Goal: Task Accomplishment & Management: Complete application form

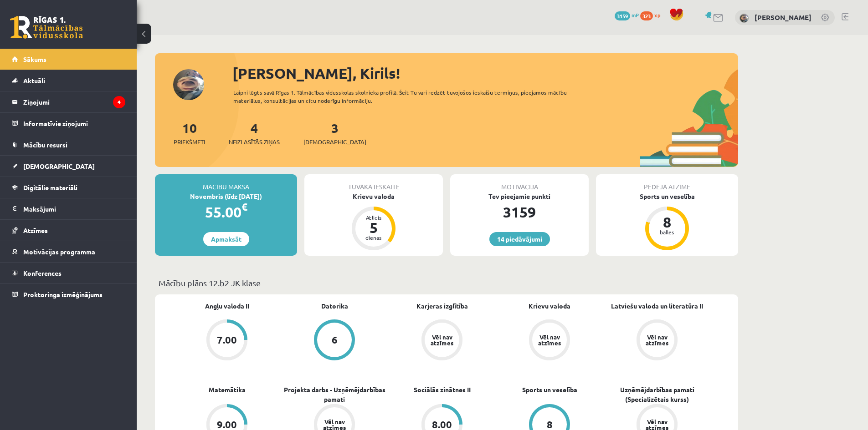
click at [496, 121] on div "10 Priekšmeti 4 Neizlasītās ziņas 3 Ieskaites" at bounding box center [446, 142] width 583 height 49
click at [119, 107] on icon "4" at bounding box center [119, 102] width 12 height 12
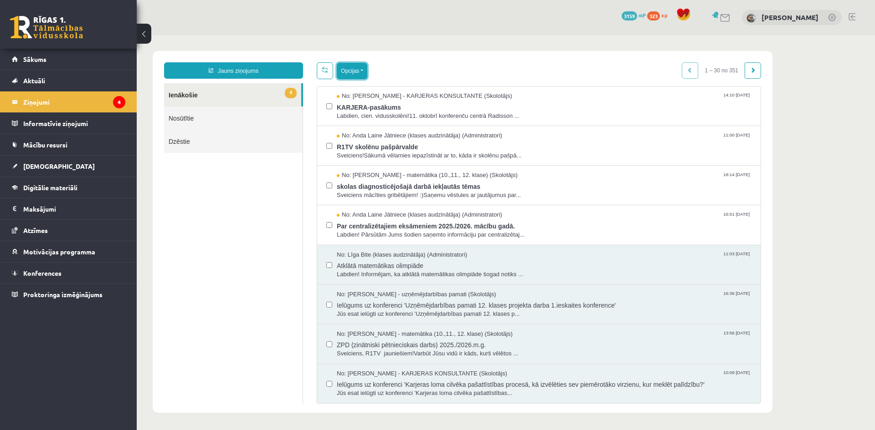
click at [360, 70] on button "Opcijas" at bounding box center [352, 71] width 31 height 16
click at [392, 120] on div "Atzīmēt visus kā lasītus" at bounding box center [408, 116] width 142 height 13
click at [365, 75] on button "Opcijas" at bounding box center [352, 71] width 31 height 16
click at [387, 120] on div "Atzīmēt visus kā lasītus" at bounding box center [408, 116] width 142 height 13
click at [364, 68] on button "Opcijas" at bounding box center [352, 71] width 31 height 16
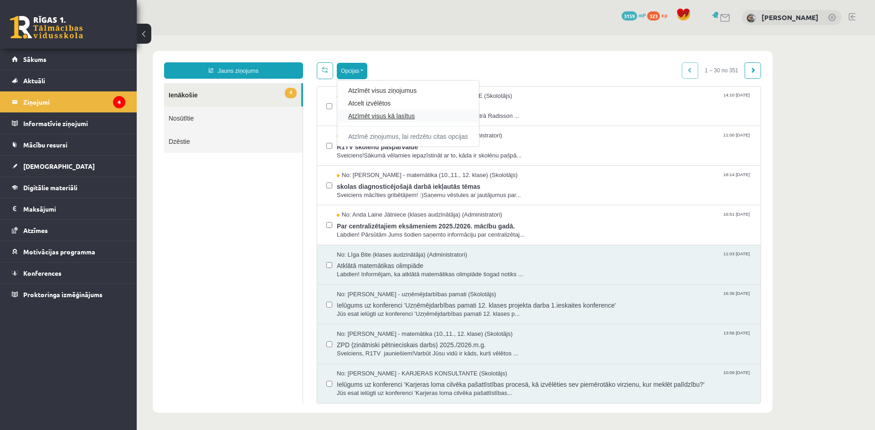
click at [382, 112] on link "Atzīmēt visus kā lasītus" at bounding box center [408, 116] width 120 height 9
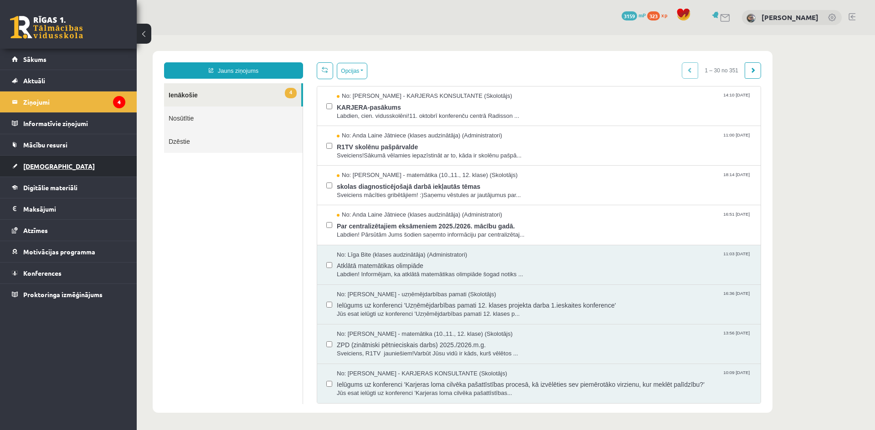
click at [92, 161] on link "[DEMOGRAPHIC_DATA]" at bounding box center [68, 166] width 113 height 21
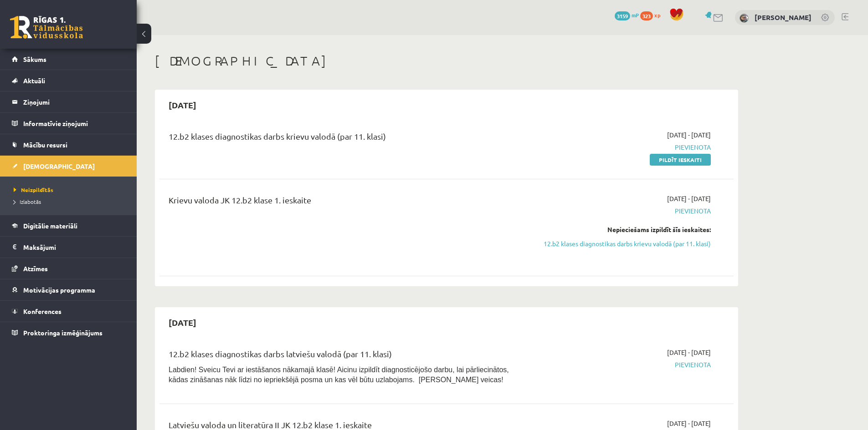
click at [676, 158] on link "Pildīt ieskaiti" at bounding box center [680, 160] width 61 height 12
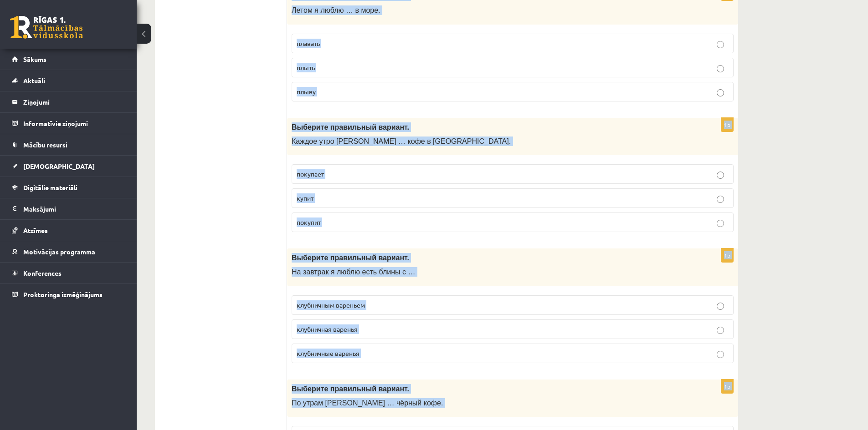
scroll to position [3496, 0]
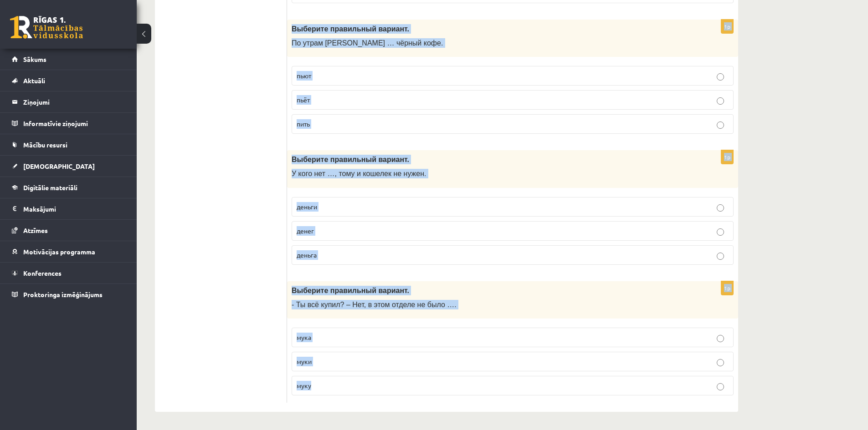
drag, startPoint x: 292, startPoint y: 177, endPoint x: 439, endPoint y: 407, distance: 273.3
copy form "Выберите правильный вариант. Мои друзья хорошо поют, они … музыкой. интересуетс…"
click at [380, 290] on span "Выберите правильный вариант." at bounding box center [351, 291] width 118 height 8
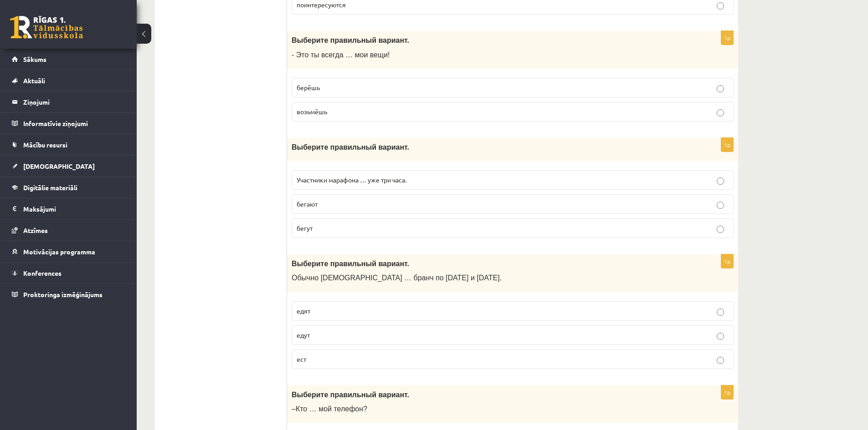
scroll to position [0, 0]
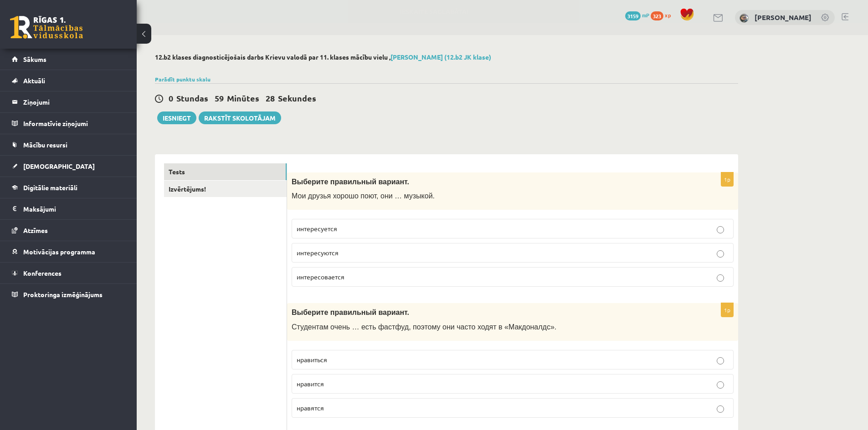
click at [349, 247] on label "интересуются" at bounding box center [513, 253] width 442 height 20
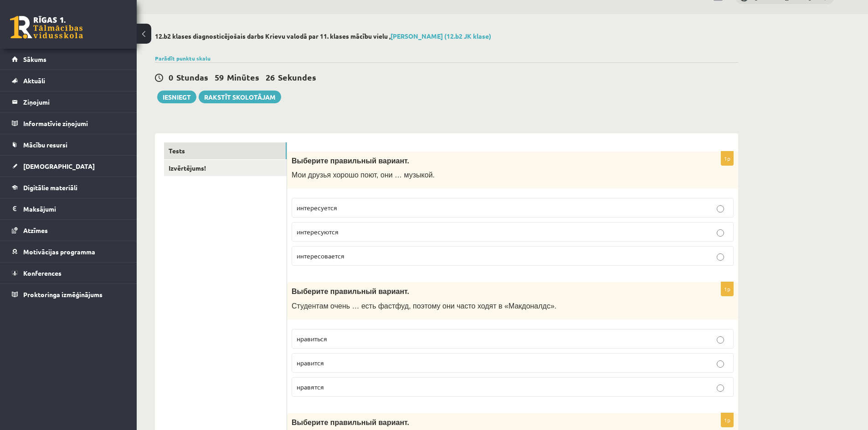
scroll to position [61, 0]
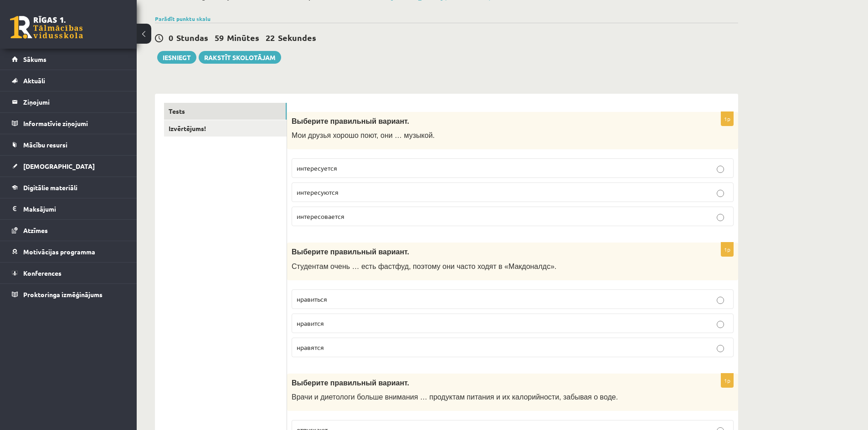
click at [329, 317] on label "нравится" at bounding box center [513, 324] width 442 height 20
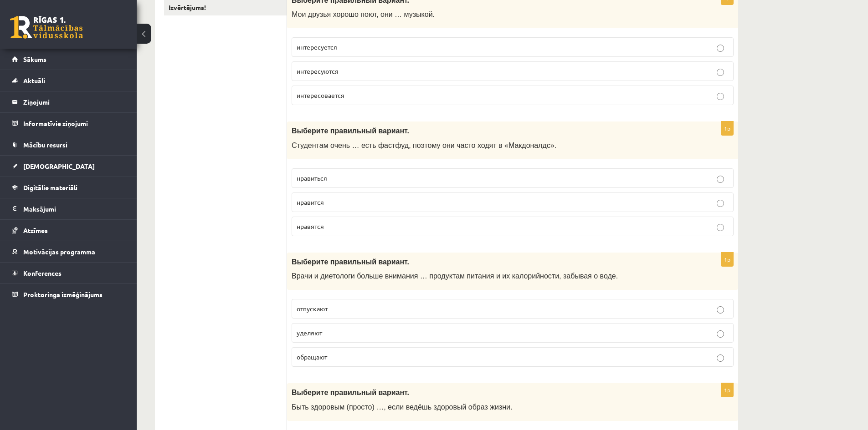
scroll to position [242, 0]
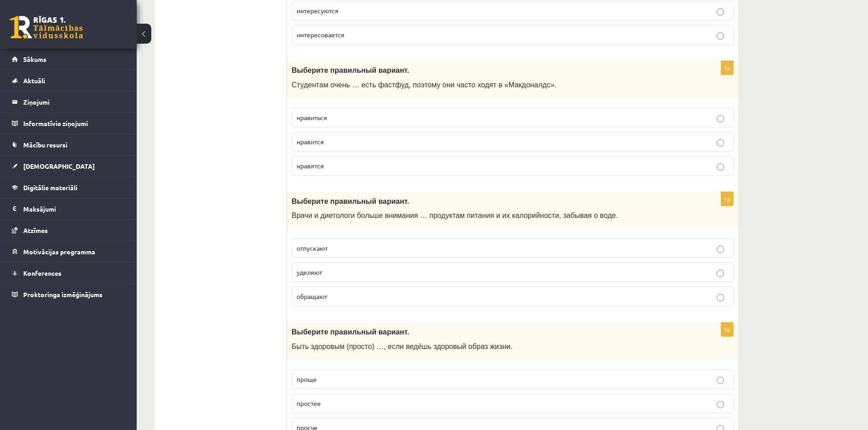
click at [333, 271] on p "уделяют" at bounding box center [513, 273] width 432 height 10
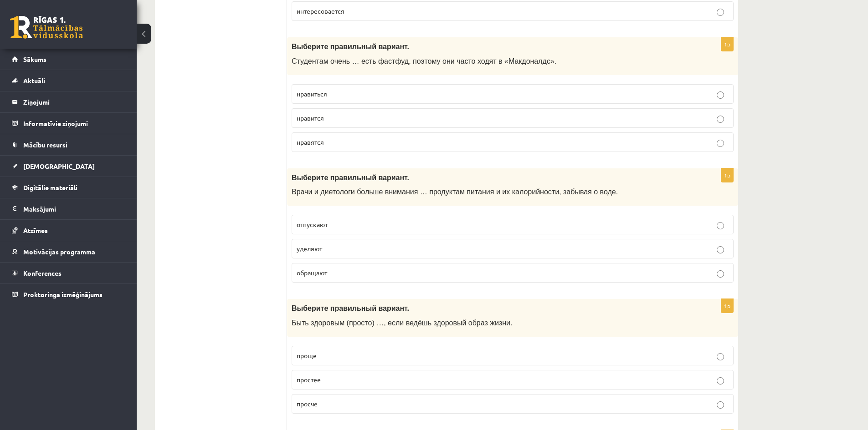
scroll to position [364, 0]
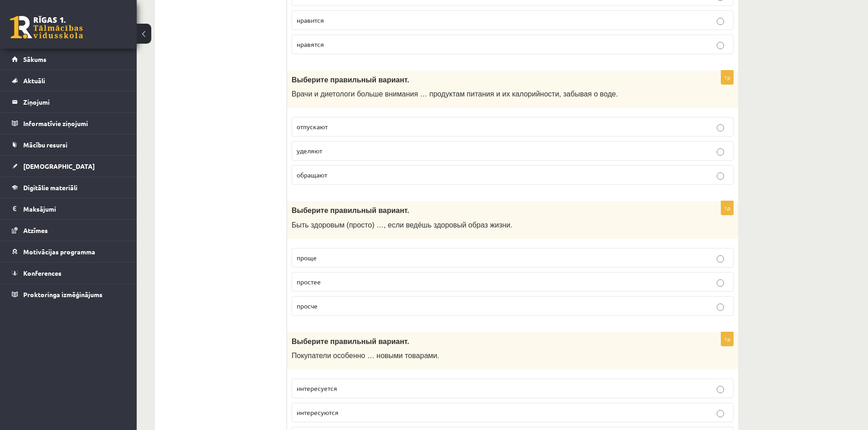
click at [329, 264] on label "проще" at bounding box center [513, 258] width 442 height 20
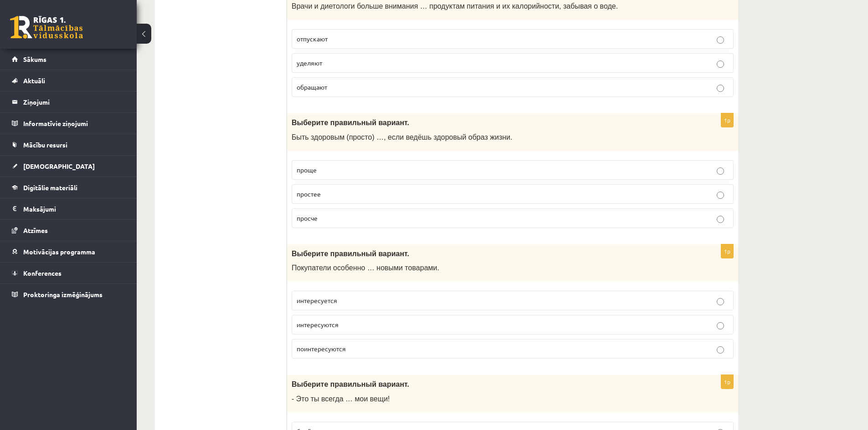
scroll to position [546, 0]
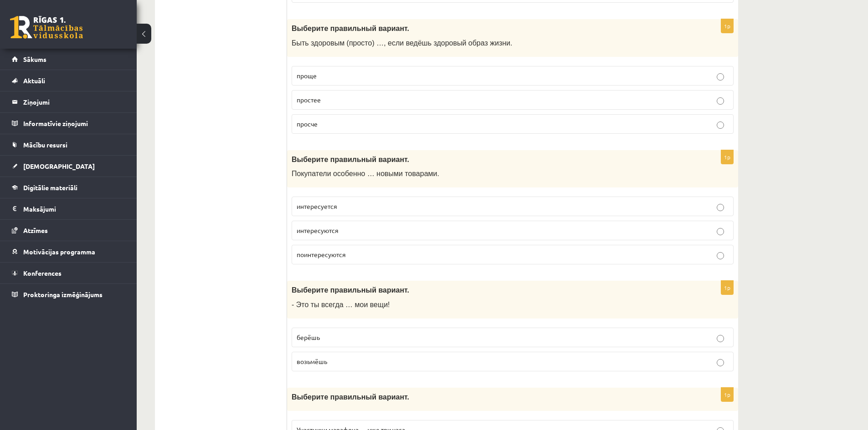
click at [363, 226] on label "интересуются" at bounding box center [513, 231] width 442 height 20
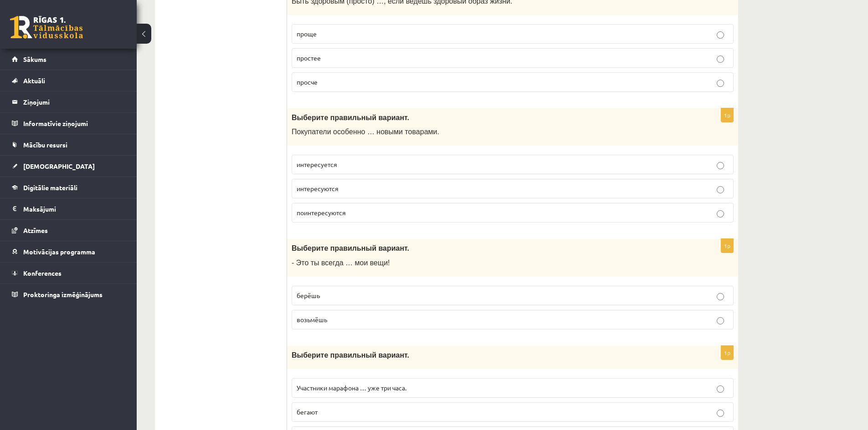
scroll to position [590, 0]
click at [335, 298] on p "берёшь" at bounding box center [513, 294] width 432 height 10
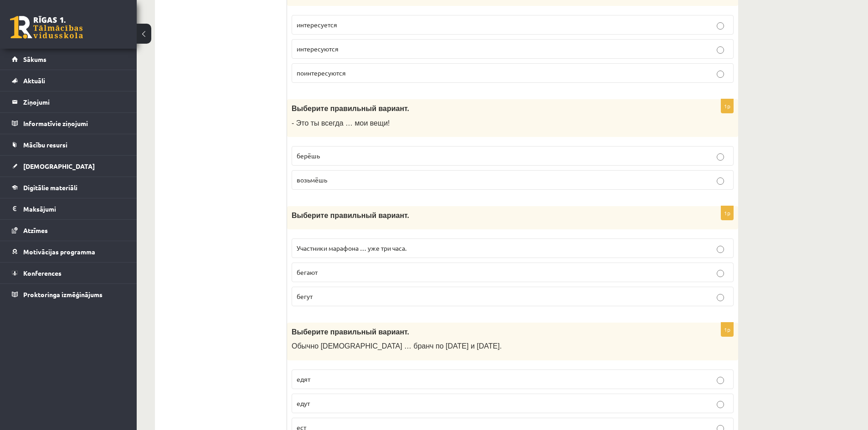
scroll to position [742, 0]
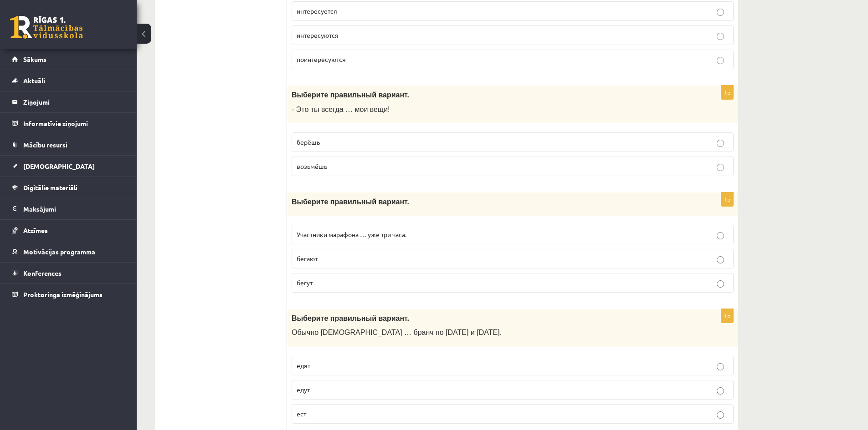
click at [357, 278] on label "бегут" at bounding box center [513, 283] width 442 height 20
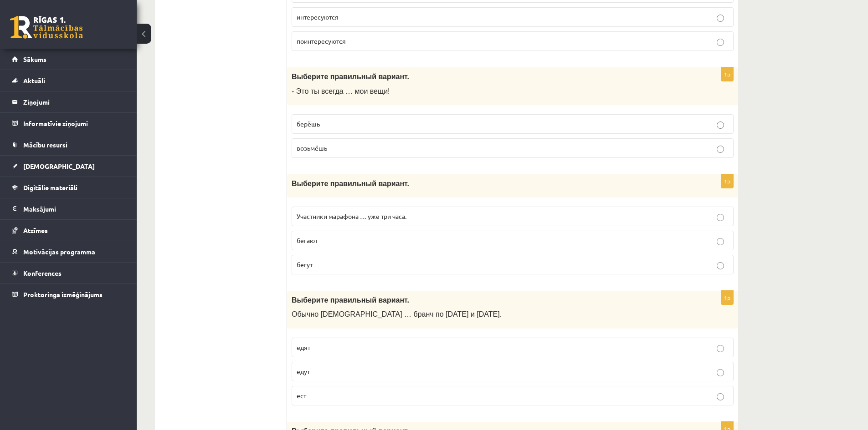
scroll to position [802, 0]
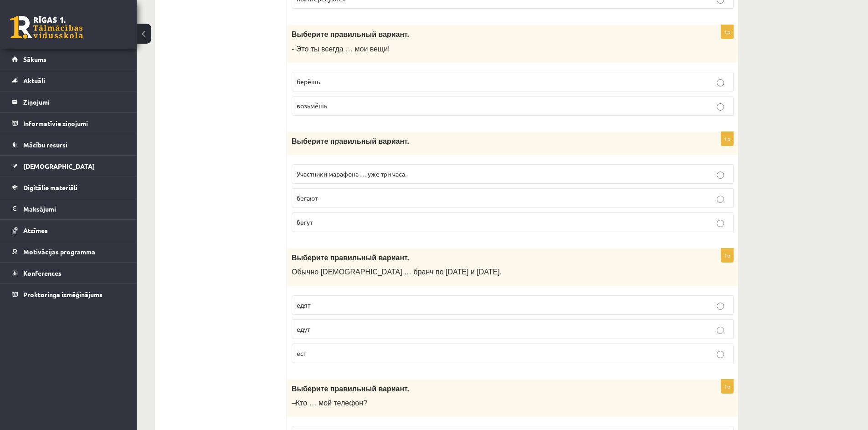
click at [324, 303] on p "едят" at bounding box center [513, 306] width 432 height 10
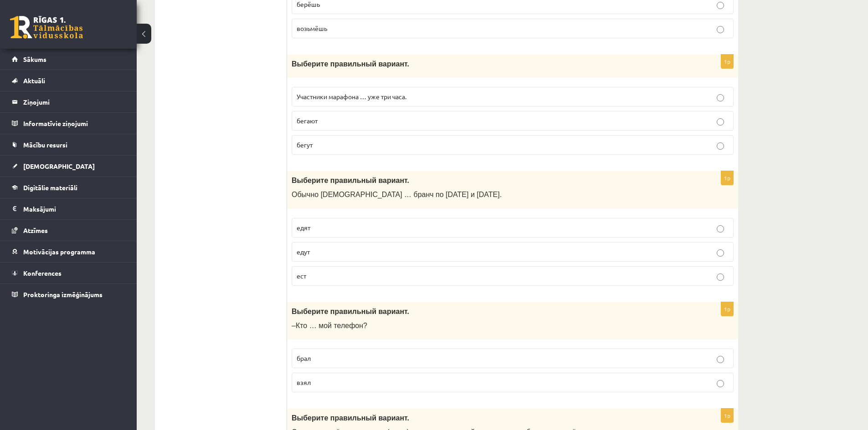
scroll to position [924, 0]
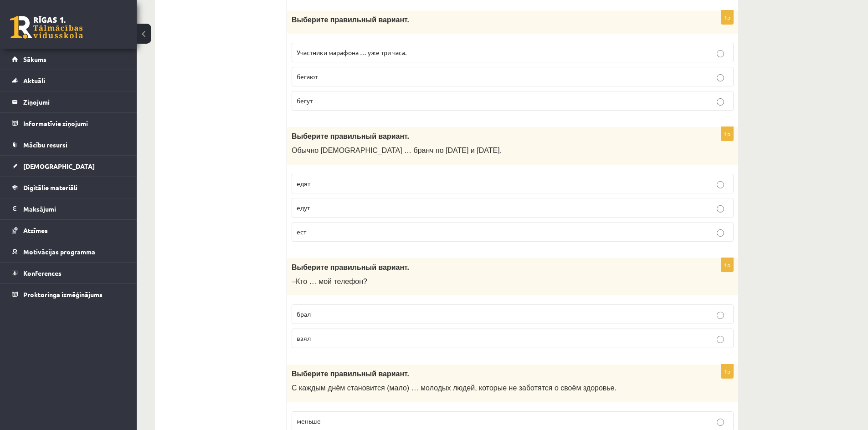
click at [336, 341] on p "взял" at bounding box center [513, 339] width 432 height 10
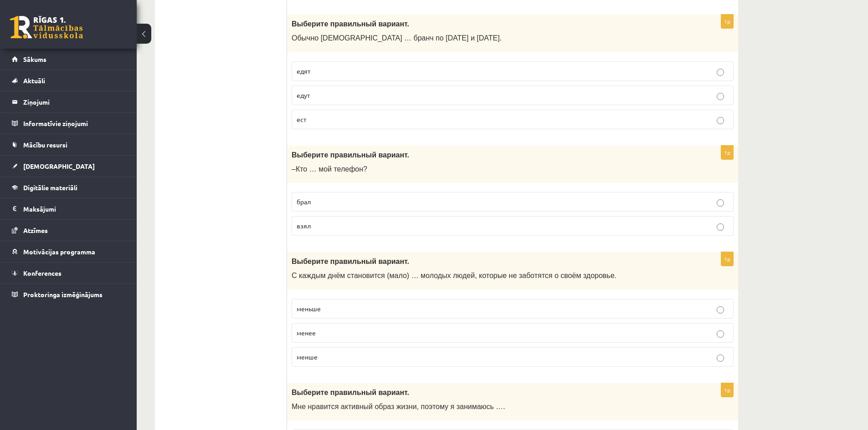
scroll to position [1045, 0]
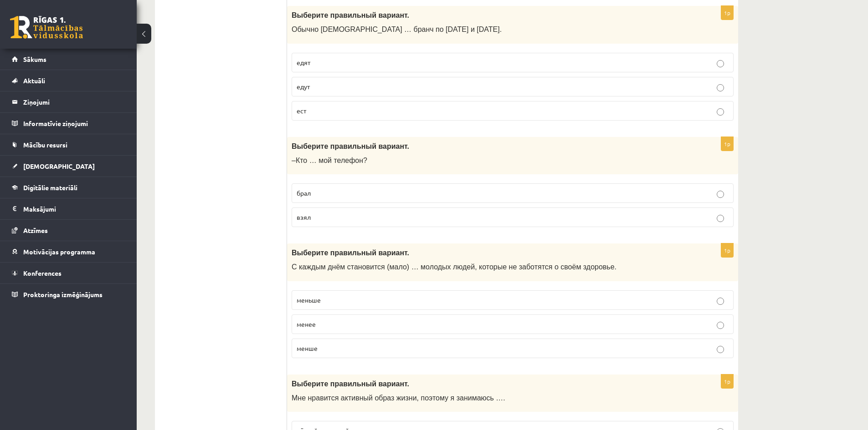
click at [321, 297] on p "меньше" at bounding box center [513, 301] width 432 height 10
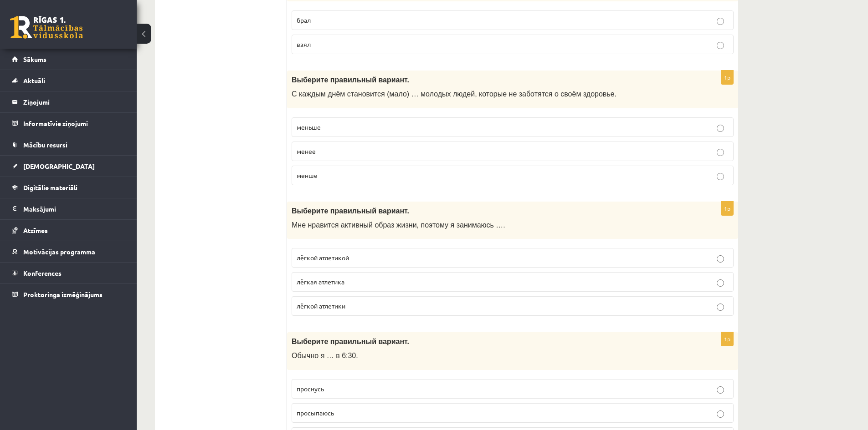
scroll to position [1227, 0]
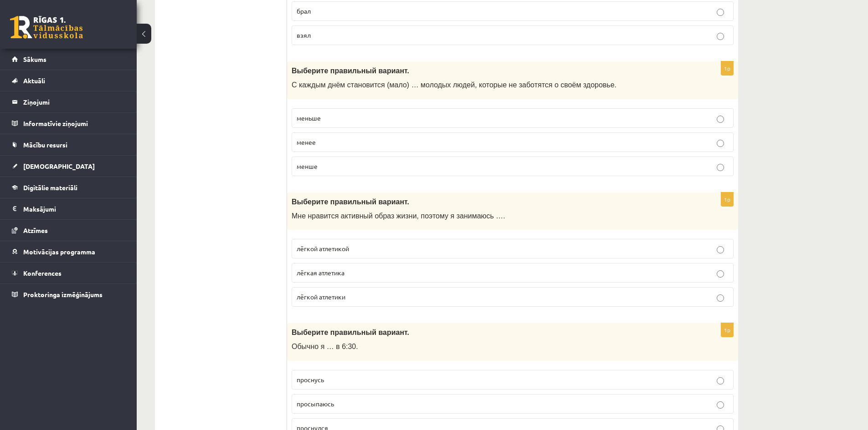
click at [343, 250] on span "лёгкой атлетикой" at bounding box center [323, 249] width 52 height 8
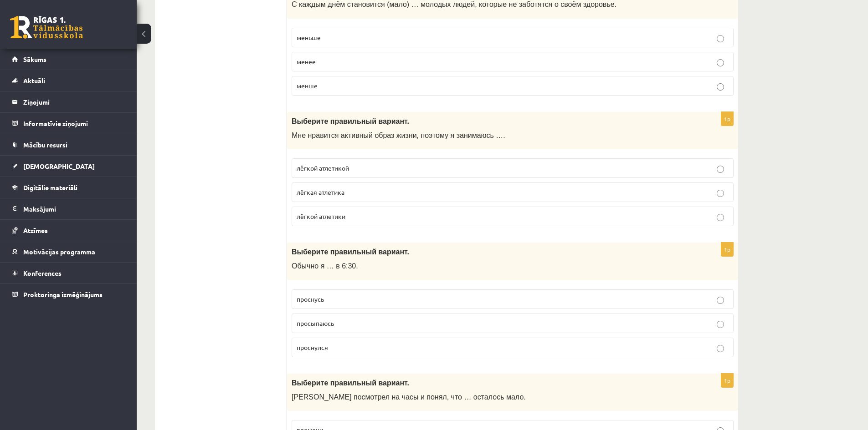
scroll to position [1349, 0]
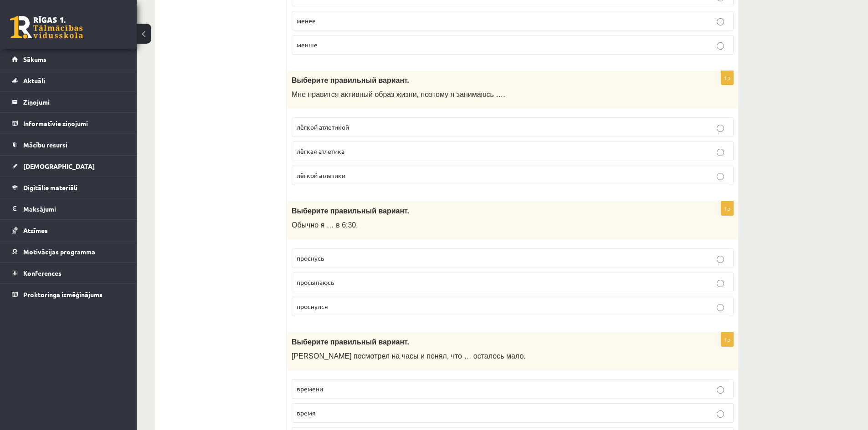
click at [312, 283] on span "просыпаюсь" at bounding box center [315, 282] width 37 height 8
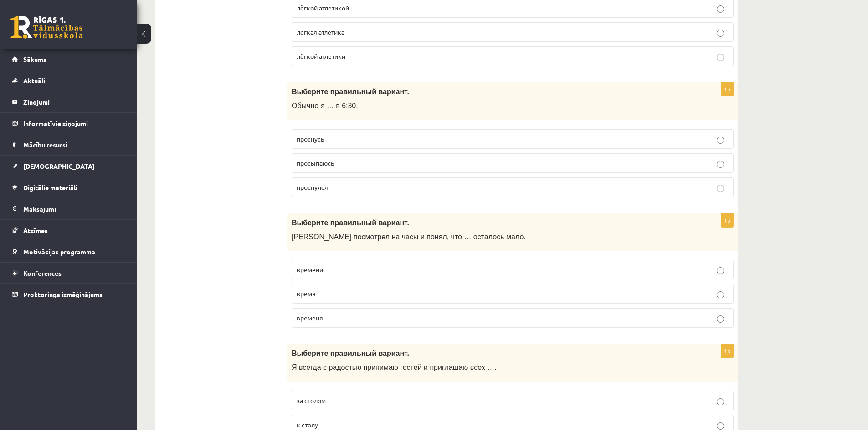
scroll to position [1592, 0]
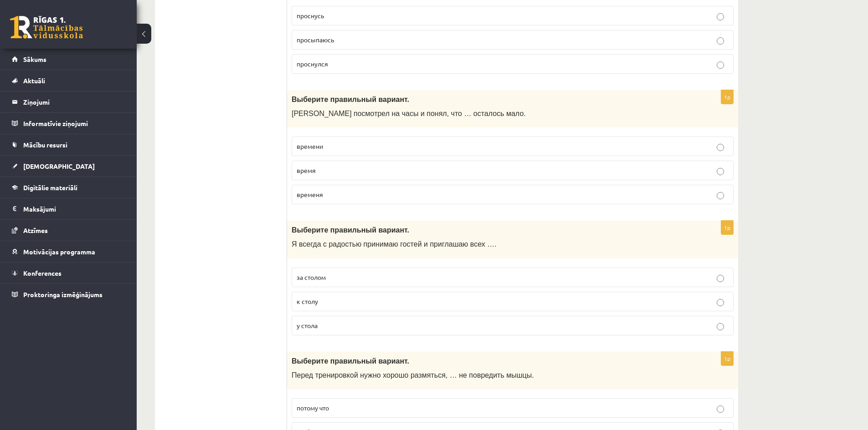
click at [339, 144] on p "времени" at bounding box center [513, 147] width 432 height 10
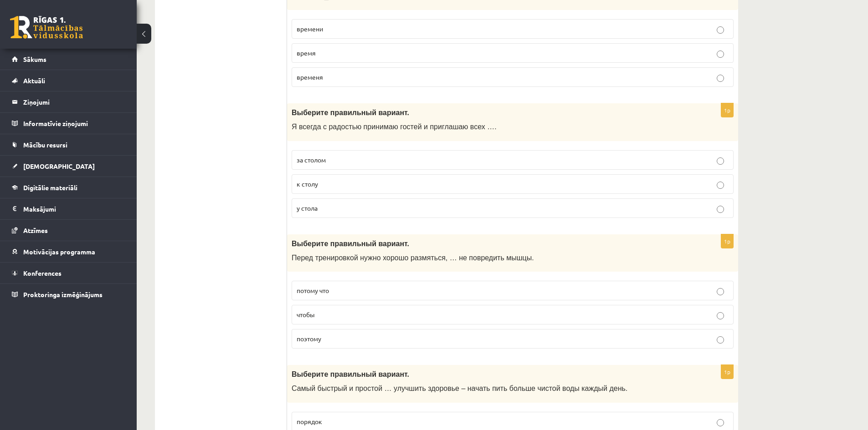
scroll to position [1713, 0]
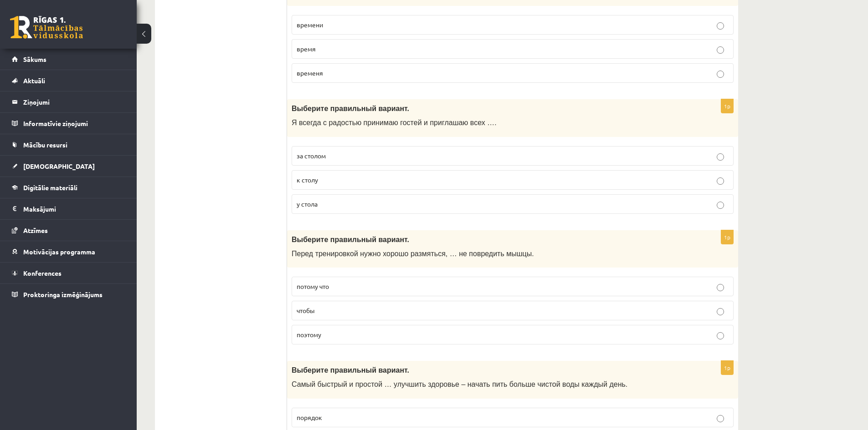
click at [326, 179] on p "к столу" at bounding box center [513, 180] width 432 height 10
click at [322, 310] on p "чтобы" at bounding box center [513, 311] width 432 height 10
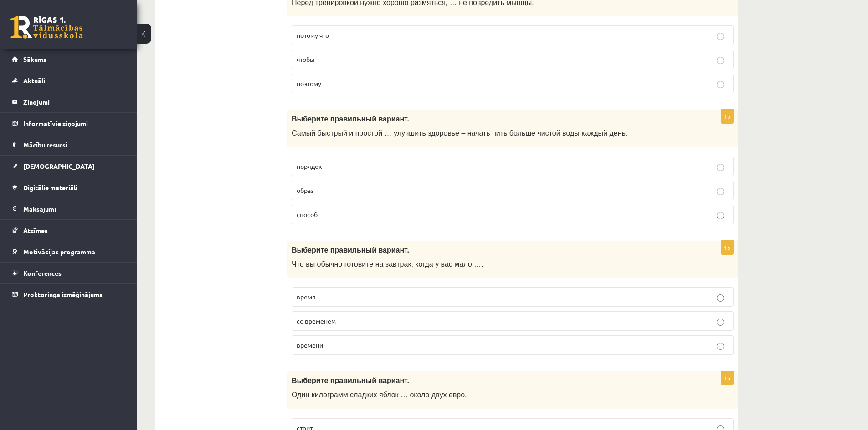
scroll to position [1981, 0]
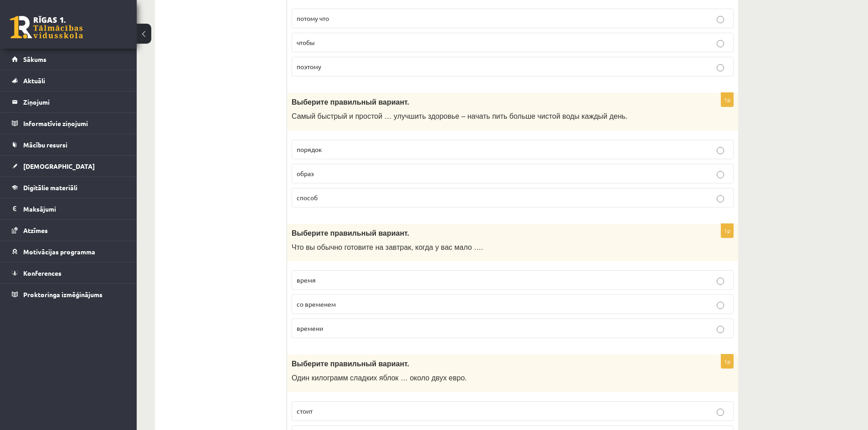
click at [317, 207] on label "способ" at bounding box center [513, 198] width 442 height 20
click at [325, 326] on p "времени" at bounding box center [513, 329] width 432 height 10
drag, startPoint x: 218, startPoint y: 257, endPoint x: 219, endPoint y: 270, distance: 12.3
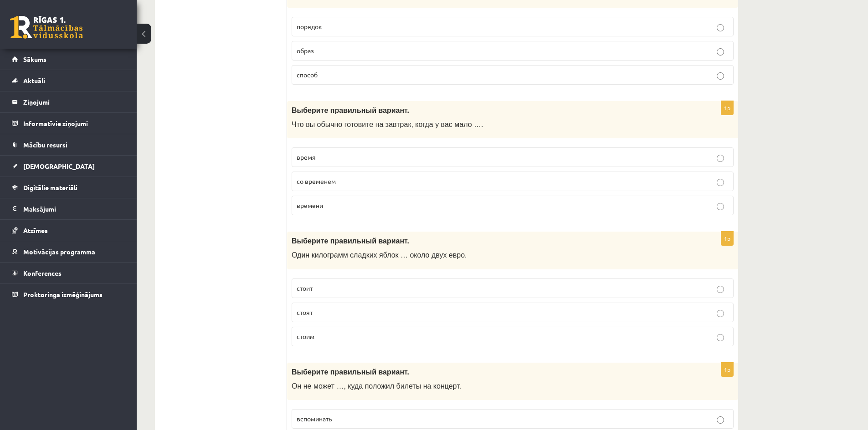
scroll to position [2133, 0]
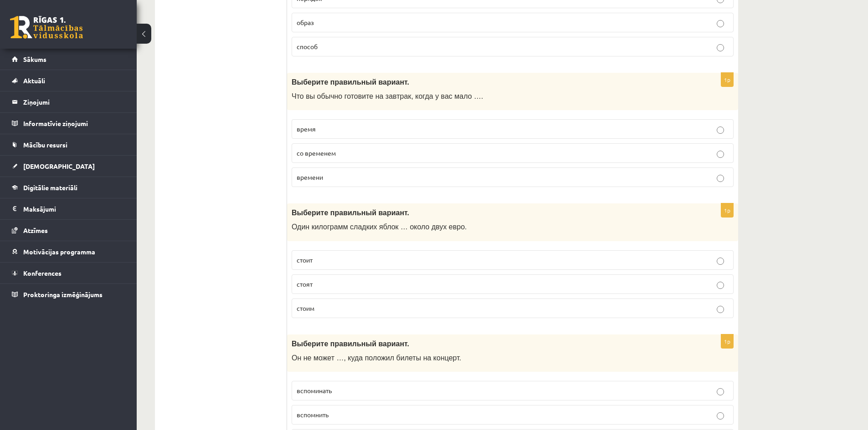
click at [328, 262] on p "стоит" at bounding box center [513, 261] width 432 height 10
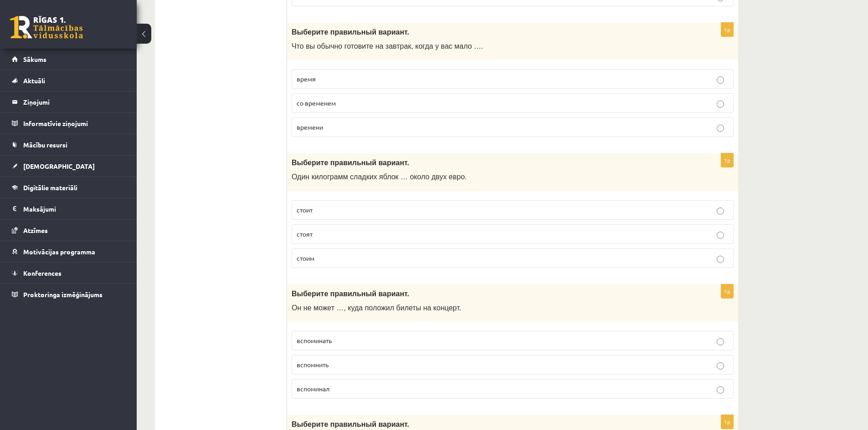
scroll to position [2194, 0]
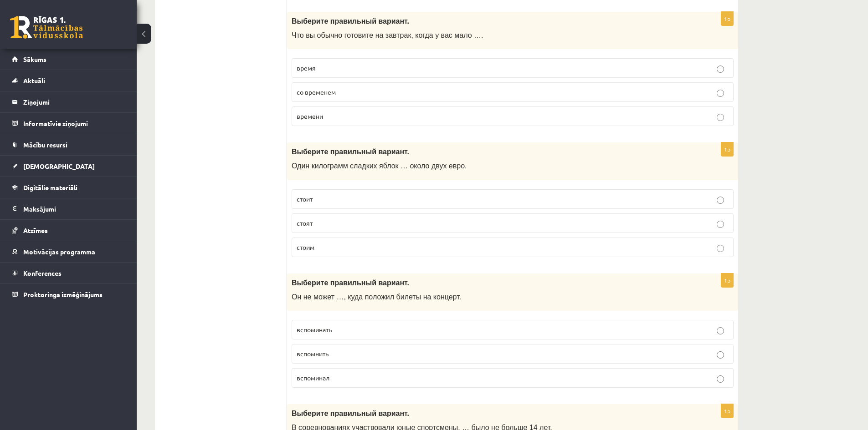
click at [327, 350] on p "вспомнить" at bounding box center [513, 354] width 432 height 10
drag, startPoint x: 212, startPoint y: 244, endPoint x: 209, endPoint y: 265, distance: 21.6
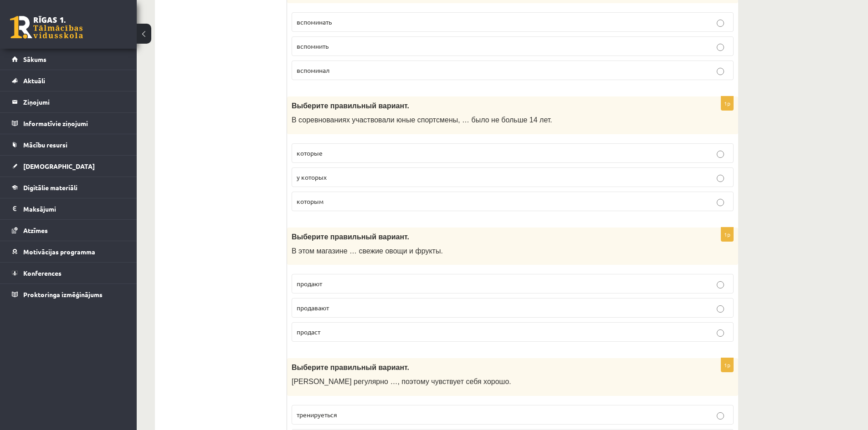
scroll to position [2508, 0]
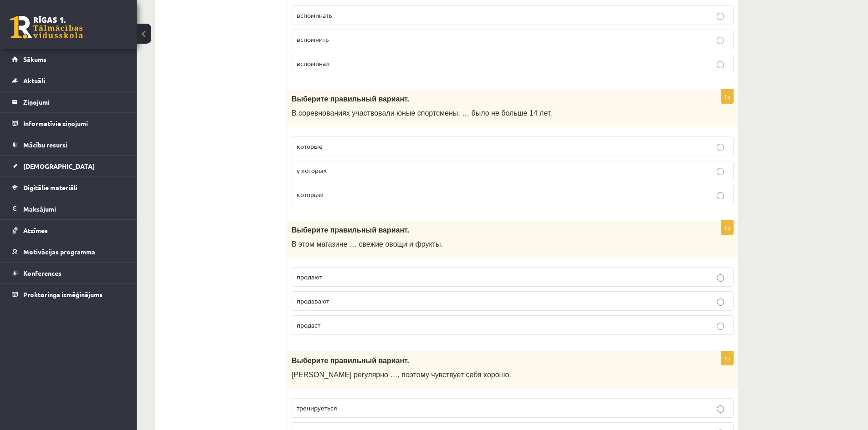
click at [349, 193] on p "которым" at bounding box center [513, 195] width 432 height 10
click at [336, 282] on p "продают" at bounding box center [513, 277] width 432 height 10
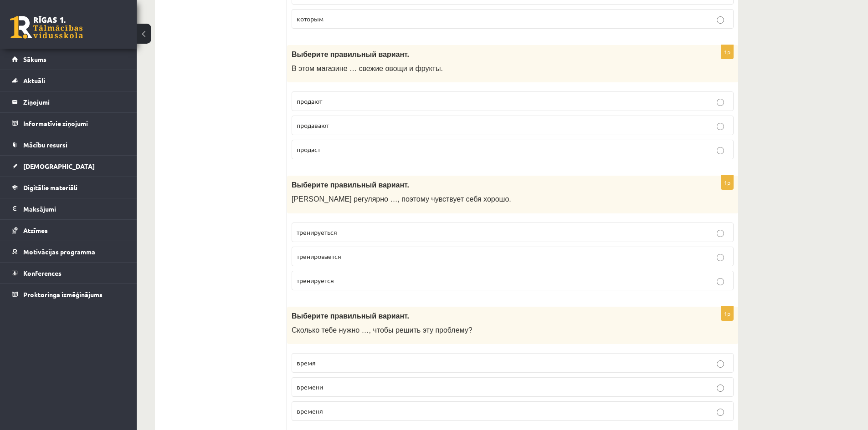
scroll to position [2687, 0]
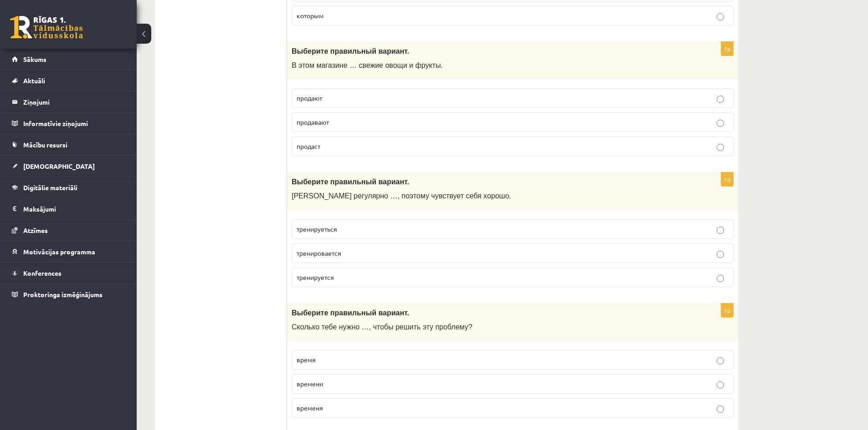
click at [356, 275] on p "тренируется" at bounding box center [513, 278] width 432 height 10
drag, startPoint x: 271, startPoint y: 256, endPoint x: 272, endPoint y: 261, distance: 5.0
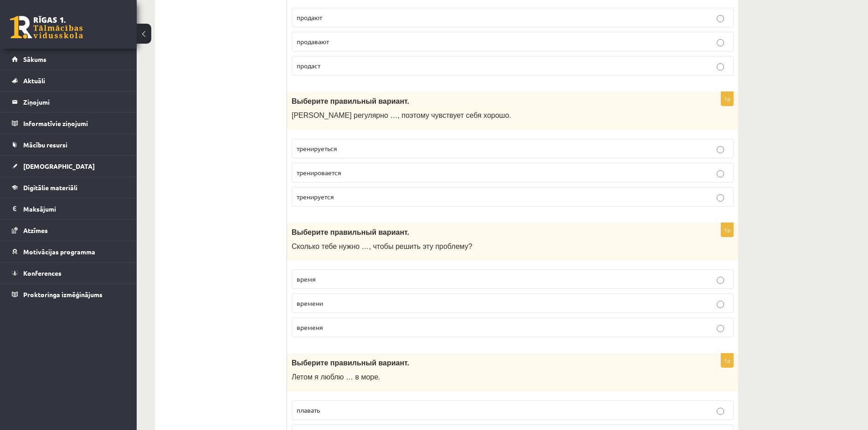
scroll to position [2774, 0]
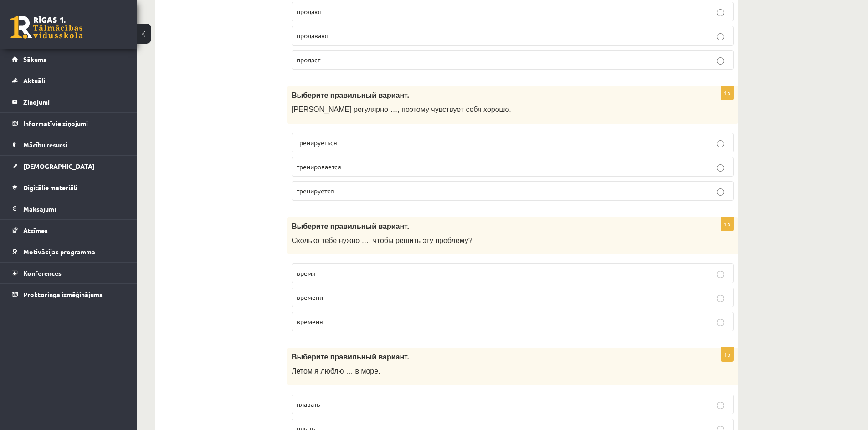
click at [350, 320] on p "временя" at bounding box center [513, 322] width 432 height 10
click at [308, 299] on span "времени" at bounding box center [310, 297] width 26 height 8
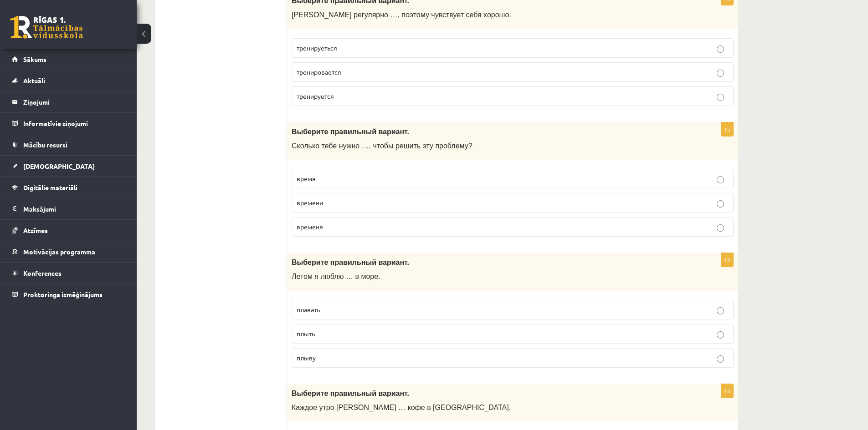
scroll to position [2904, 0]
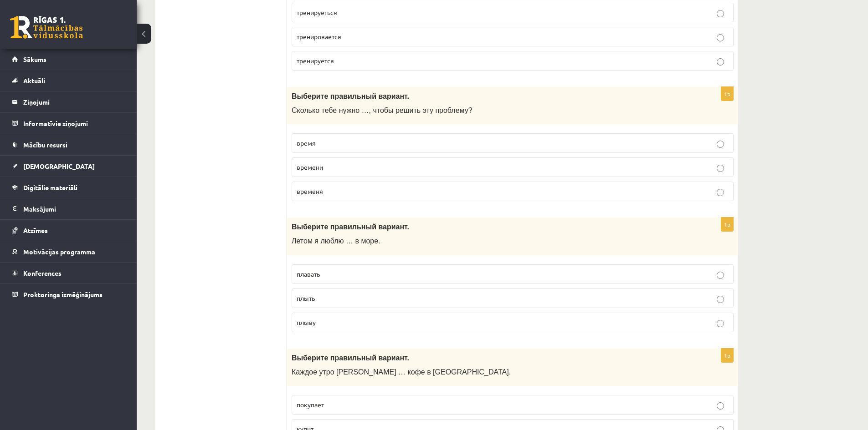
click at [323, 276] on p "плавать" at bounding box center [513, 275] width 432 height 10
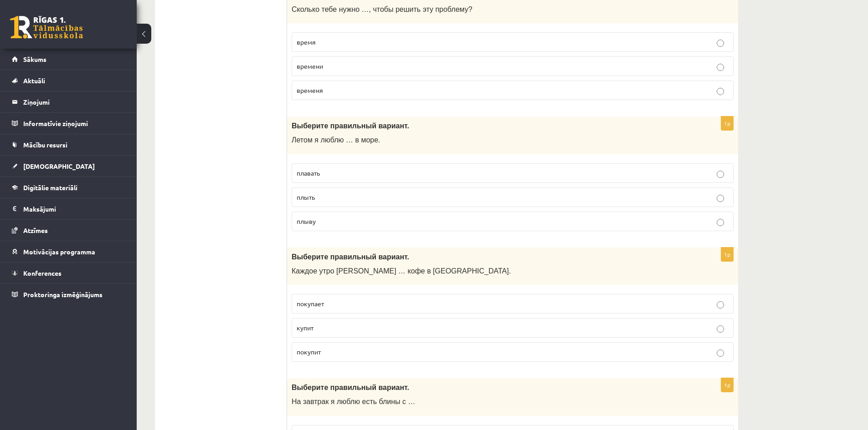
scroll to position [3071, 0]
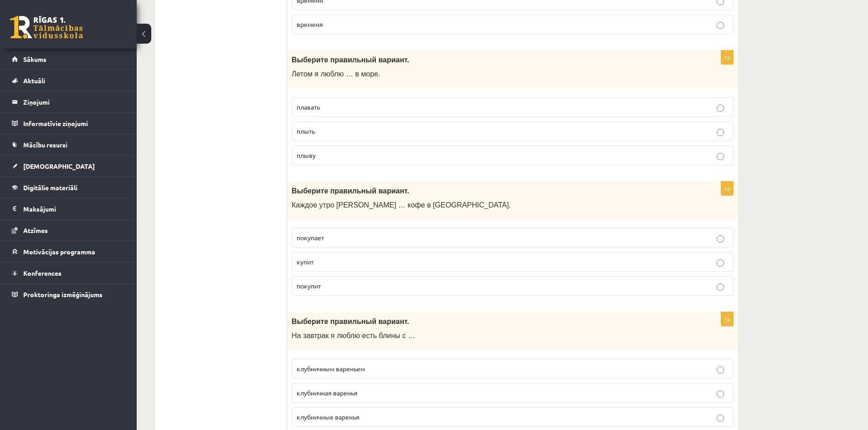
click at [341, 239] on p "покупает" at bounding box center [513, 238] width 432 height 10
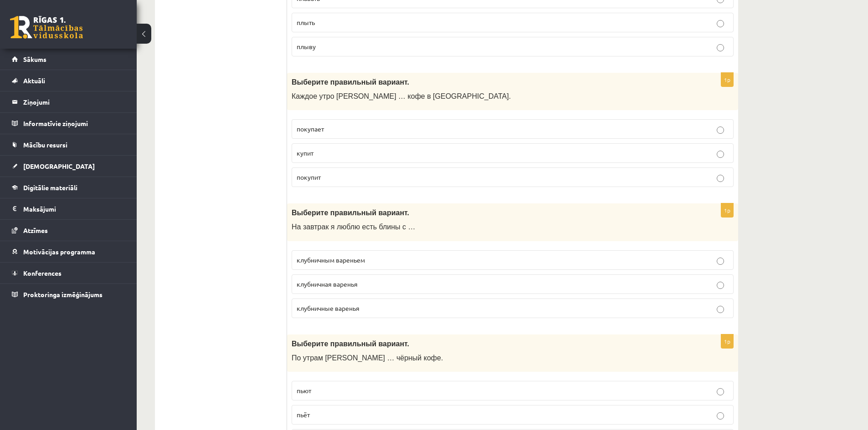
scroll to position [3191, 0]
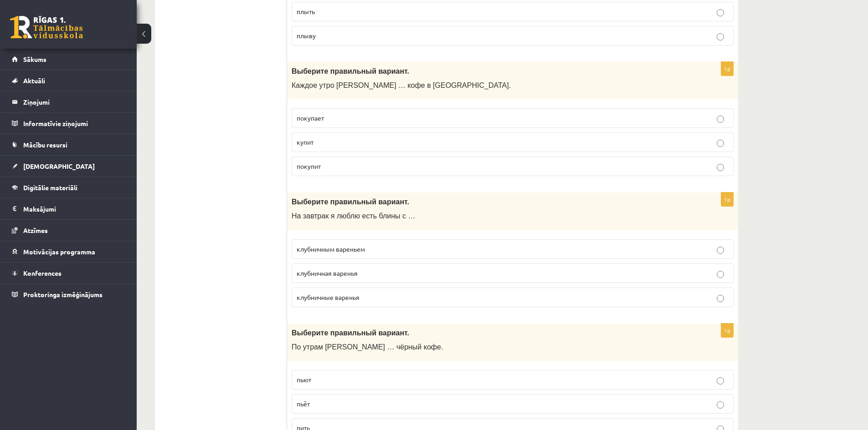
click at [372, 253] on p "клубничным вареньем" at bounding box center [513, 250] width 432 height 10
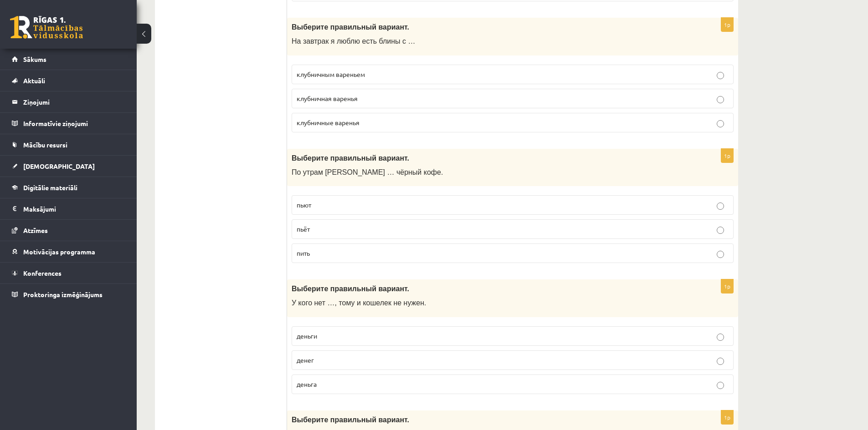
scroll to position [3418, 0]
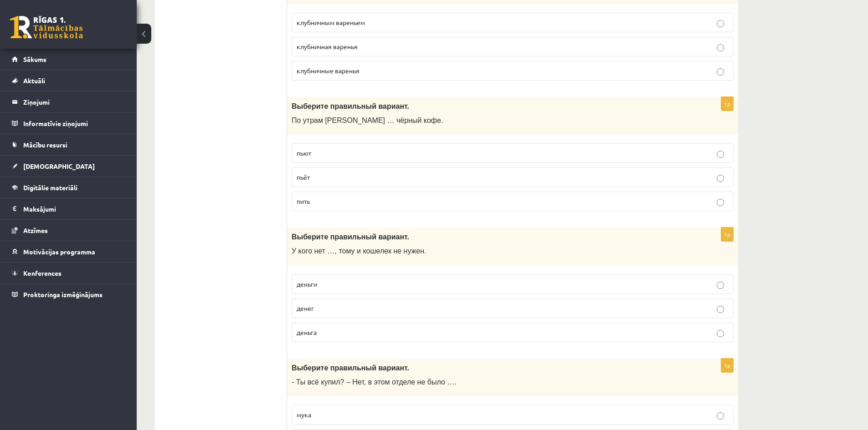
click at [316, 187] on label "пьёт" at bounding box center [513, 178] width 442 height 20
click at [339, 305] on p "денег" at bounding box center [513, 309] width 432 height 10
drag, startPoint x: 255, startPoint y: 264, endPoint x: 259, endPoint y: 272, distance: 8.8
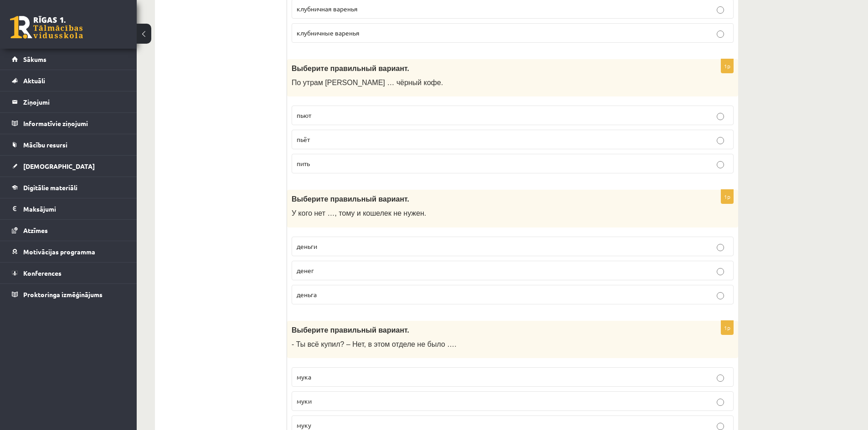
scroll to position [3496, 0]
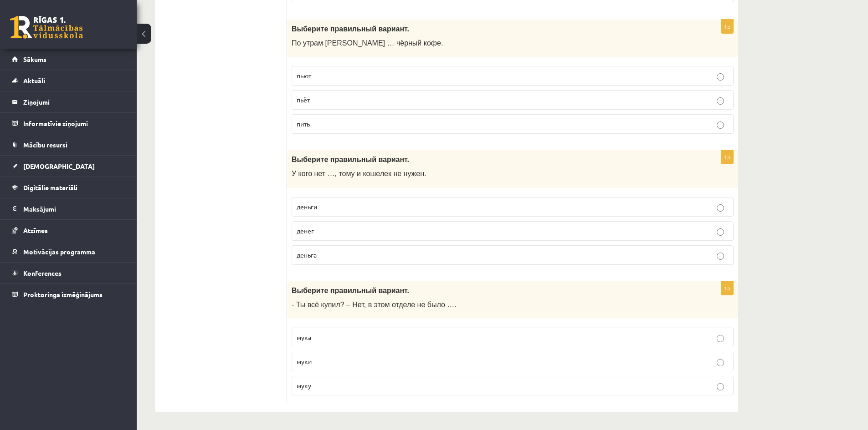
click at [322, 364] on p "муки" at bounding box center [513, 362] width 432 height 10
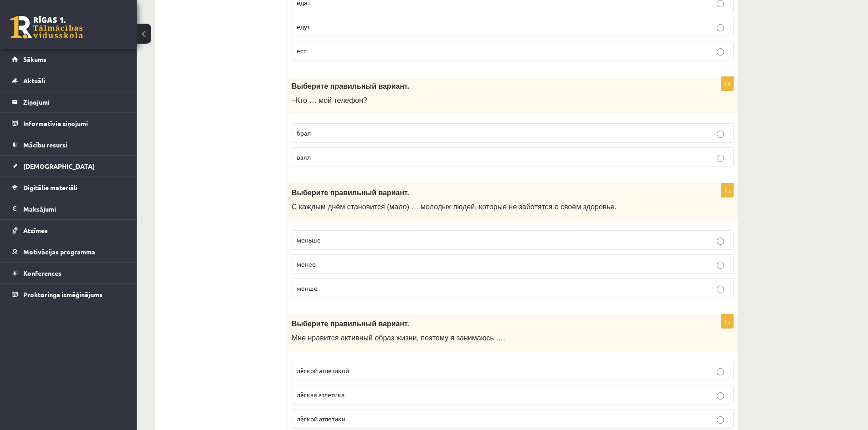
scroll to position [0, 0]
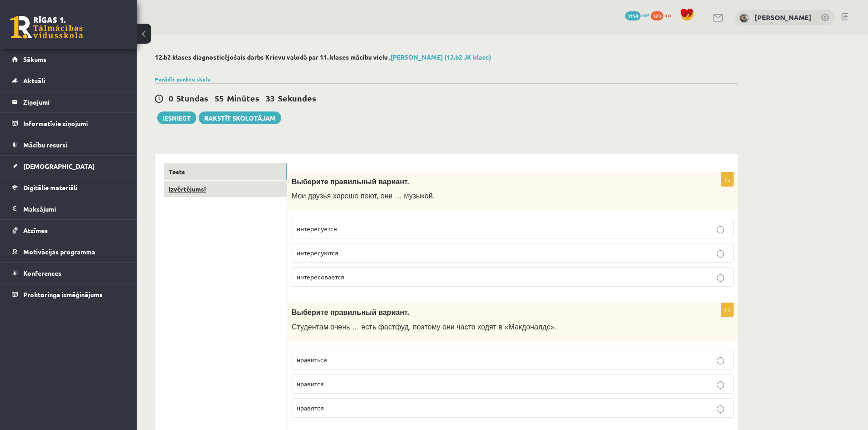
click at [239, 193] on link "Izvērtējums!" at bounding box center [225, 189] width 123 height 17
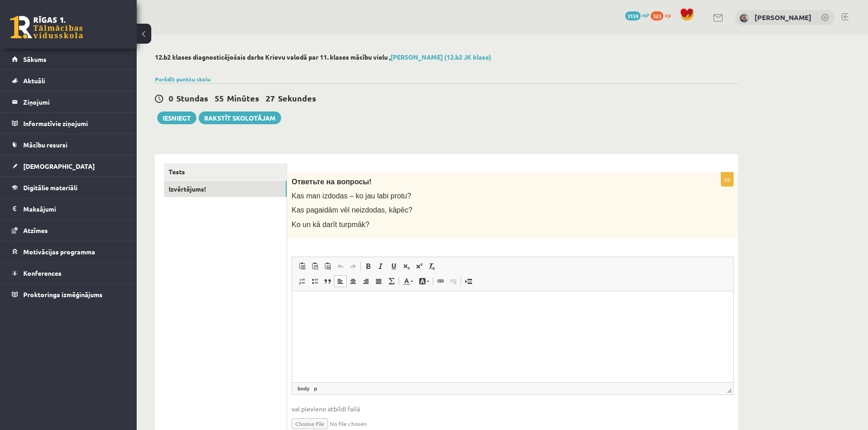
drag, startPoint x: 333, startPoint y: 335, endPoint x: 335, endPoint y: 327, distance: 8.8
click at [333, 319] on html at bounding box center [512, 305] width 441 height 28
drag, startPoint x: 289, startPoint y: 193, endPoint x: 433, endPoint y: 240, distance: 151.2
click at [433, 240] on div "0p Ответьте на вопросы! Kas man izdodas – ko jau labi protu? Kas pagaidām vēl n…" at bounding box center [512, 310] width 451 height 274
copy div "Kas man izdodas – ko jau labi protu? Kas pagaidām vēl neizdodas, kāpēc? Ko un k…"
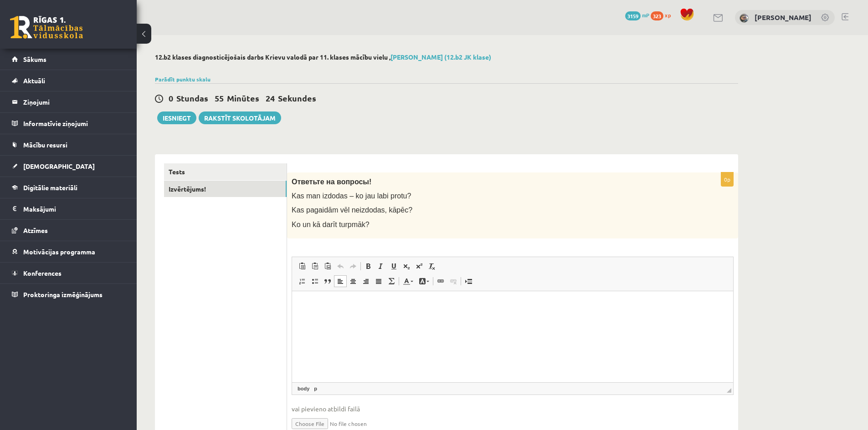
click at [376, 319] on html at bounding box center [512, 305] width 441 height 28
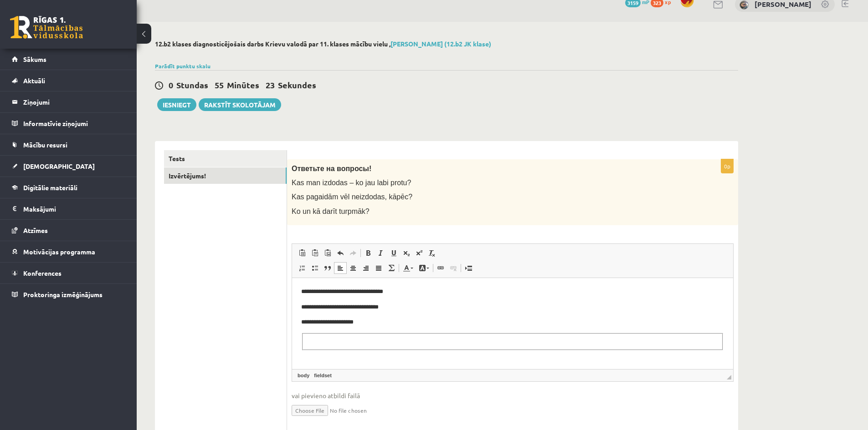
scroll to position [44, 0]
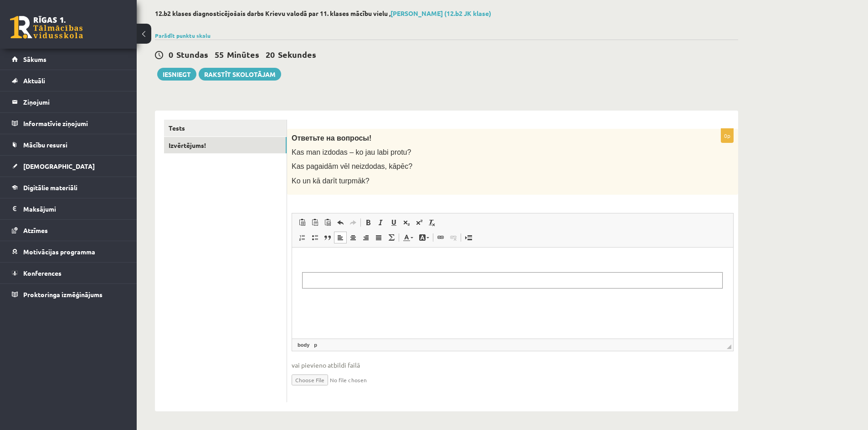
paste body "Визуальный текстовый редактор, wiswyg-editor-user-answer-47434049160500"
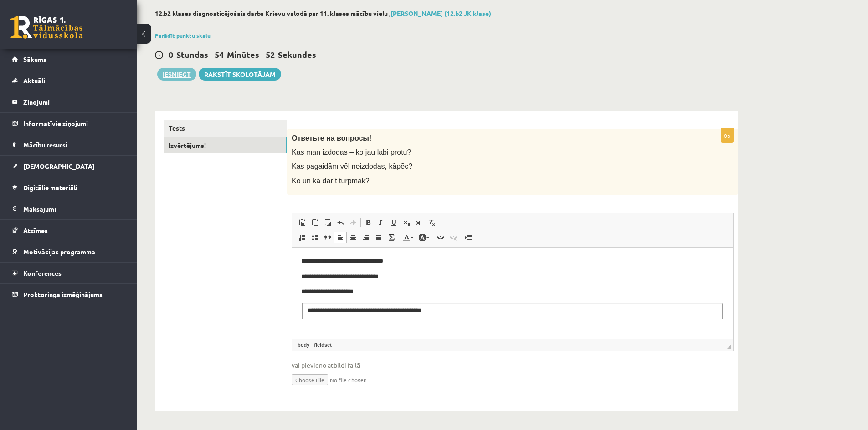
click at [177, 70] on button "Iesniegt" at bounding box center [176, 74] width 39 height 13
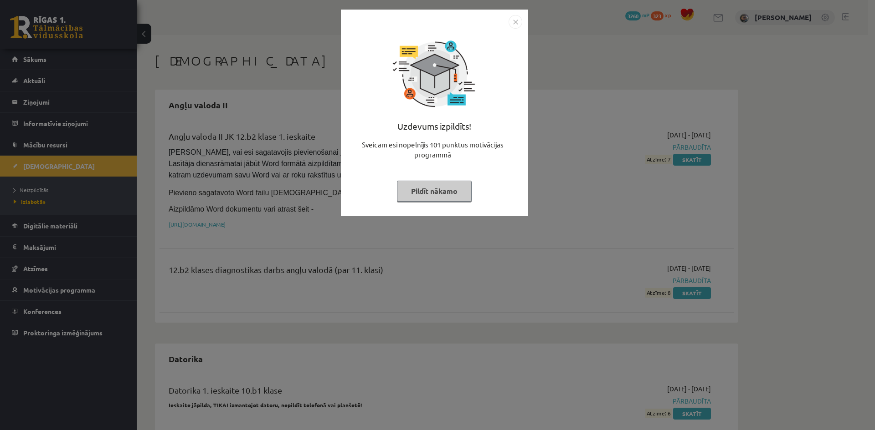
click at [439, 195] on button "Pildīt nākamo" at bounding box center [434, 191] width 75 height 21
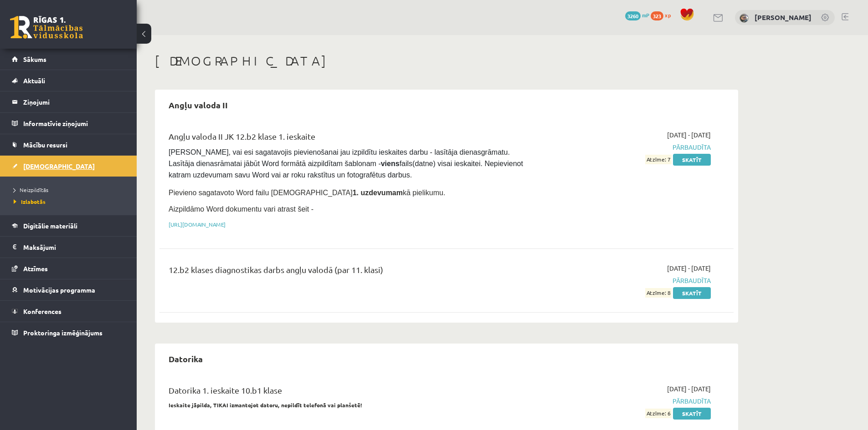
click at [30, 169] on span "[DEMOGRAPHIC_DATA]" at bounding box center [59, 166] width 72 height 8
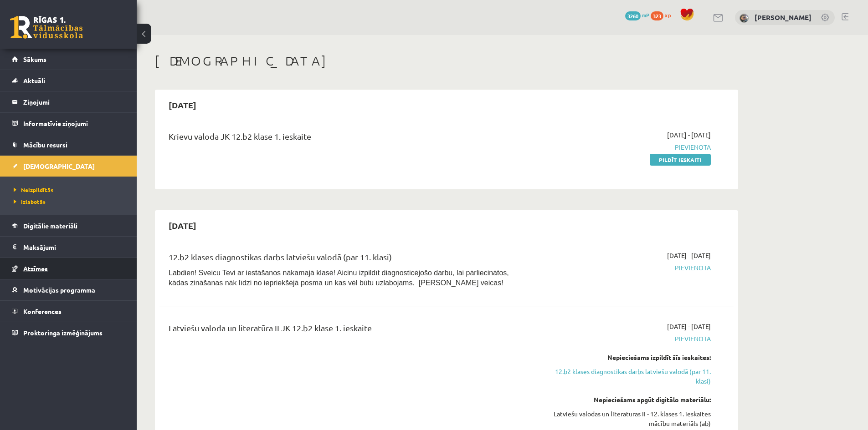
click at [61, 262] on link "Atzīmes" at bounding box center [68, 268] width 113 height 21
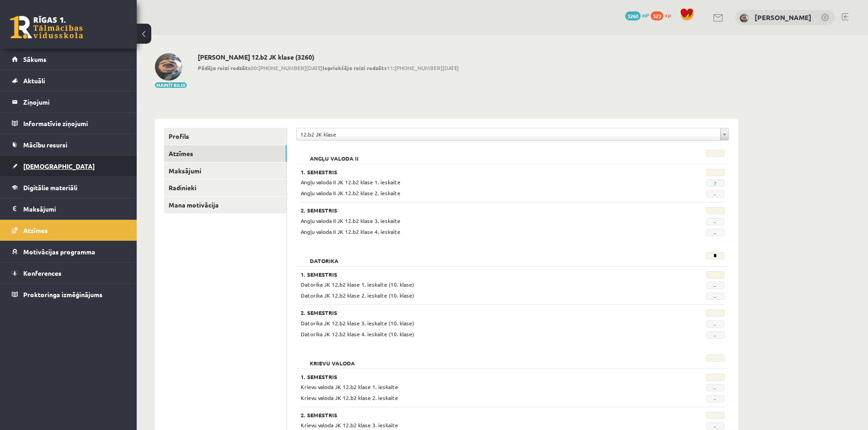
click at [72, 167] on link "[DEMOGRAPHIC_DATA]" at bounding box center [68, 166] width 113 height 21
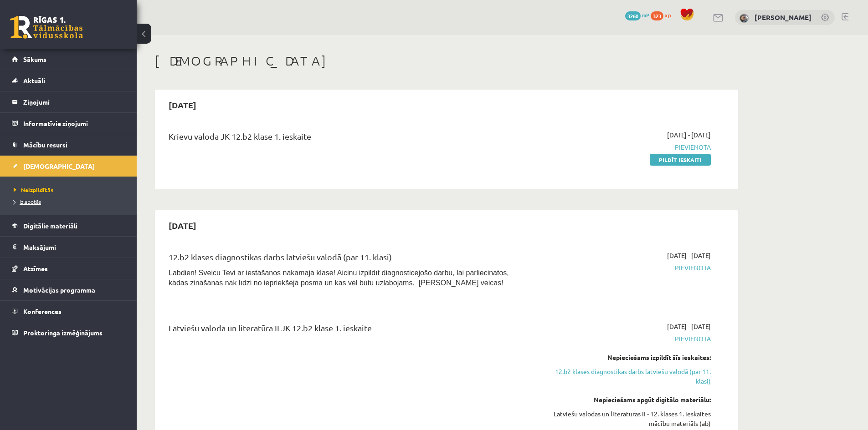
click at [35, 203] on span "Izlabotās" at bounding box center [27, 201] width 27 height 7
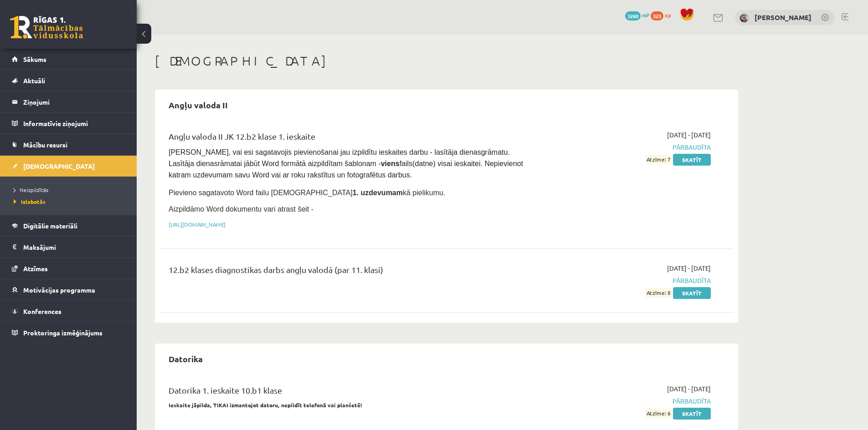
drag, startPoint x: 339, startPoint y: 259, endPoint x: 363, endPoint y: 293, distance: 42.2
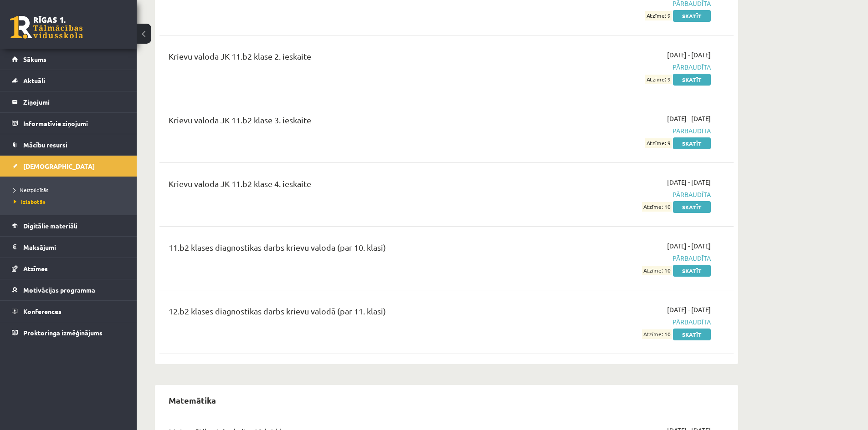
scroll to position [1447, 0]
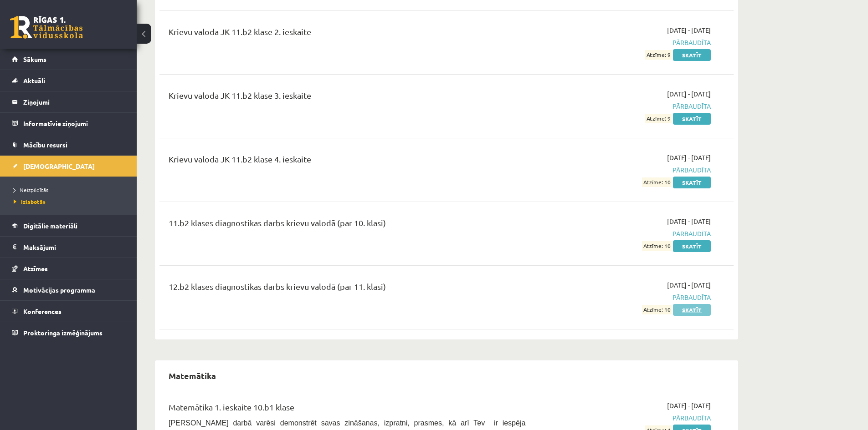
click at [694, 304] on link "Skatīt" at bounding box center [692, 310] width 38 height 12
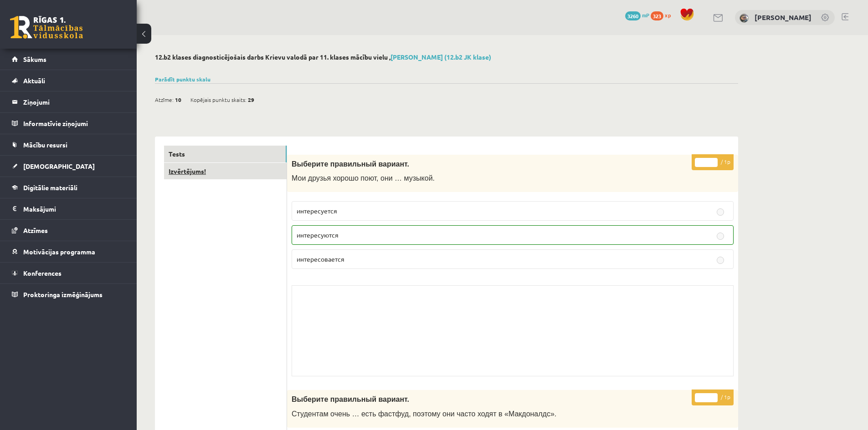
click at [221, 173] on link "Izvērtējums!" at bounding box center [225, 171] width 123 height 17
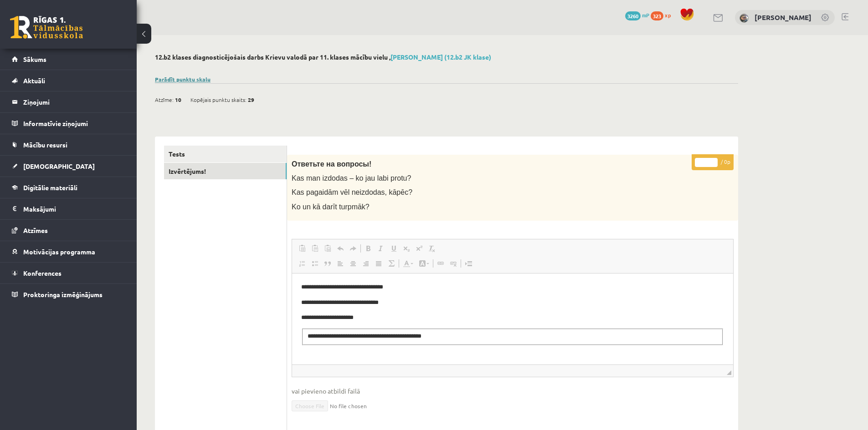
click at [184, 83] on div "Atzīme: 10 Kopējais punktu skaits: 29" at bounding box center [446, 94] width 583 height 23
click at [183, 80] on link "Parādīt punktu skalu" at bounding box center [183, 79] width 56 height 7
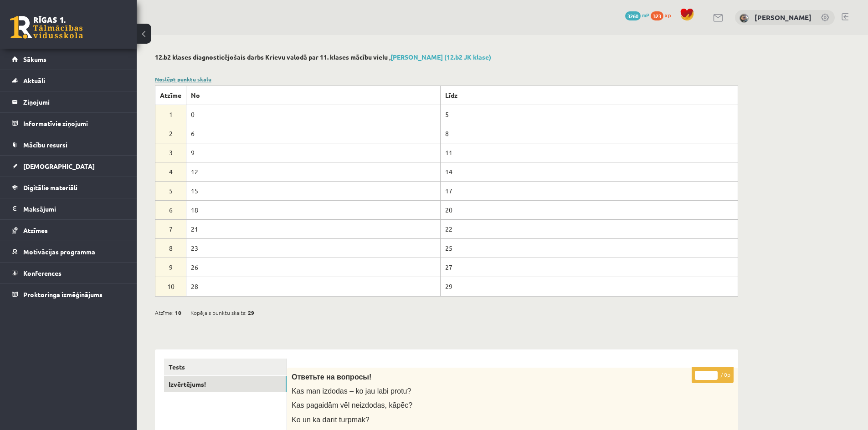
click at [183, 80] on link "Noslēpt punktu skalu" at bounding box center [183, 79] width 56 height 7
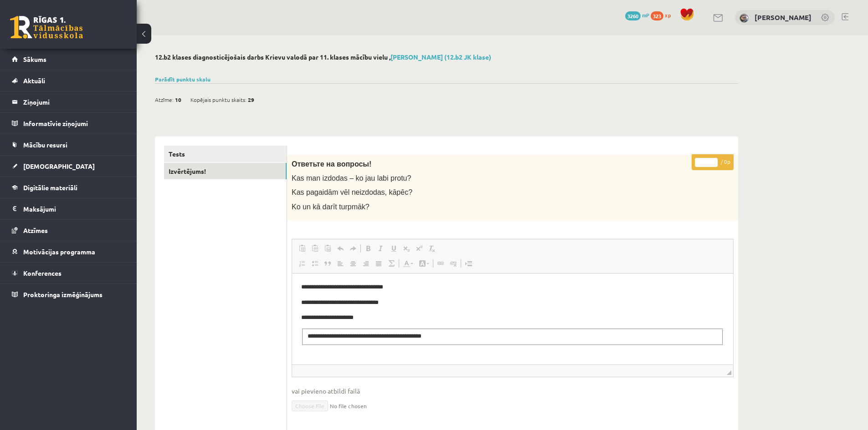
click at [31, 24] on link at bounding box center [46, 27] width 73 height 23
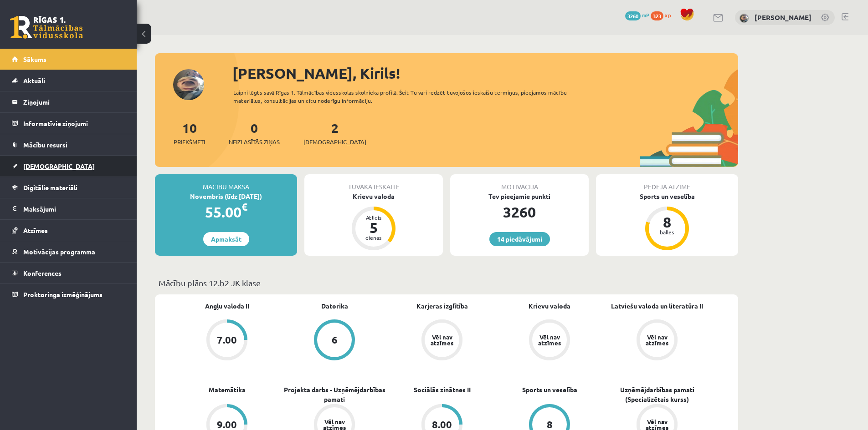
click at [76, 164] on link "[DEMOGRAPHIC_DATA]" at bounding box center [68, 166] width 113 height 21
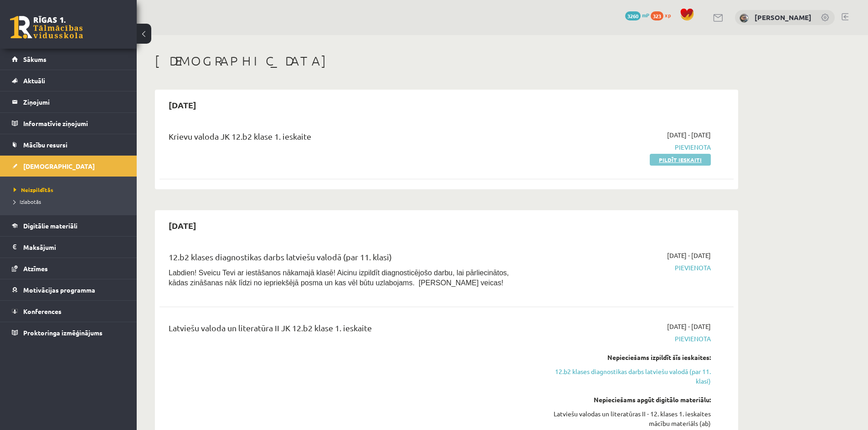
click at [684, 160] on link "Pildīt ieskaiti" at bounding box center [680, 160] width 61 height 12
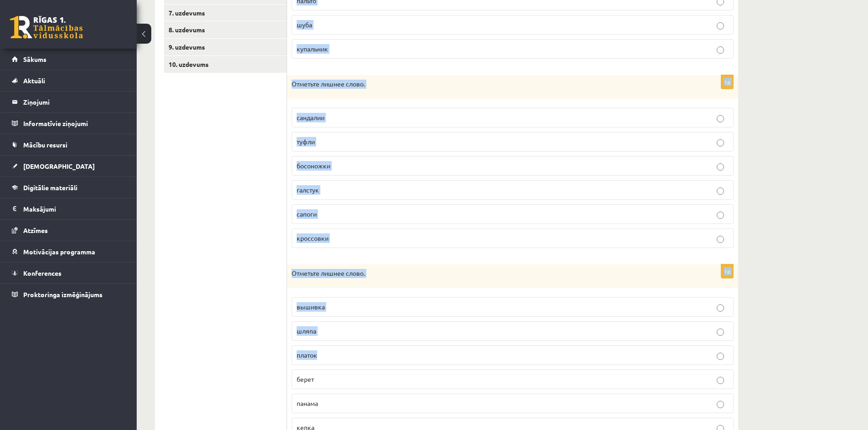
scroll to position [305, 0]
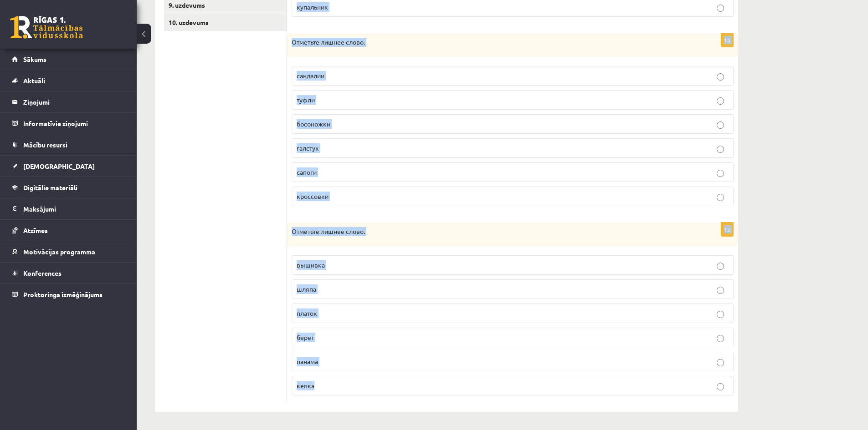
drag, startPoint x: 290, startPoint y: 176, endPoint x: 415, endPoint y: 387, distance: 245.1
click at [415, 387] on form "1p Отметьте лишнее слово. плащ [GEOGRAPHIC_DATA] [GEOGRAPHIC_DATA] шуба купальн…" at bounding box center [512, 131] width 433 height 544
copy form "Отметьте лишнее слово. плащ куртка пальто шуба купальник 1p Отметьте лишнее сло…"
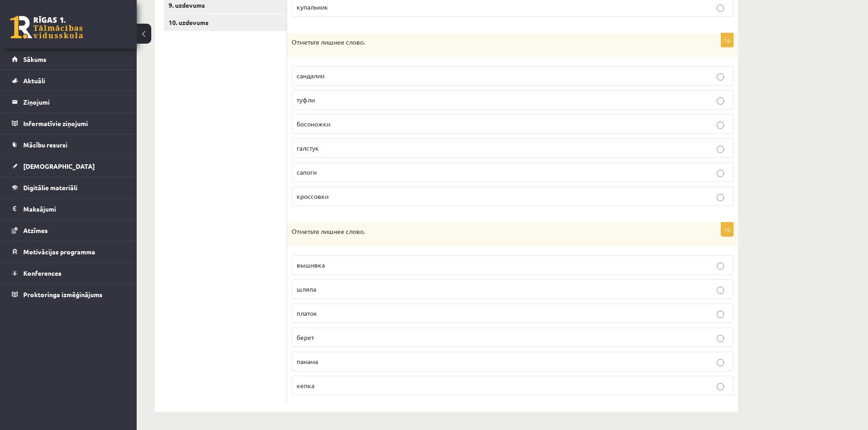
click at [225, 246] on ul "1. uzdevums 2. uzdevums 3. uzdevums 4. uzdevums 5. uzdevums 6. uzdevums 7. uzde…" at bounding box center [225, 131] width 123 height 544
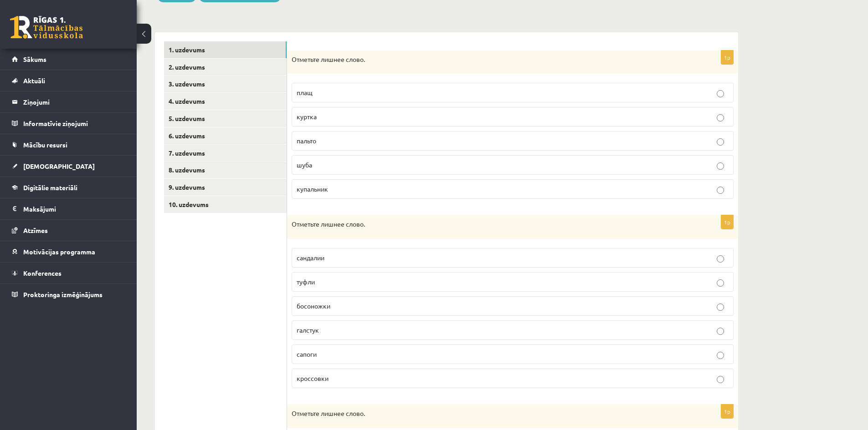
scroll to position [0, 0]
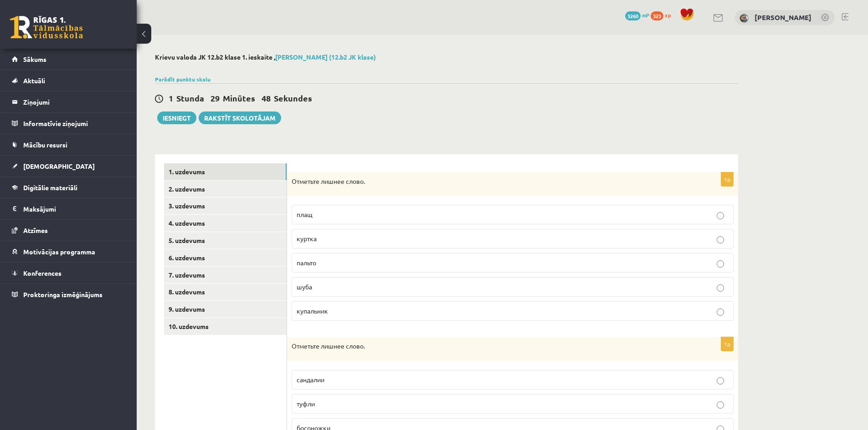
click at [324, 308] on span "купальник" at bounding box center [312, 311] width 31 height 8
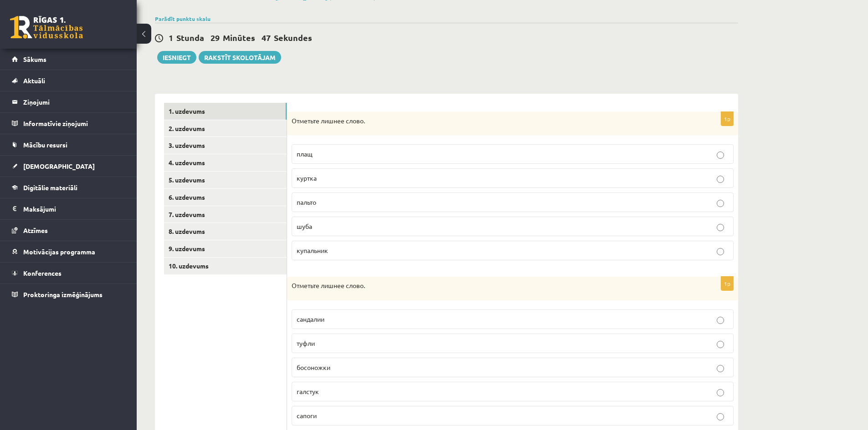
scroll to position [122, 0]
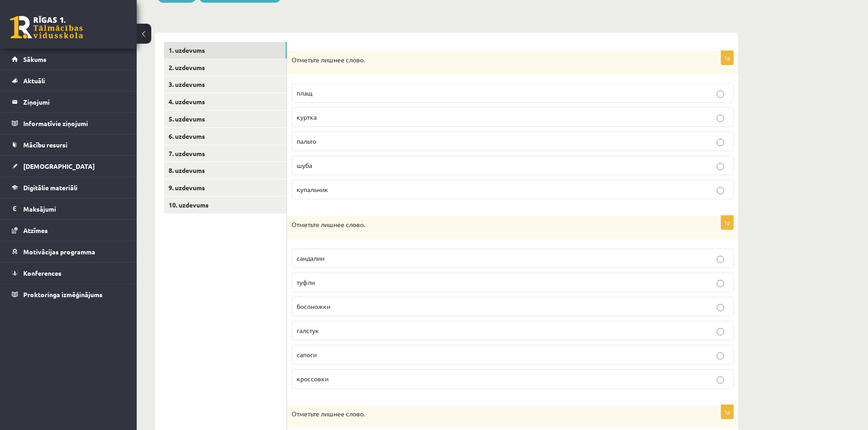
click at [326, 329] on p "галстук" at bounding box center [513, 331] width 432 height 10
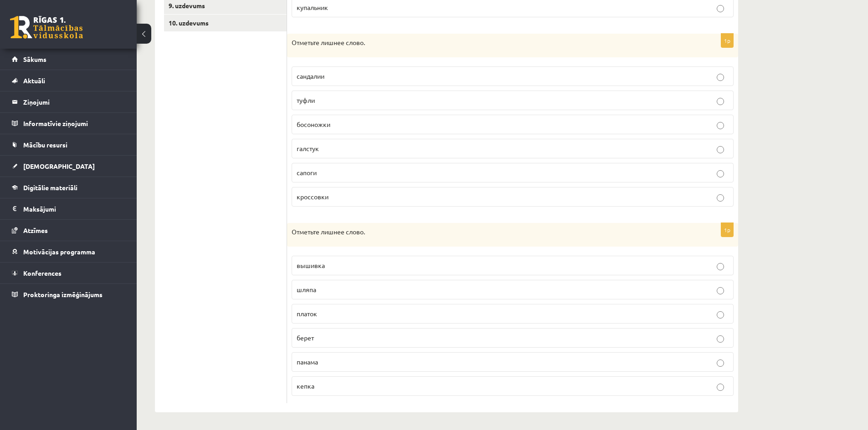
scroll to position [305, 0]
click at [314, 269] on p "вышивка" at bounding box center [513, 266] width 432 height 10
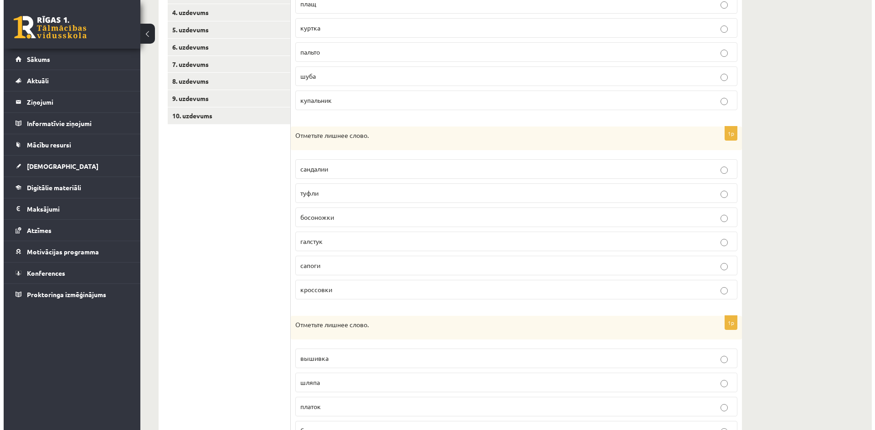
scroll to position [0, 0]
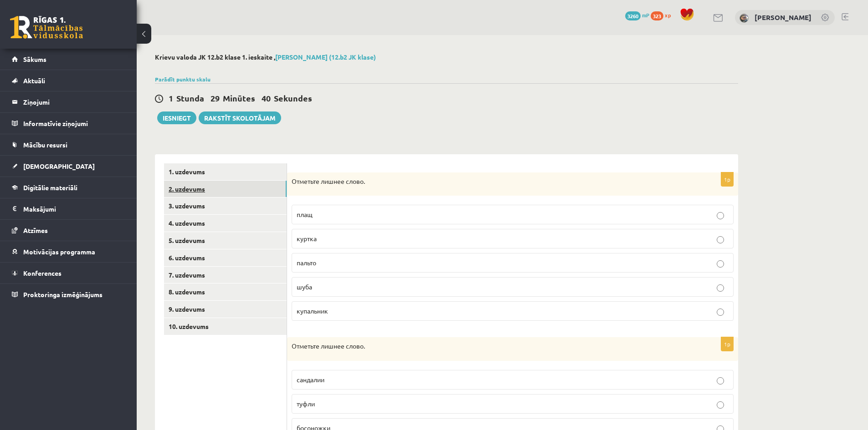
click at [199, 189] on link "2. uzdevums" at bounding box center [225, 189] width 123 height 17
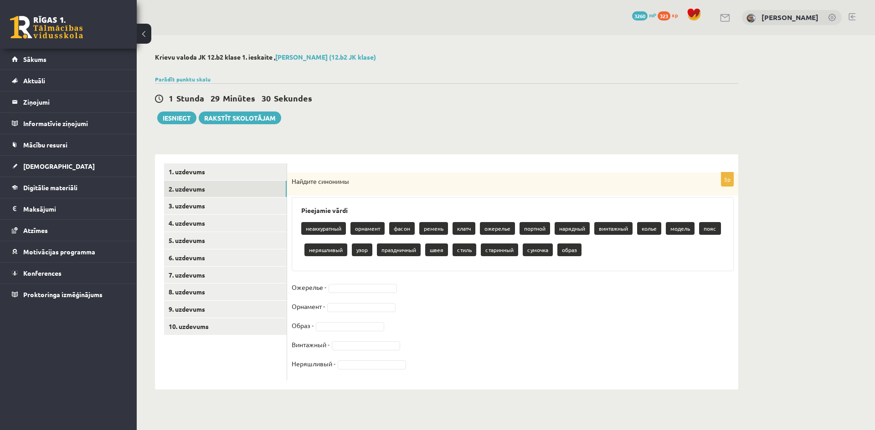
click at [380, 281] on fieldset "Ожерелье - Орнамент - Образ - Винтажный - Неряшливый -" at bounding box center [513, 329] width 442 height 96
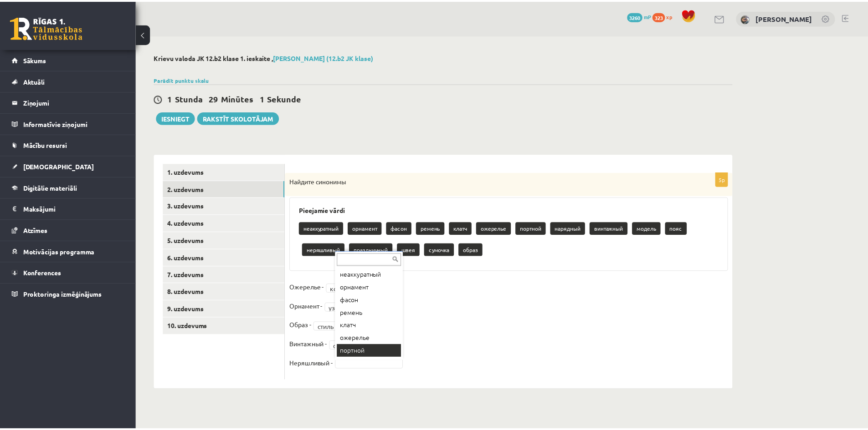
scroll to position [4, 0]
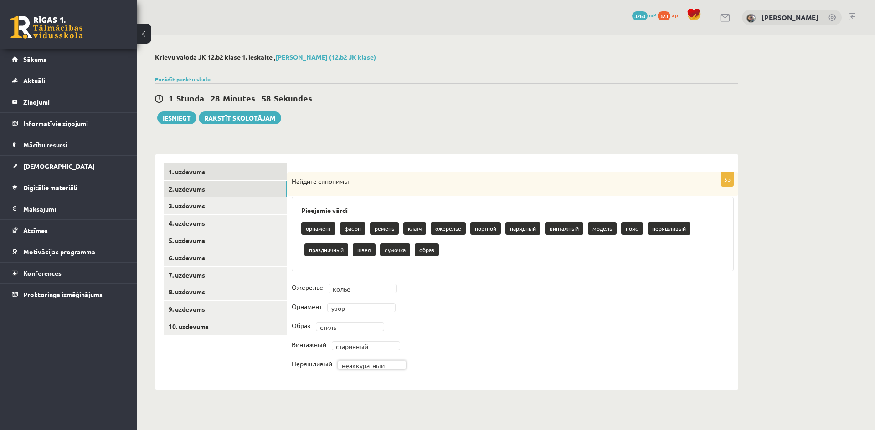
click at [234, 177] on link "1. uzdevums" at bounding box center [225, 172] width 123 height 17
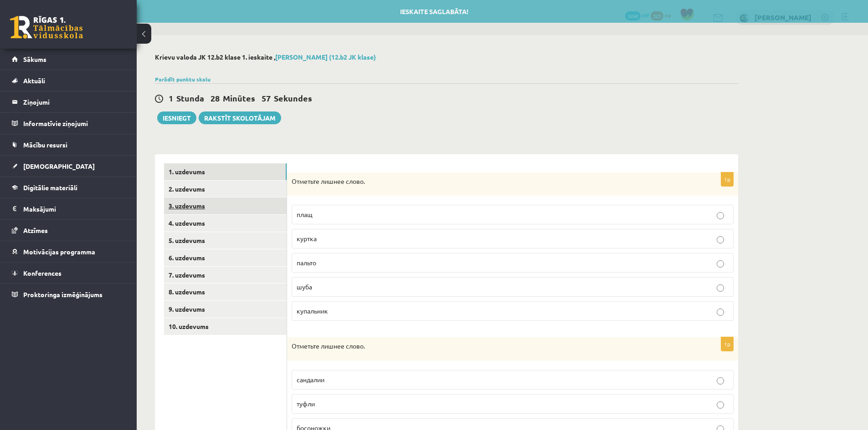
click at [232, 199] on link "3. uzdevums" at bounding box center [225, 206] width 123 height 17
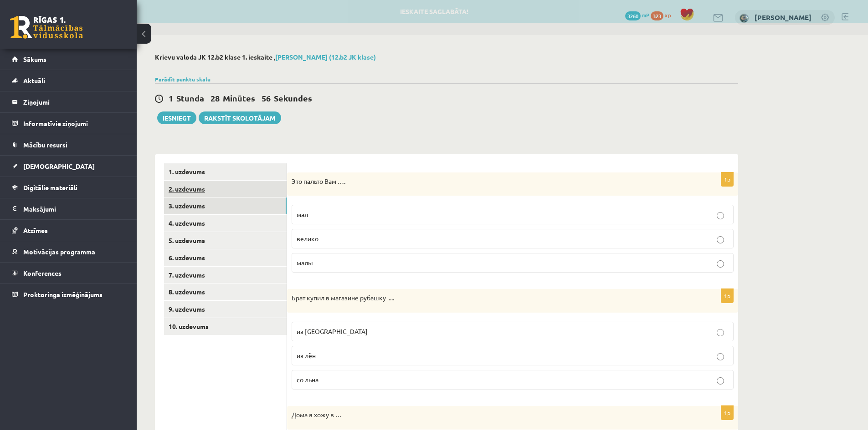
click at [232, 192] on link "2. uzdevums" at bounding box center [225, 189] width 123 height 17
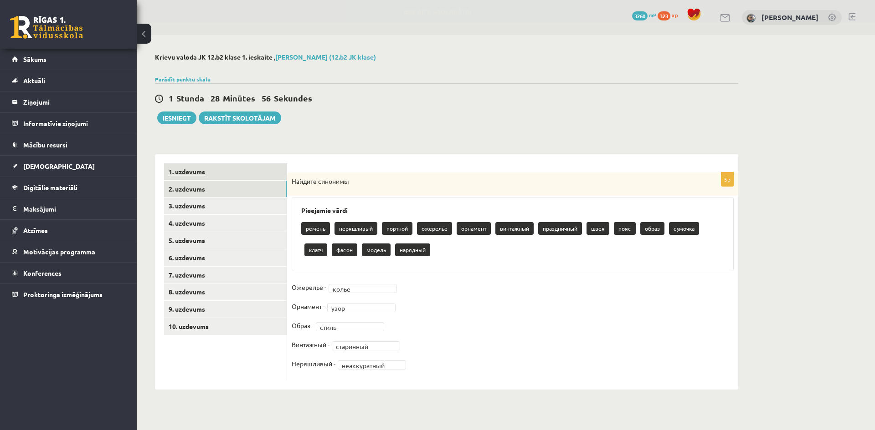
click at [234, 174] on link "1. uzdevums" at bounding box center [225, 172] width 123 height 17
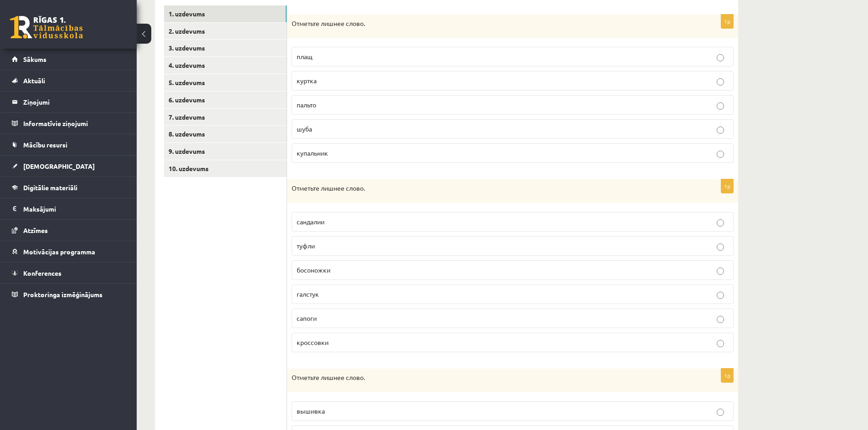
scroll to position [123, 0]
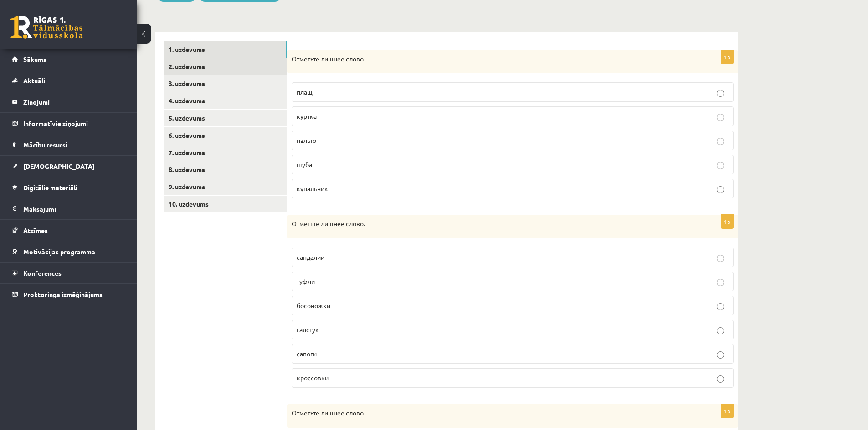
click at [224, 59] on link "2. uzdevums" at bounding box center [225, 66] width 123 height 17
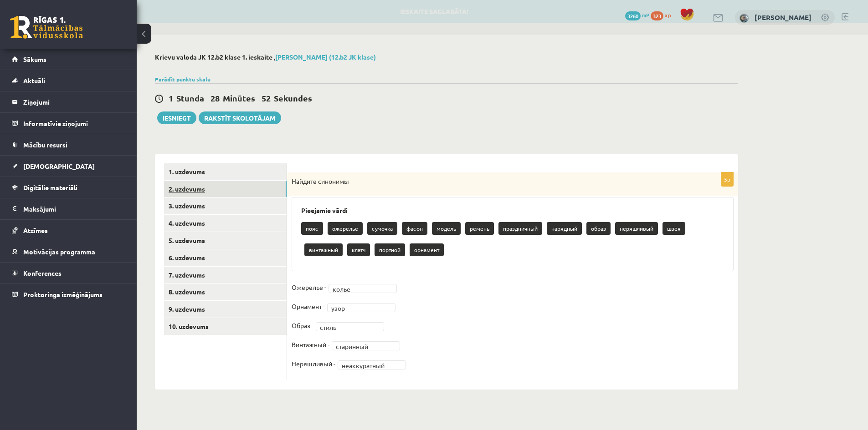
scroll to position [0, 0]
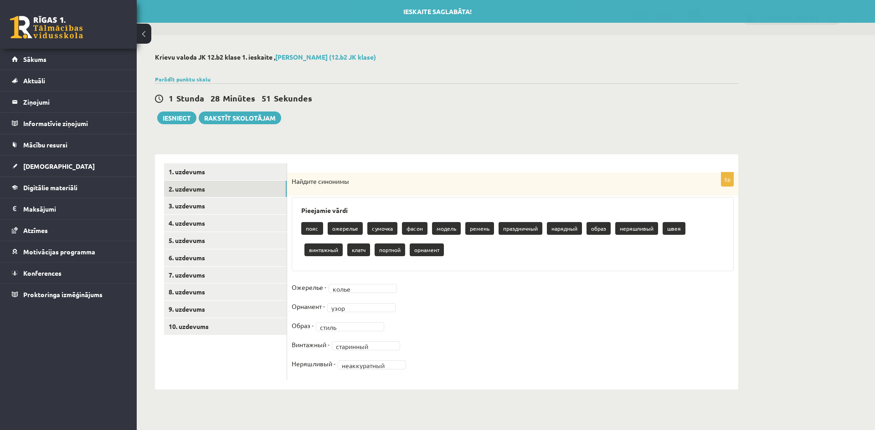
drag, startPoint x: 808, startPoint y: 270, endPoint x: 691, endPoint y: 243, distance: 119.7
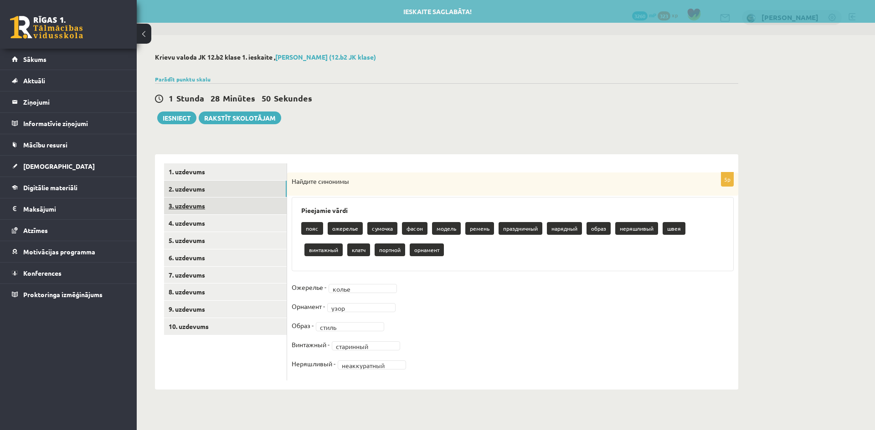
click at [218, 201] on link "3. uzdevums" at bounding box center [225, 206] width 123 height 17
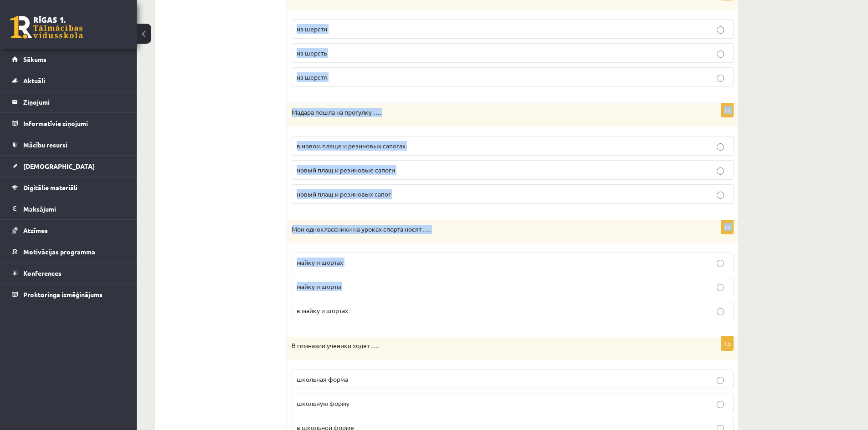
scroll to position [930, 0]
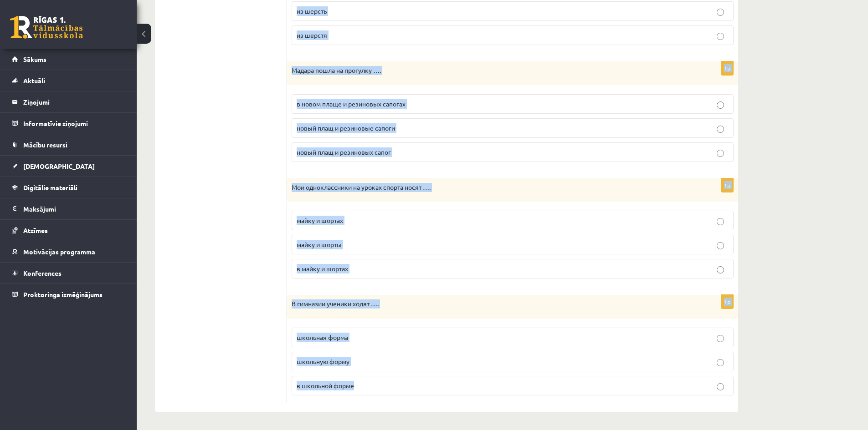
drag, startPoint x: 291, startPoint y: 179, endPoint x: 389, endPoint y: 368, distance: 212.9
copy form "Lor ipsumd Sit …. ame consec adip 9e Sedd eiusm t incididu utlabor .... et dolo…"
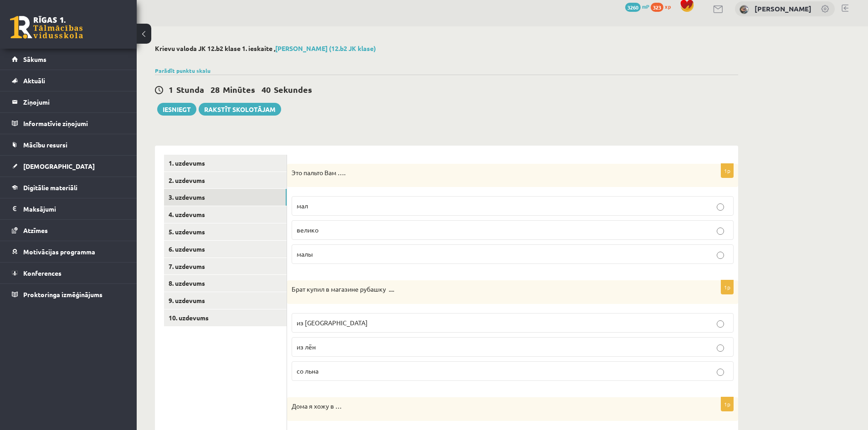
scroll to position [0, 0]
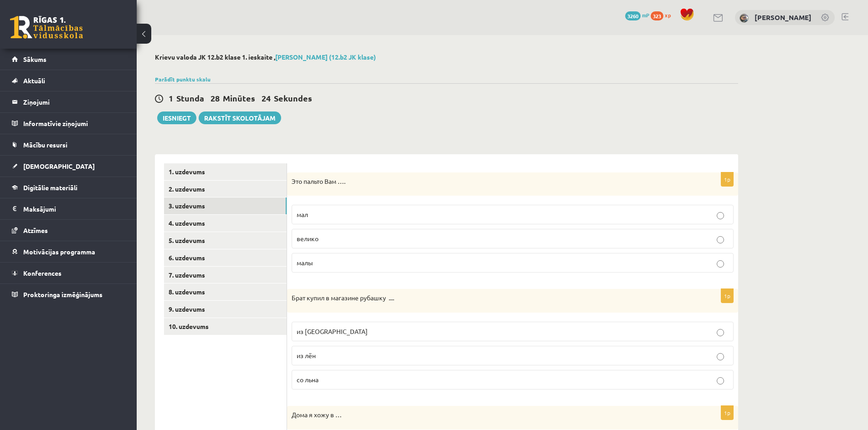
click at [443, 108] on div "1 Stunda 28 Minūtes 24 Sekundes Ieskaite saglabāta! Iesniegt Rakstīt skolotājam" at bounding box center [446, 103] width 583 height 41
click at [341, 246] on label "велико" at bounding box center [513, 239] width 442 height 20
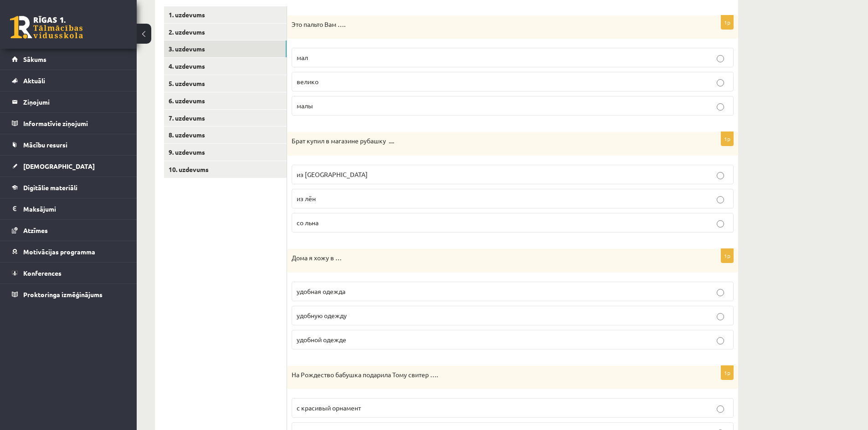
scroll to position [173, 0]
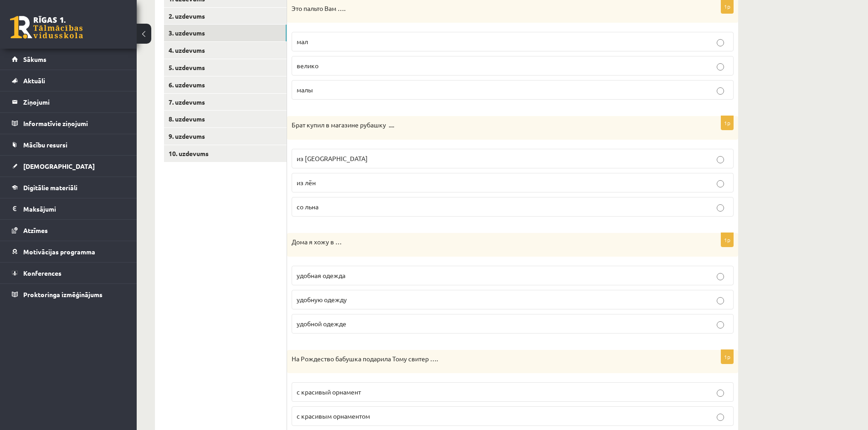
click at [381, 159] on p "из [GEOGRAPHIC_DATA]" at bounding box center [513, 159] width 432 height 10
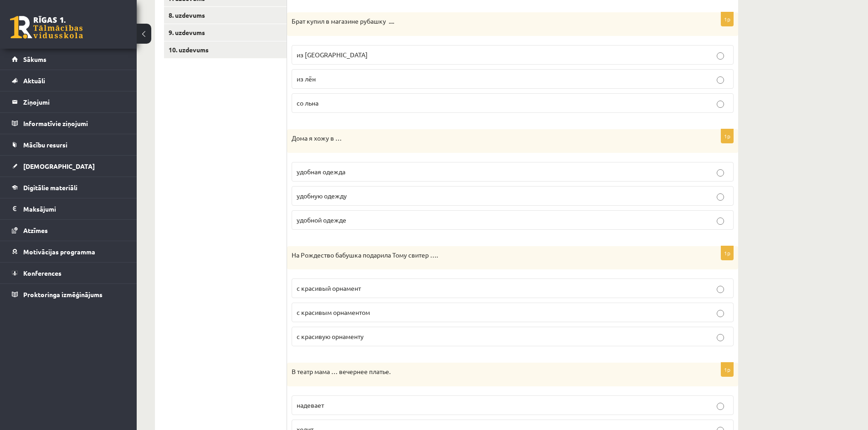
scroll to position [281, 0]
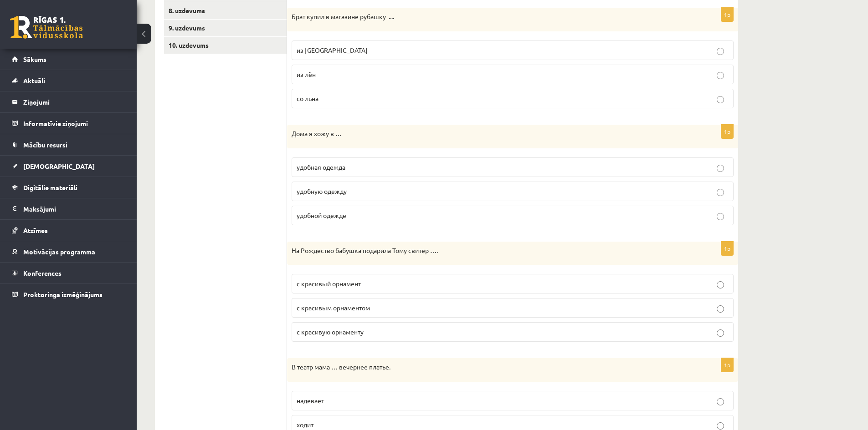
click at [345, 215] on label "удобной одежде" at bounding box center [513, 216] width 442 height 20
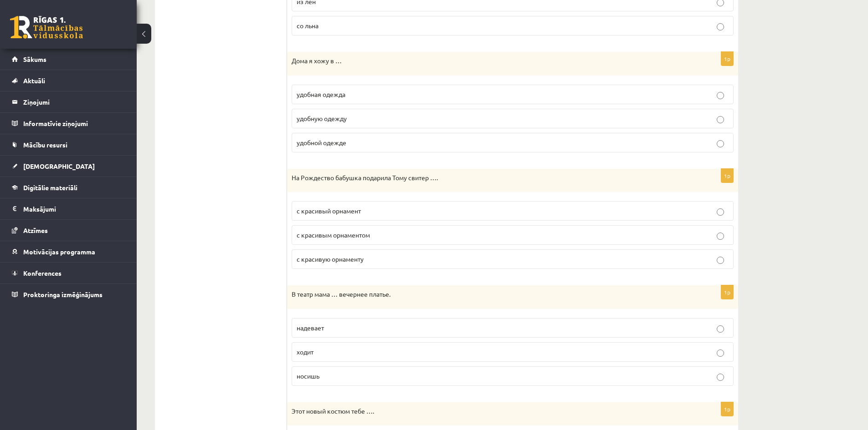
scroll to position [363, 0]
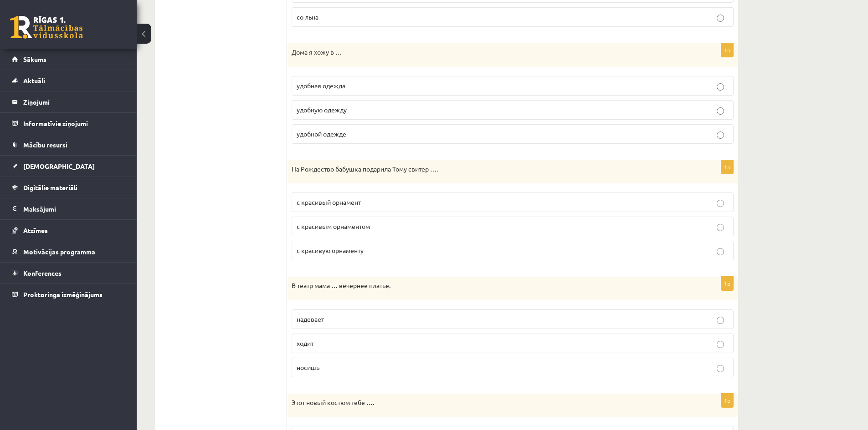
click at [394, 235] on label "с красивым орнаментом" at bounding box center [513, 227] width 442 height 20
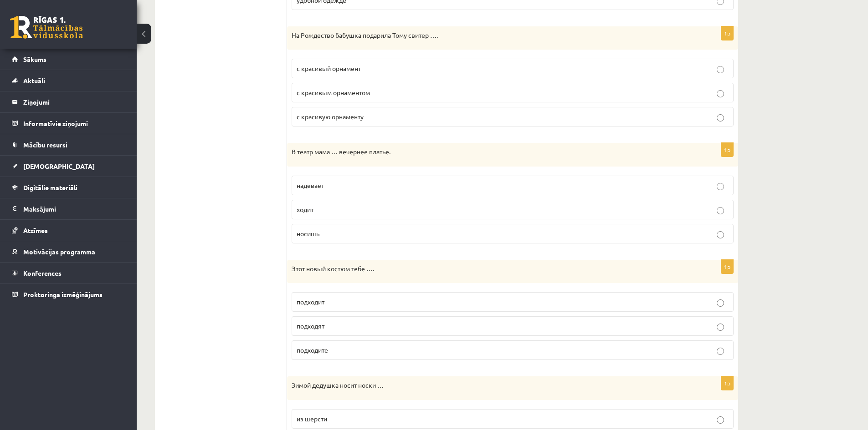
scroll to position [517, 0]
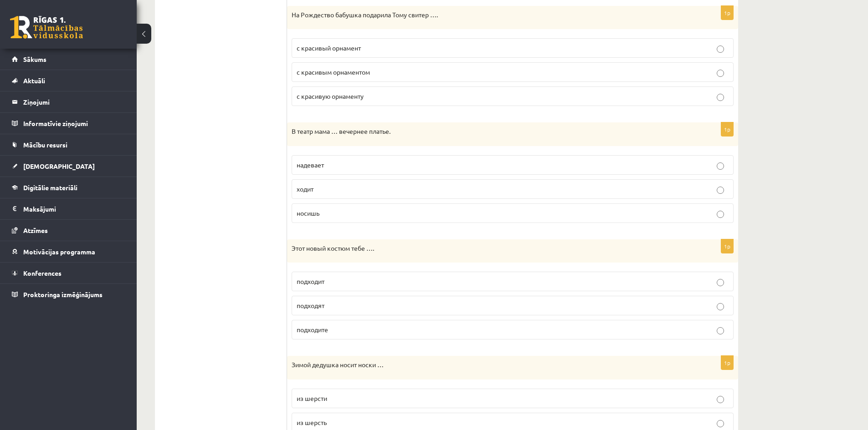
click at [346, 165] on p "надевает" at bounding box center [513, 165] width 432 height 10
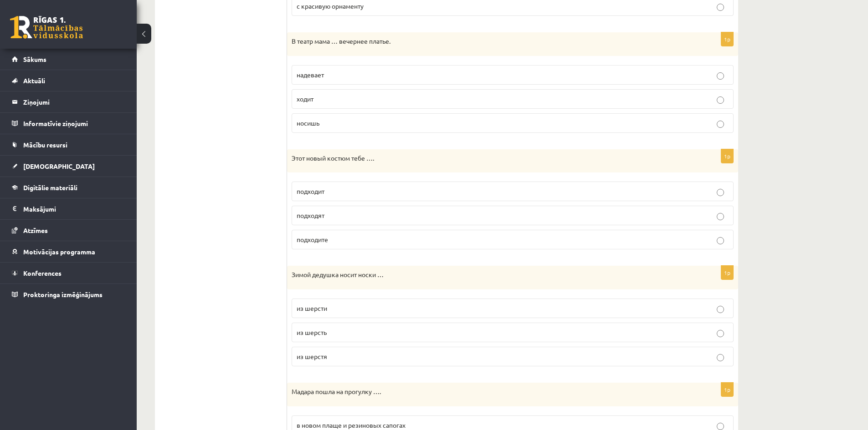
scroll to position [637, 0]
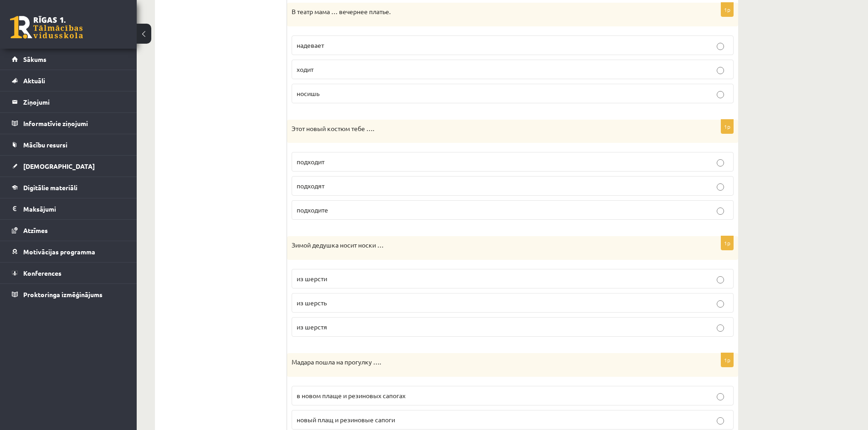
click at [353, 185] on p "подходят" at bounding box center [513, 186] width 432 height 10
click at [353, 164] on p "подходит" at bounding box center [513, 162] width 432 height 10
click at [363, 279] on p "из шерсти" at bounding box center [513, 279] width 432 height 10
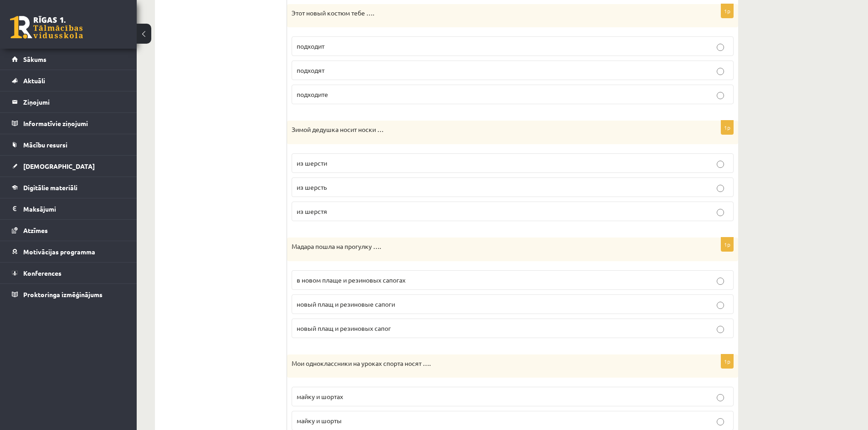
scroll to position [787, 0]
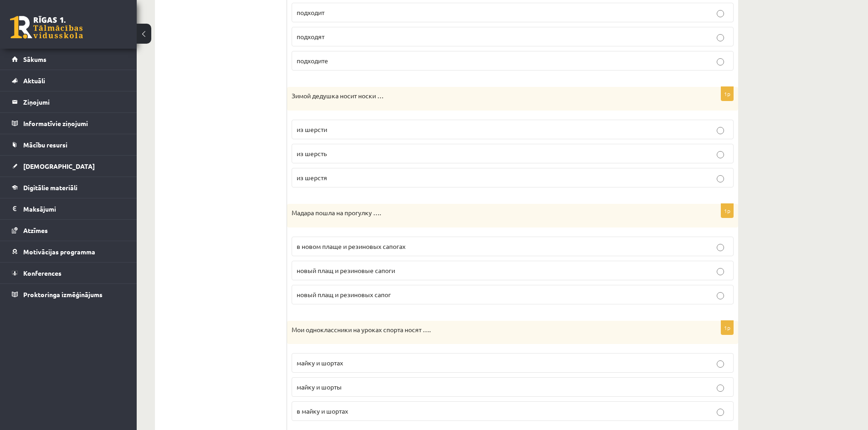
click at [374, 246] on span "в новом плаще и резиновых сапогах" at bounding box center [351, 246] width 109 height 8
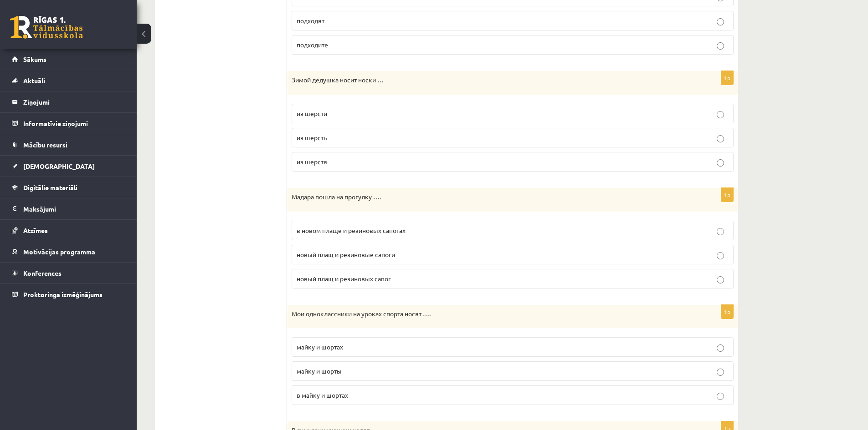
scroll to position [930, 0]
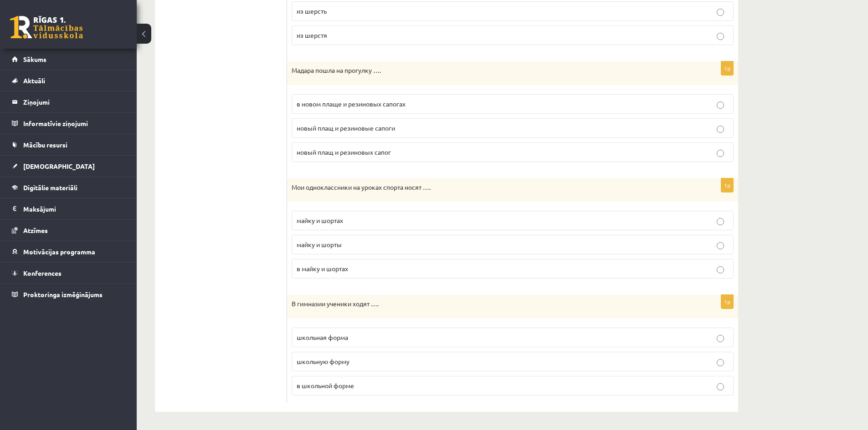
click at [408, 254] on label "майку и шорты" at bounding box center [513, 245] width 442 height 20
click at [353, 384] on span "в школьной форме" at bounding box center [325, 386] width 57 height 8
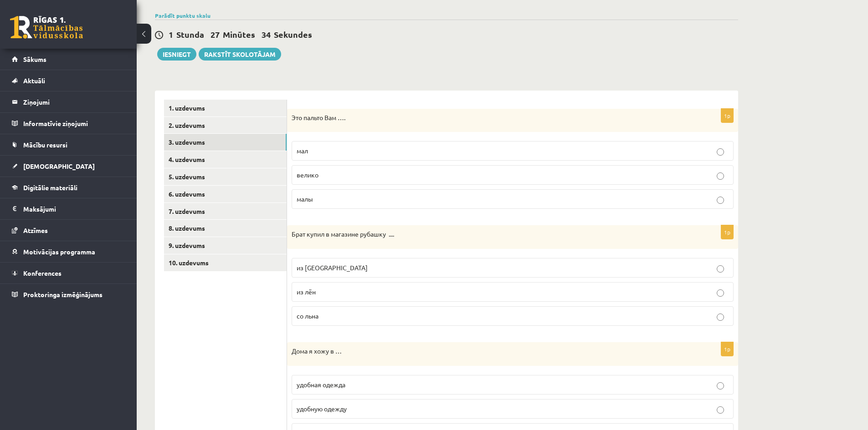
scroll to position [0, 0]
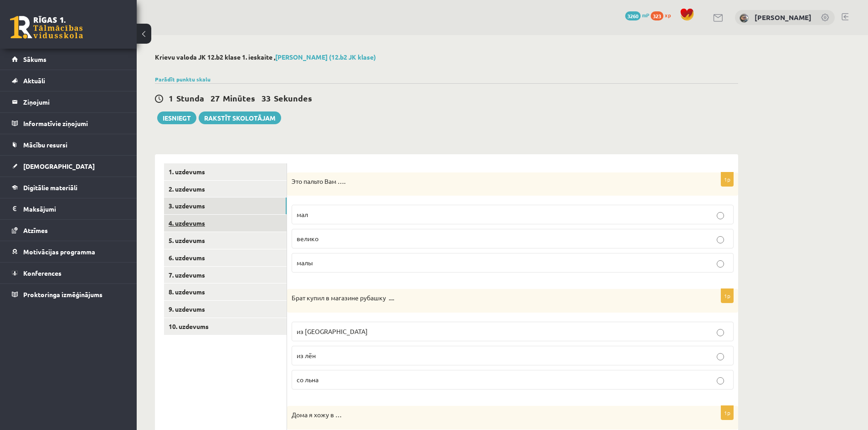
click at [236, 226] on link "4. uzdevums" at bounding box center [225, 223] width 123 height 17
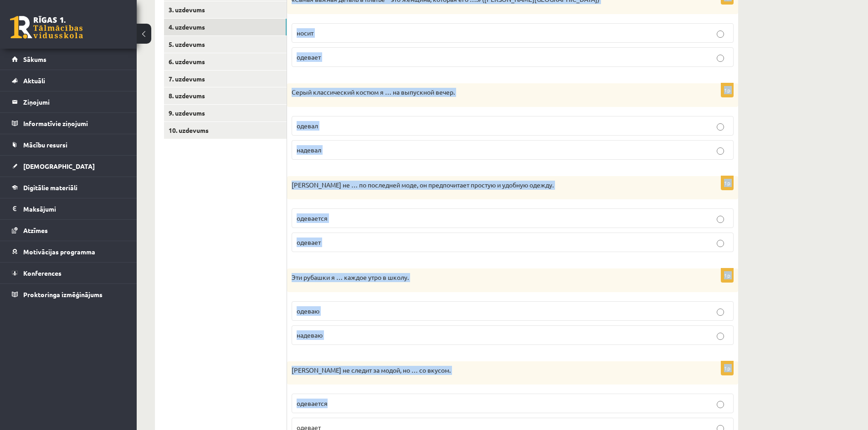
scroll to position [239, 0]
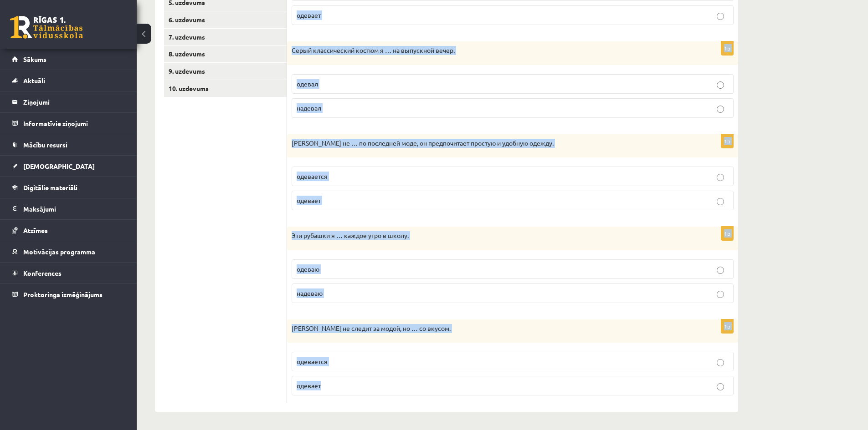
drag, startPoint x: 296, startPoint y: 164, endPoint x: 399, endPoint y: 387, distance: 245.6
click at [399, 387] on div "Выберите правильный глагол 1p «Самая важная деталь в платье – это женщина, кото…" at bounding box center [512, 164] width 451 height 496
copy form "Выберите правильный глагол 1p «Самая важная деталь в платье – это женщина, кото…"
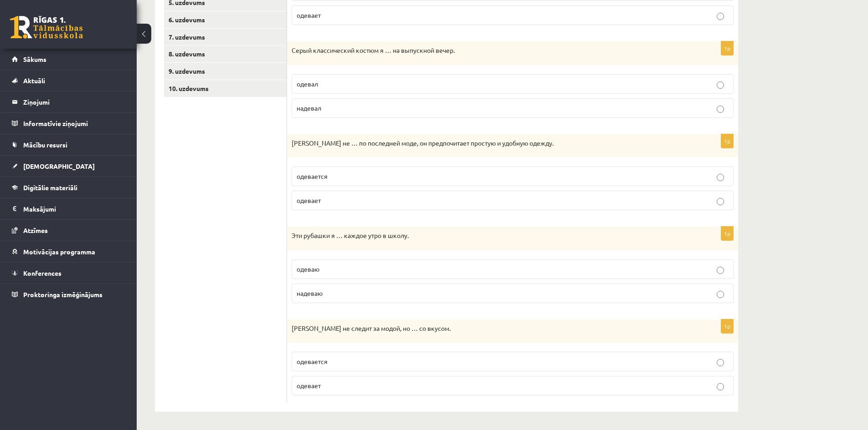
click at [202, 203] on ul "1. uzdevums 2. uzdevums 3. uzdevums 4. uzdevums 5. uzdevums 6. uzdevums 7. uzde…" at bounding box center [225, 164] width 123 height 478
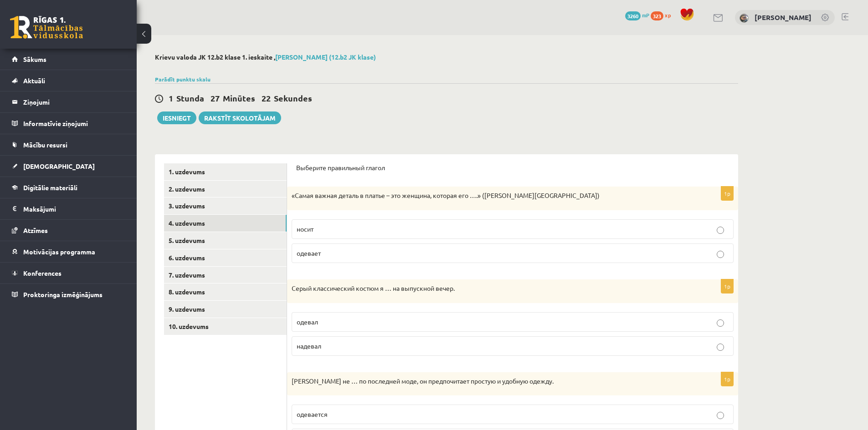
click at [360, 230] on p "носит" at bounding box center [513, 230] width 432 height 10
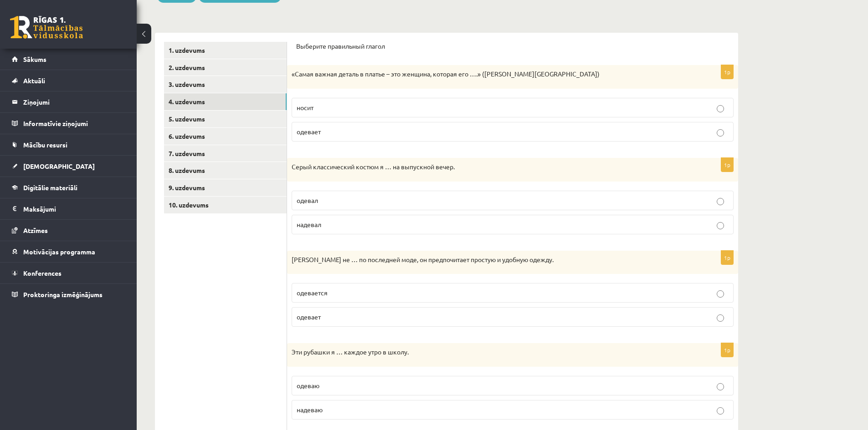
click at [356, 220] on label "надевал" at bounding box center [513, 225] width 442 height 20
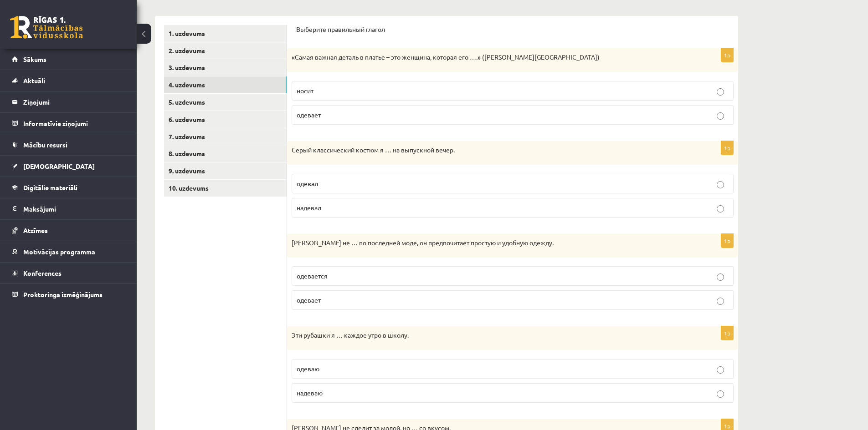
scroll to position [182, 0]
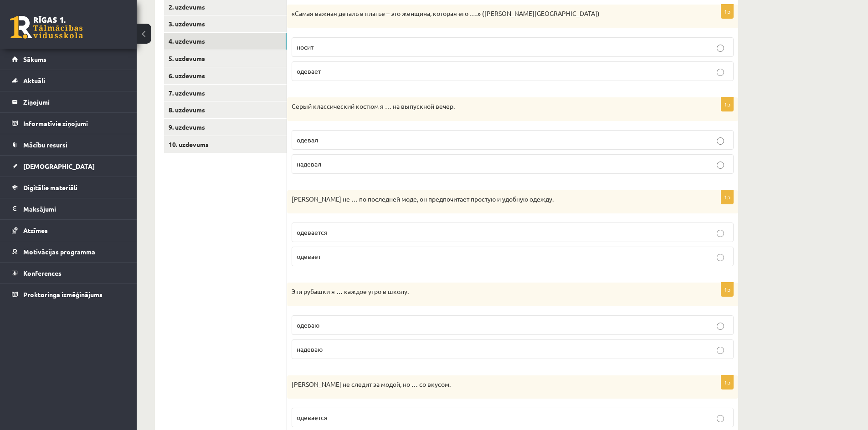
click at [329, 234] on p "одевается" at bounding box center [513, 233] width 432 height 10
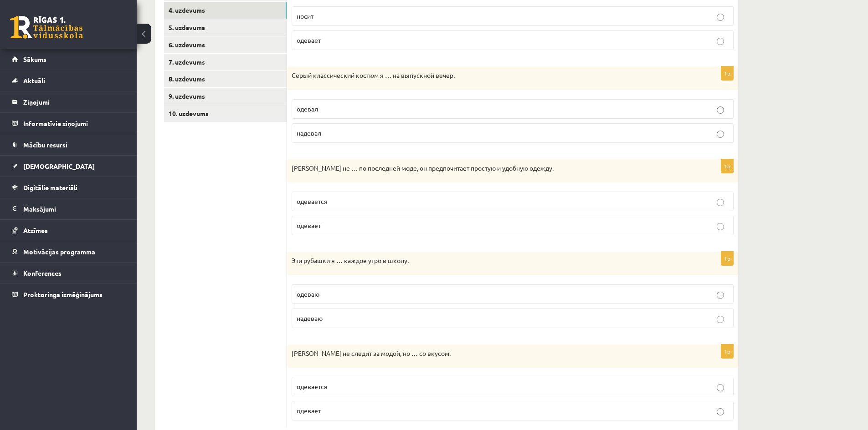
scroll to position [239, 0]
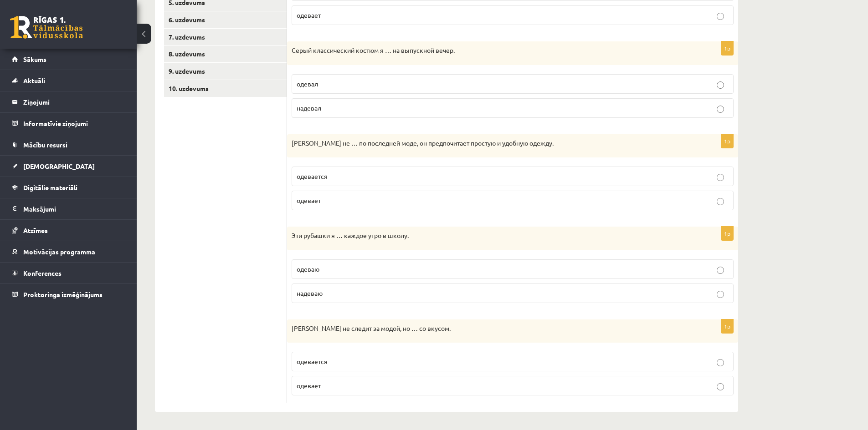
click at [314, 288] on label "надеваю" at bounding box center [513, 294] width 442 height 20
click at [343, 358] on p "одевается" at bounding box center [513, 362] width 432 height 10
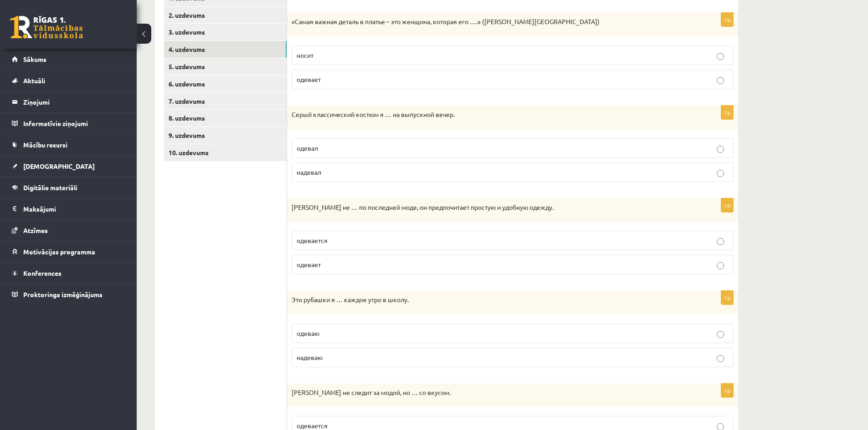
scroll to position [0, 0]
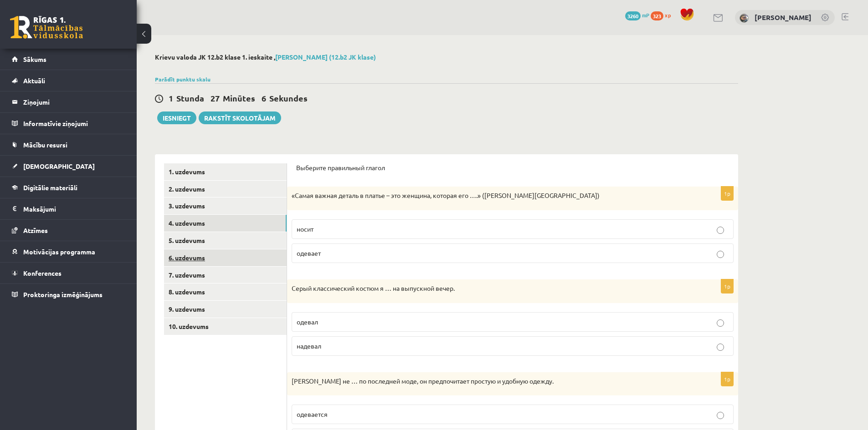
click at [230, 250] on link "6. uzdevums" at bounding box center [225, 258] width 123 height 17
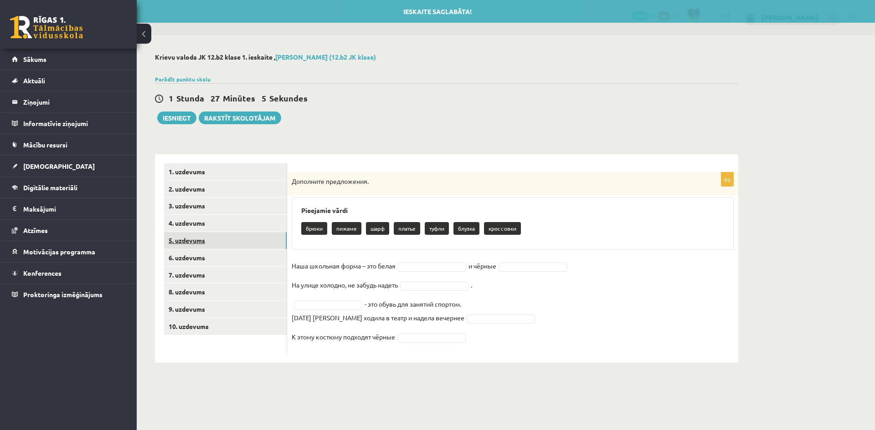
click at [232, 244] on link "5. uzdevums" at bounding box center [225, 240] width 123 height 17
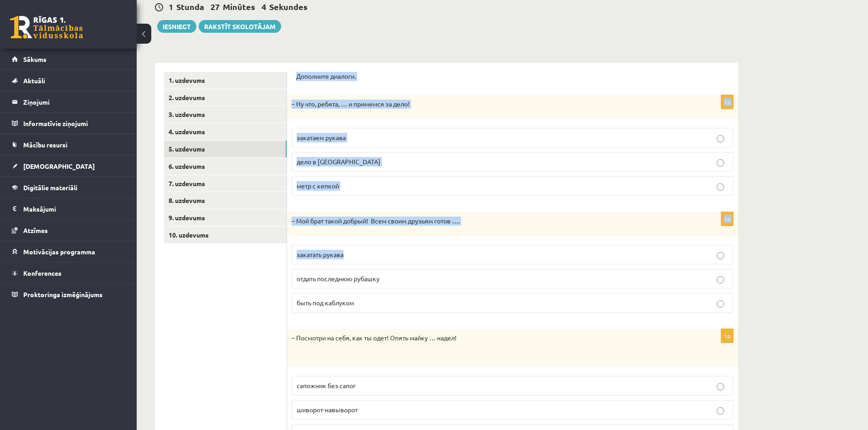
scroll to position [140, 0]
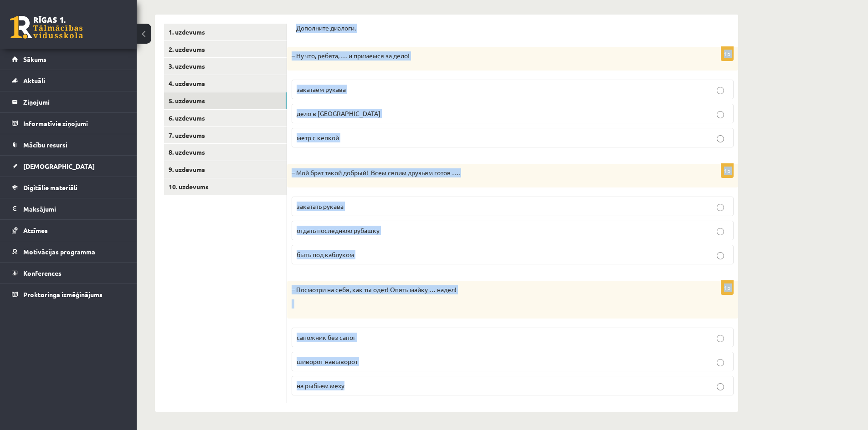
drag, startPoint x: 295, startPoint y: 167, endPoint x: 405, endPoint y: 396, distance: 254.5
click at [405, 396] on div "Дополните диалоги. 1p – Ну что, ребята, … и примемся за дело! закатаем рукава д…" at bounding box center [512, 214] width 451 height 398
copy form "Дополните диалоги. 1p – Ну что, ребята, … и примемся за дело! закатаем рукава д…"
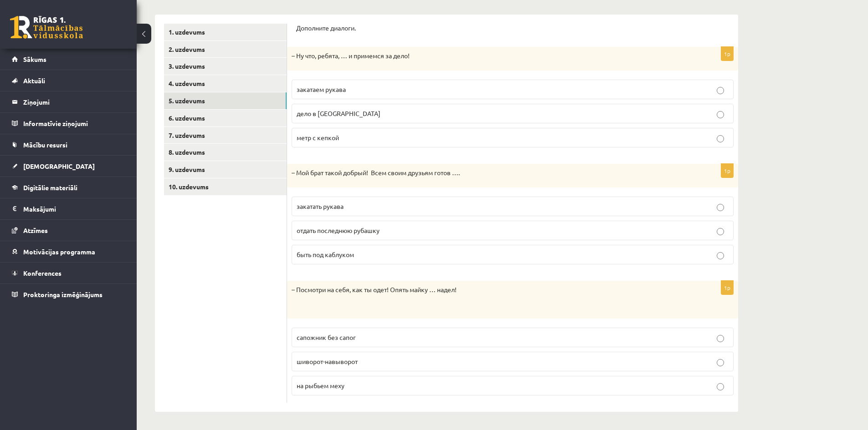
click at [211, 271] on ul "1. uzdevums 2. uzdevums 3. uzdevums 4. uzdevums 5. uzdevums 6. uzdevums 7. uzde…" at bounding box center [225, 213] width 123 height 379
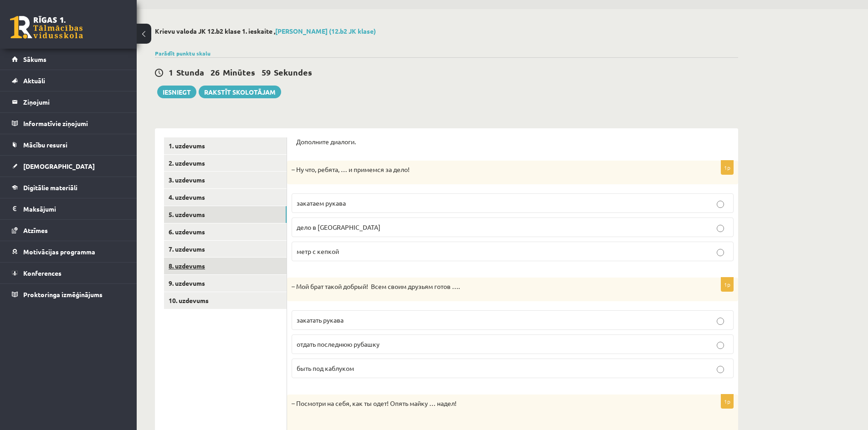
scroll to position [0, 0]
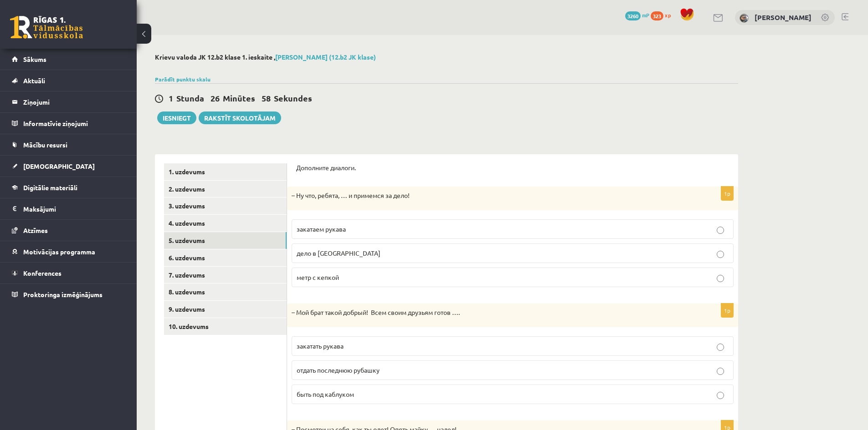
click at [446, 172] on p "Дополните диалоги." at bounding box center [512, 168] width 433 height 9
click at [359, 227] on p "закатаем рукава" at bounding box center [513, 230] width 432 height 10
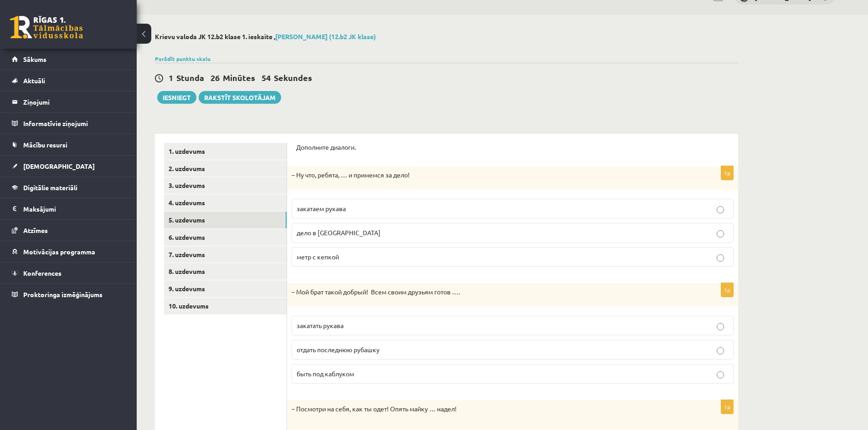
scroll to position [61, 0]
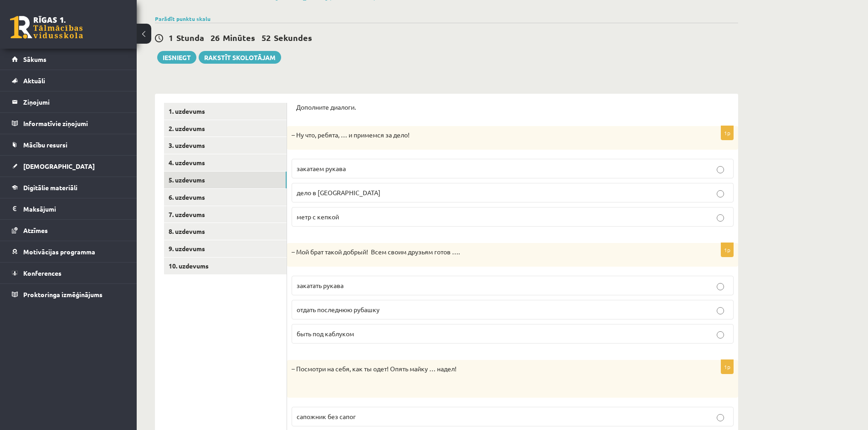
click at [349, 312] on span "отдать последнюю рубашку" at bounding box center [338, 310] width 83 height 8
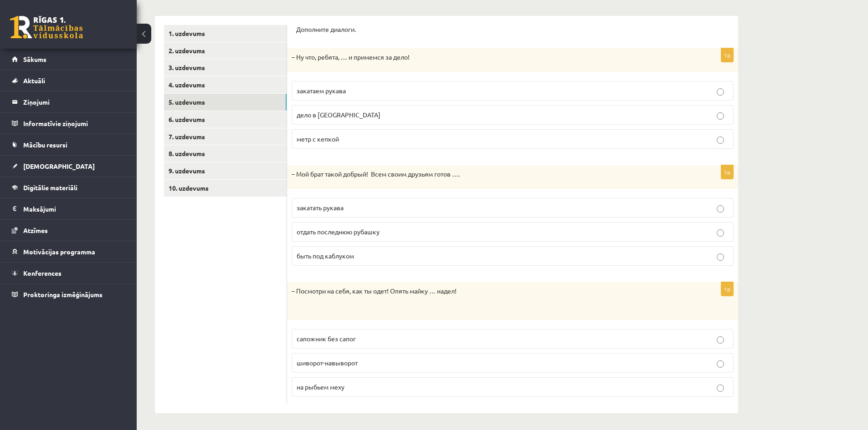
scroll to position [140, 0]
click at [339, 360] on span "шиворот-навыворот" at bounding box center [327, 362] width 61 height 8
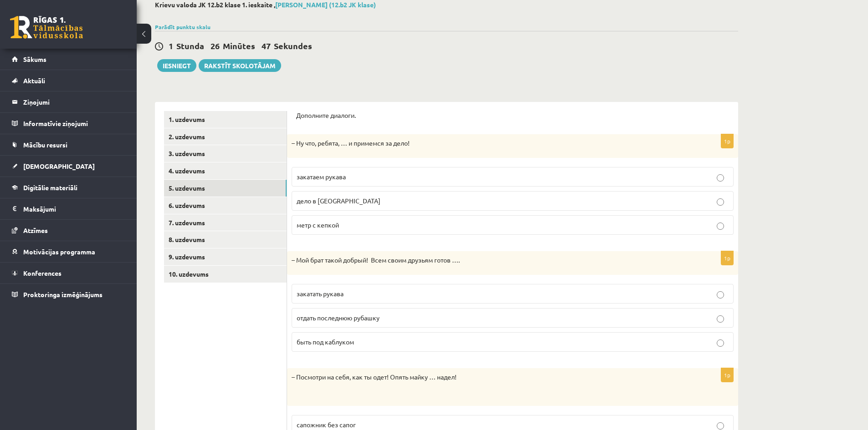
scroll to position [19, 0]
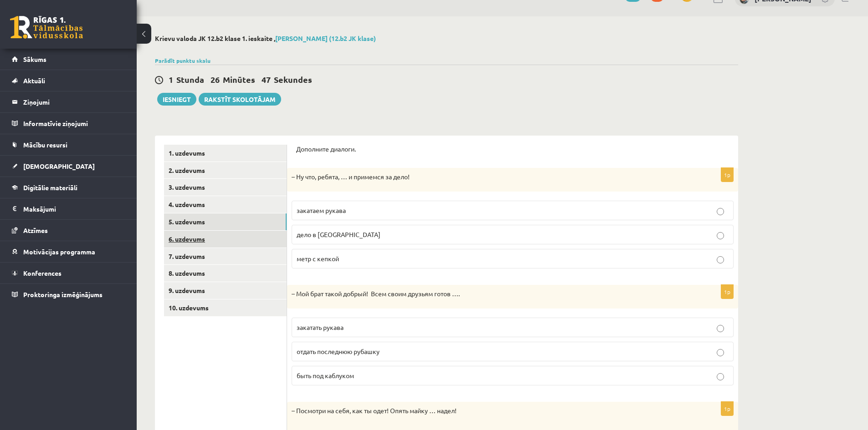
click at [226, 234] on link "6. uzdevums" at bounding box center [225, 239] width 123 height 17
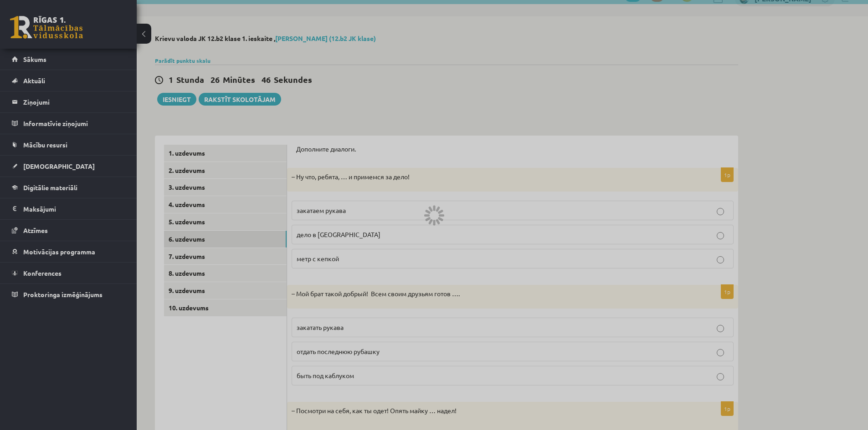
scroll to position [0, 0]
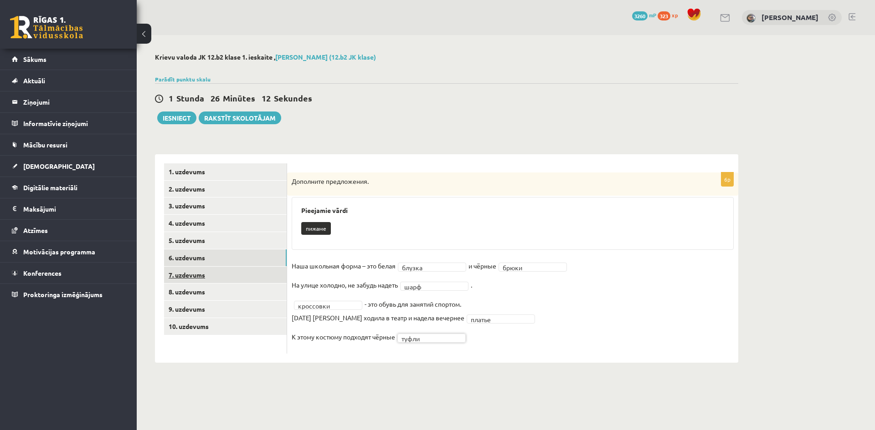
click at [255, 272] on link "7. uzdevums" at bounding box center [225, 275] width 123 height 17
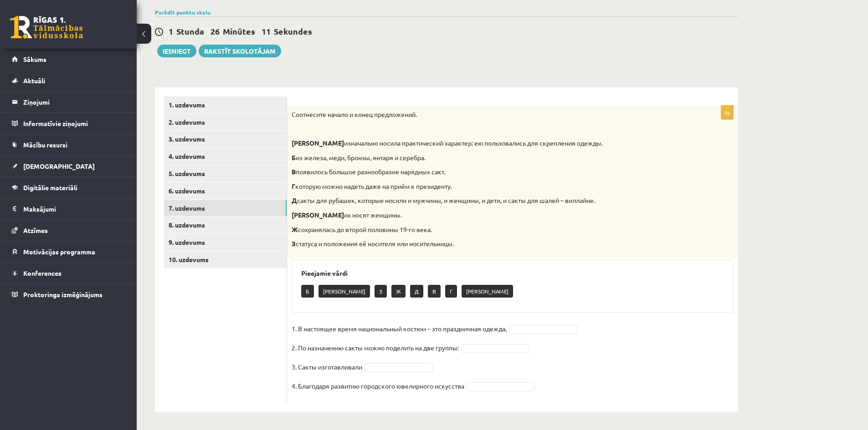
scroll to position [67, 0]
click at [425, 192] on div "Соотнесите начало и конец предложений. А изначально носила практический характе…" at bounding box center [512, 182] width 451 height 153
click at [525, 334] on fieldset "1. В настоящее время национальный костюм – это праздничная одежда, 2. По назнач…" at bounding box center [513, 360] width 442 height 77
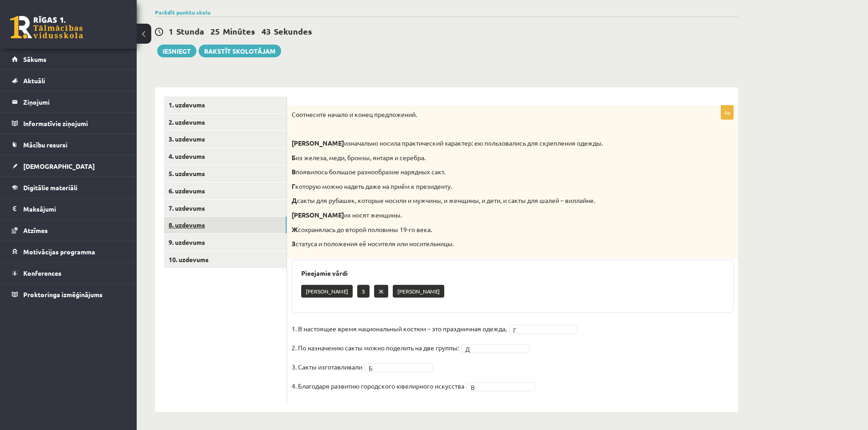
click at [223, 230] on link "8. uzdevums" at bounding box center [225, 225] width 123 height 17
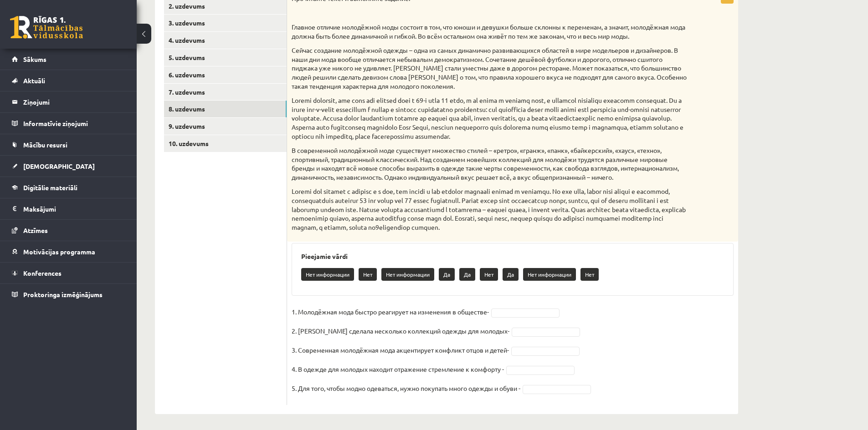
scroll to position [186, 0]
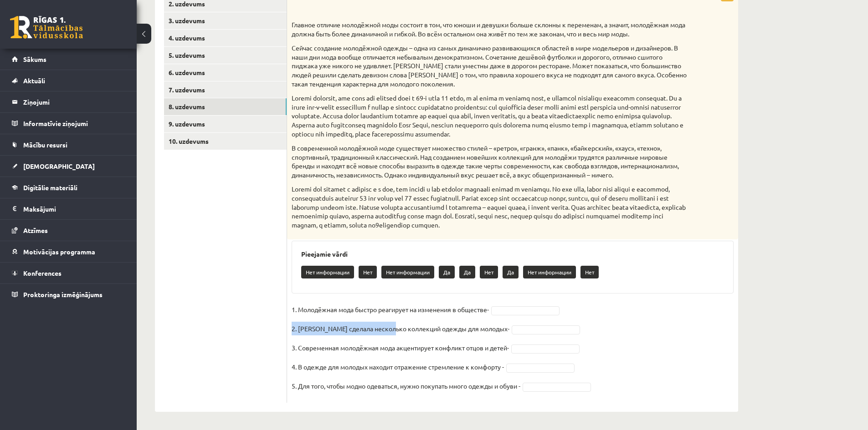
click at [394, 325] on p "2. Коко Шанель сделала несколько коллекций одежды для молодых-" at bounding box center [401, 329] width 218 height 14
click at [419, 318] on fieldset "1. Молодёжная мода быстро реагирует на изменения в обществе- 2. Коко Шанель сде…" at bounding box center [513, 351] width 442 height 96
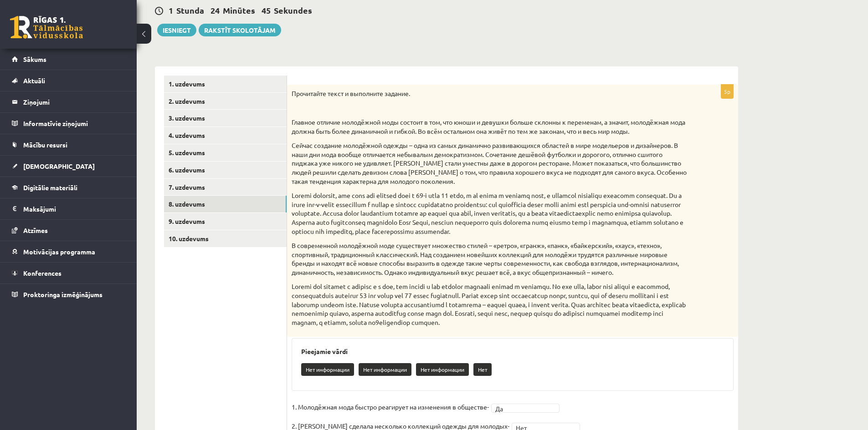
scroll to position [64, 0]
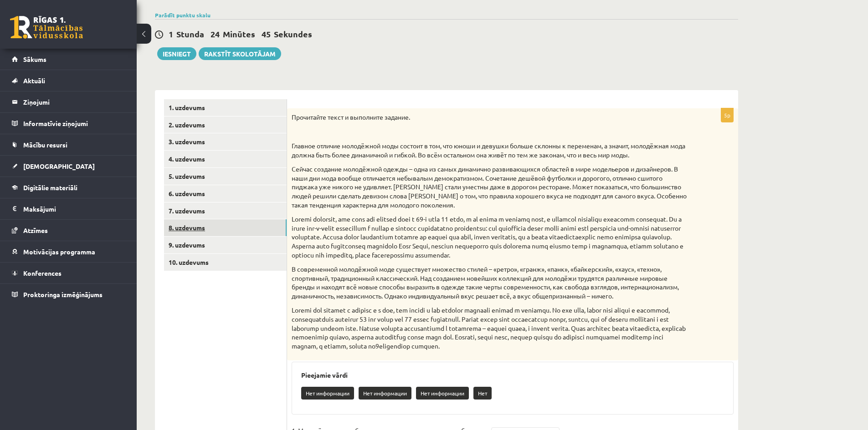
click at [204, 236] on link "8. uzdevums" at bounding box center [225, 228] width 123 height 17
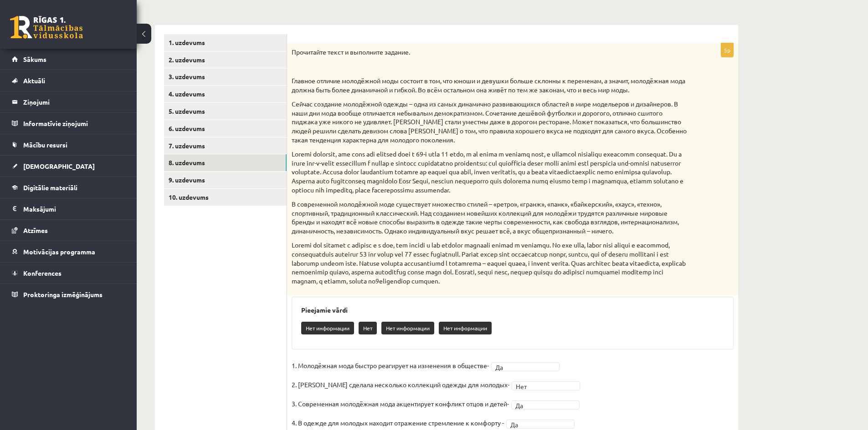
scroll to position [125, 0]
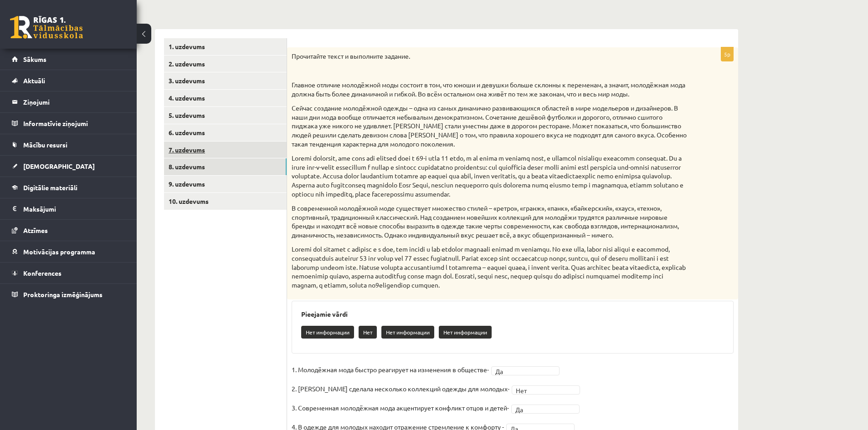
click at [215, 151] on link "7. uzdevums" at bounding box center [225, 150] width 123 height 17
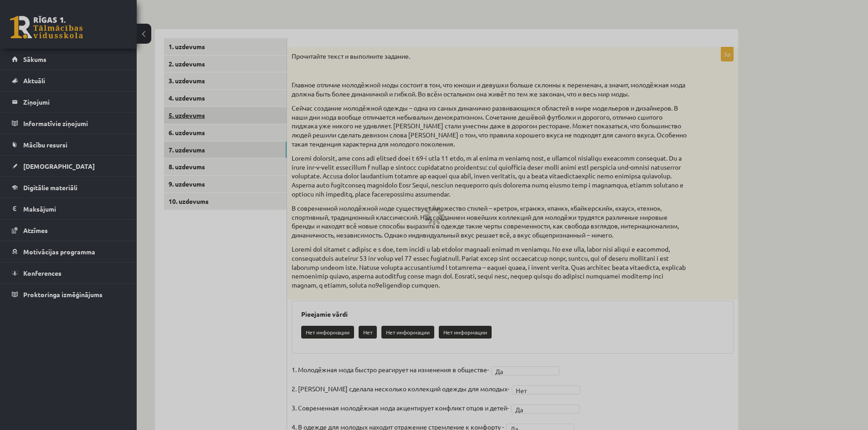
scroll to position [67, 0]
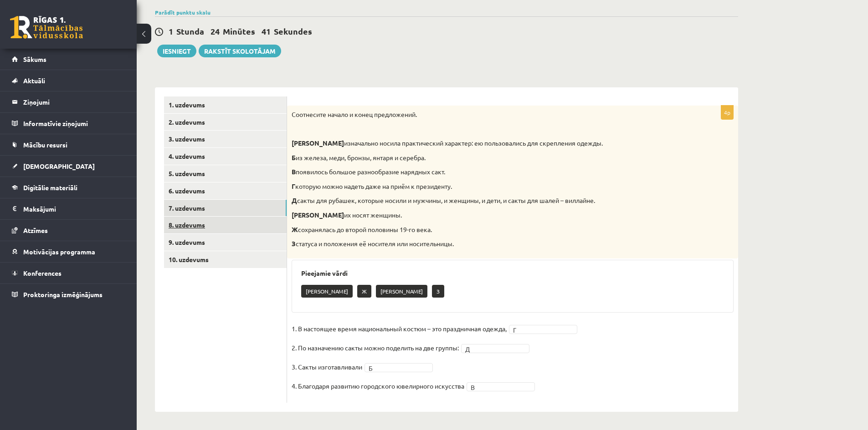
click at [211, 218] on link "8. uzdevums" at bounding box center [225, 225] width 123 height 17
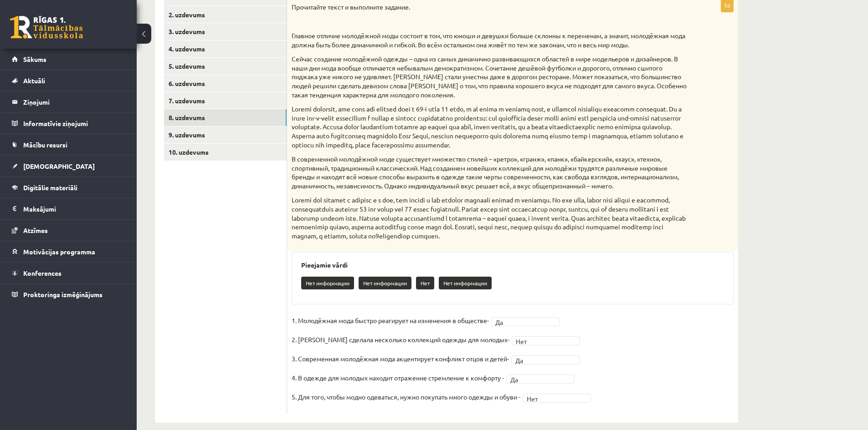
scroll to position [186, 0]
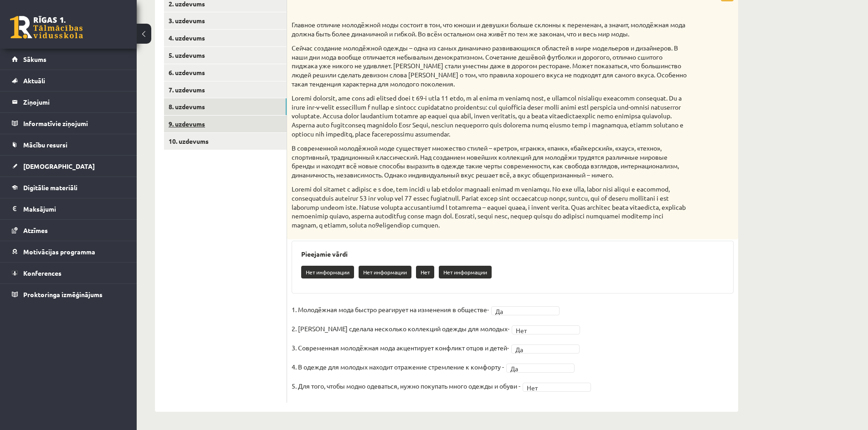
click at [204, 132] on link "9. uzdevums" at bounding box center [225, 124] width 123 height 17
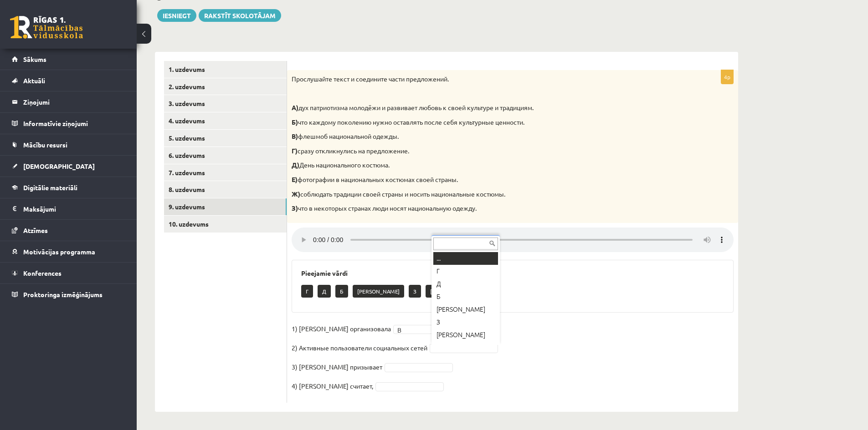
scroll to position [11, 0]
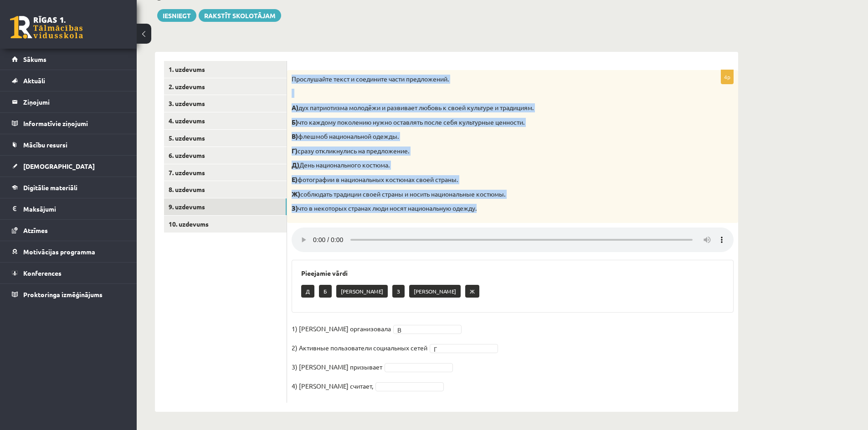
drag, startPoint x: 292, startPoint y: 74, endPoint x: 544, endPoint y: 210, distance: 286.3
click at [544, 210] on div "Прослушайте текст и соедините части предложений. А) дух патриотизма молодёжи и …" at bounding box center [512, 146] width 451 height 153
copy div "Прослушайте текст и соедините части предложений. А) дух патриотизма молодёжи и …"
click at [384, 148] on p "Г) сразу откликнулись на предложение." at bounding box center [490, 151] width 396 height 9
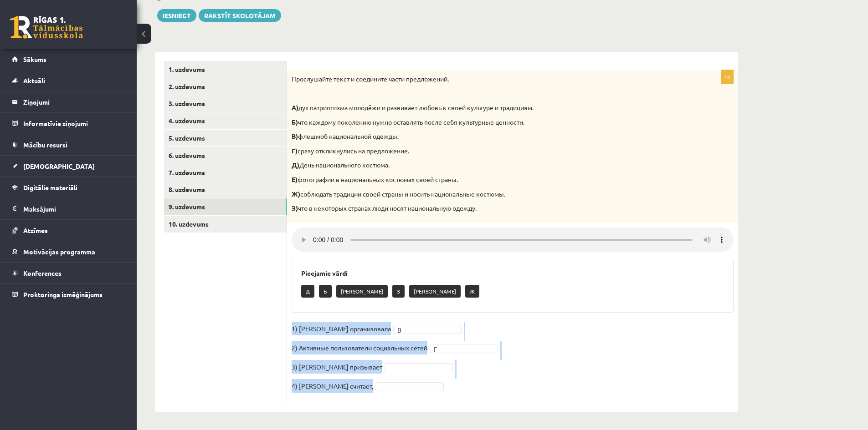
drag, startPoint x: 293, startPoint y: 328, endPoint x: 387, endPoint y: 397, distance: 117.0
click at [387, 397] on div "4p Прослушайте текст и соедините части предложений. А) дух патриотизма молодёжи…" at bounding box center [512, 236] width 451 height 333
copy fieldset "1) Мухаббат Саби организовала В 2) Активные пользователи социальных сетей Г 3) …"
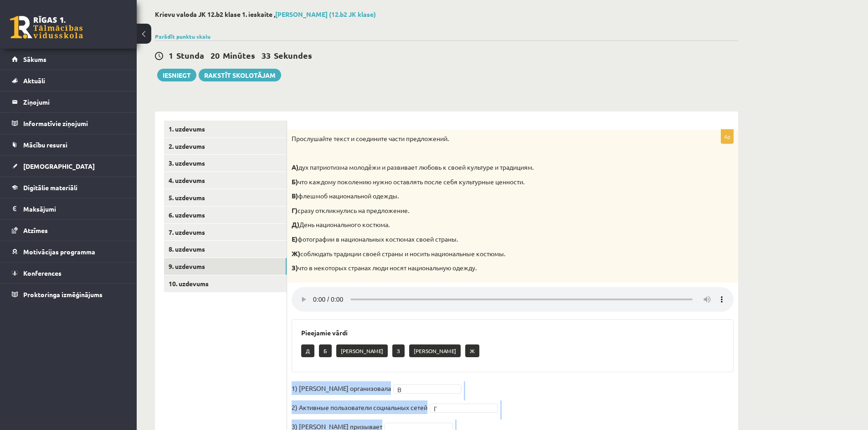
scroll to position [103, 0]
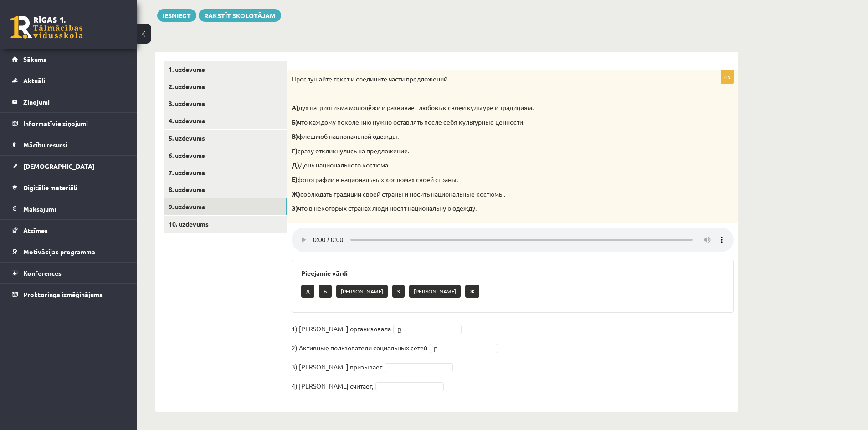
click at [590, 137] on p "В) флешмоб национальной одежды." at bounding box center [490, 136] width 396 height 9
click at [228, 218] on link "10. uzdevums" at bounding box center [225, 224] width 123 height 17
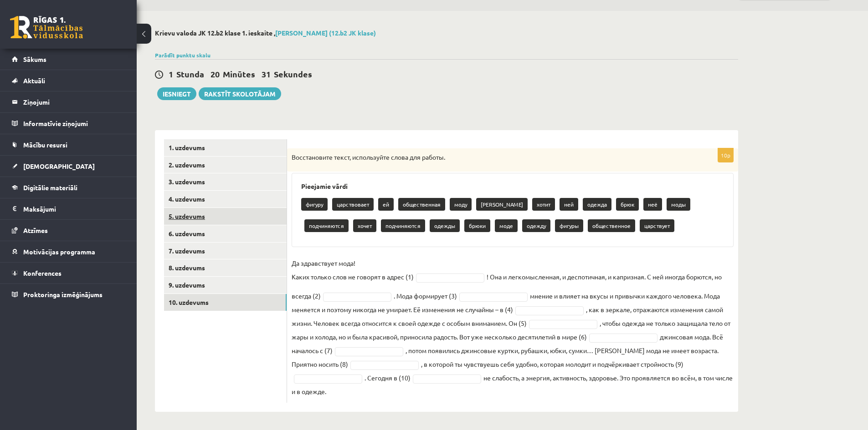
scroll to position [25, 0]
click at [235, 281] on link "9. uzdevums" at bounding box center [225, 285] width 123 height 17
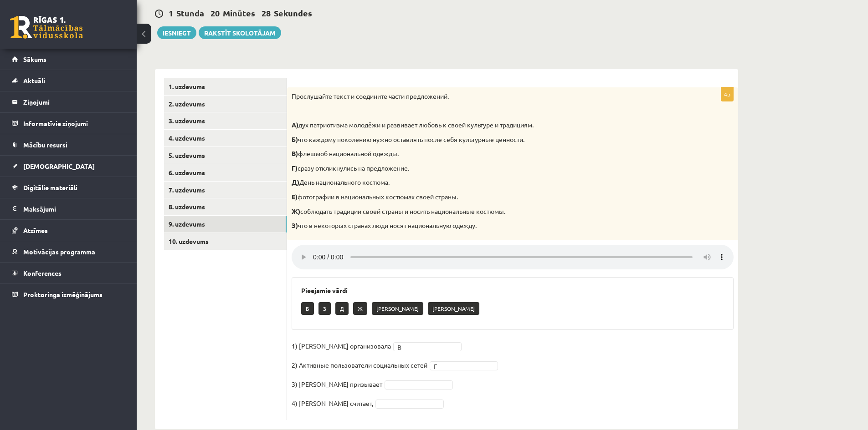
scroll to position [103, 0]
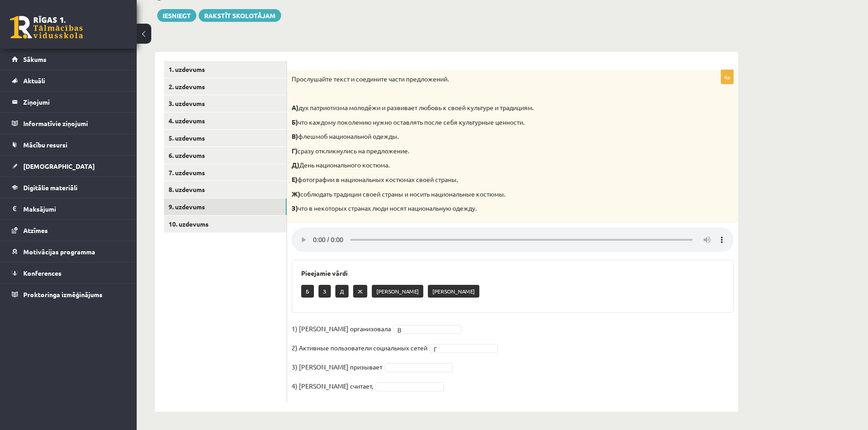
click at [400, 360] on fieldset "1) Мухаббат Саби организовала В * 2) Активные пользователи социальных сетей Г *…" at bounding box center [513, 360] width 442 height 77
click at [230, 223] on link "10. uzdevums" at bounding box center [225, 224] width 123 height 17
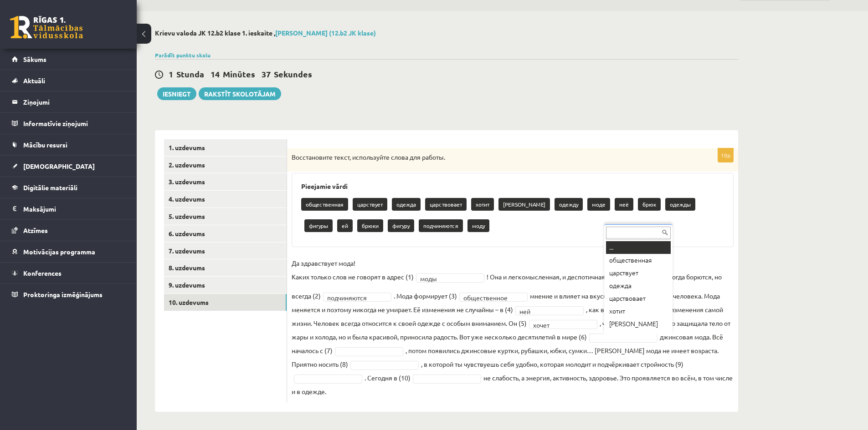
scroll to position [11, 0]
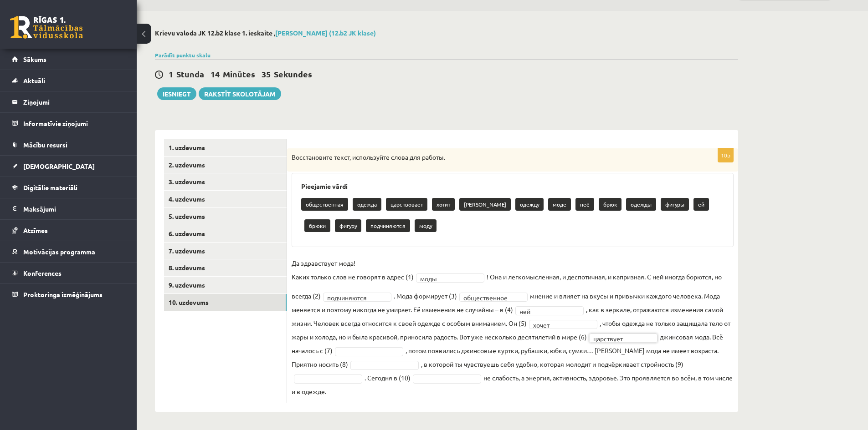
drag, startPoint x: 362, startPoint y: 351, endPoint x: 368, endPoint y: 348, distance: 6.3
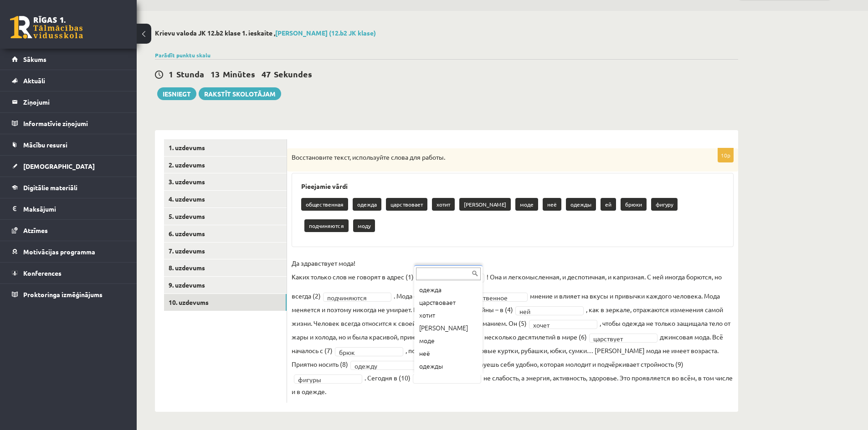
scroll to position [0, 0]
drag, startPoint x: 368, startPoint y: 381, endPoint x: 409, endPoint y: 380, distance: 41.9
click at [409, 380] on fieldset "**********" at bounding box center [513, 327] width 442 height 142
copy fieldset "Сегодня в (10)"
drag, startPoint x: 488, startPoint y: 381, endPoint x: 497, endPoint y: 380, distance: 9.1
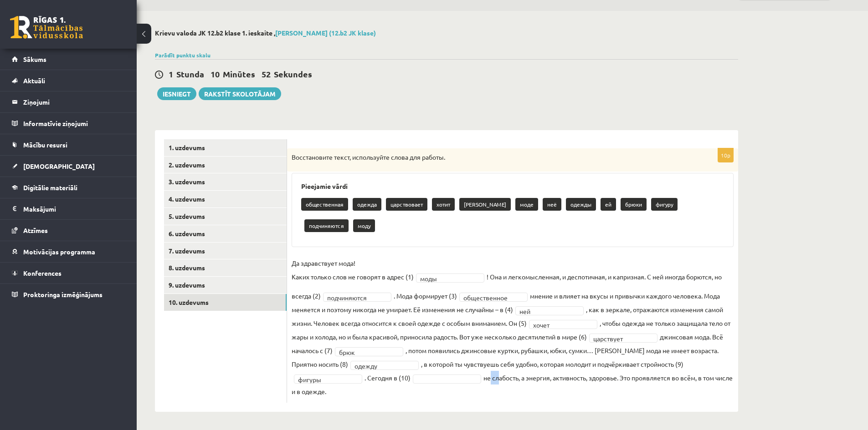
click at [497, 380] on fieldset "**********" at bounding box center [513, 327] width 442 height 142
click at [495, 380] on fieldset "**********" at bounding box center [513, 327] width 442 height 142
drag, startPoint x: 485, startPoint y: 378, endPoint x: 533, endPoint y: 388, distance: 48.8
click at [533, 388] on fieldset "**********" at bounding box center [513, 327] width 442 height 142
copy fieldset "не слабость, а энергия, активность, здоровье. Это проявляется во всём, в том чи…"
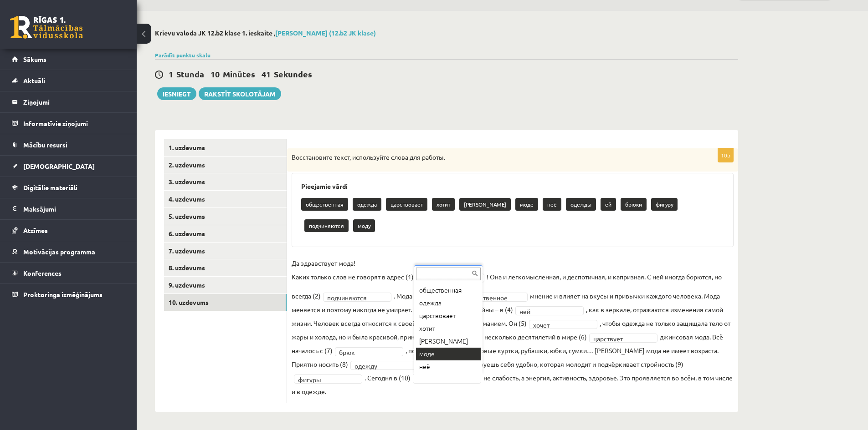
scroll to position [3, 0]
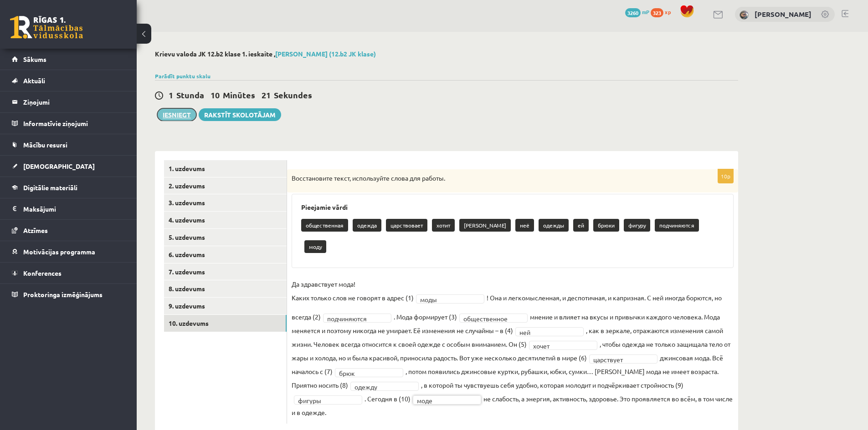
click at [183, 116] on button "Iesniegt" at bounding box center [176, 114] width 39 height 13
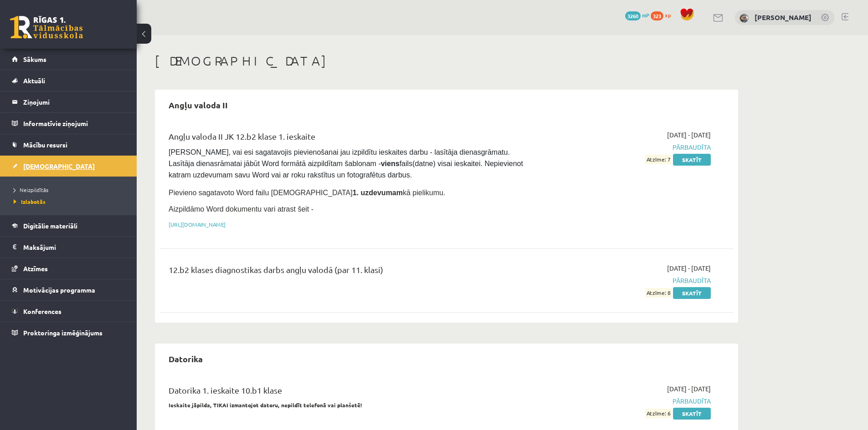
click at [72, 167] on link "[DEMOGRAPHIC_DATA]" at bounding box center [68, 166] width 113 height 21
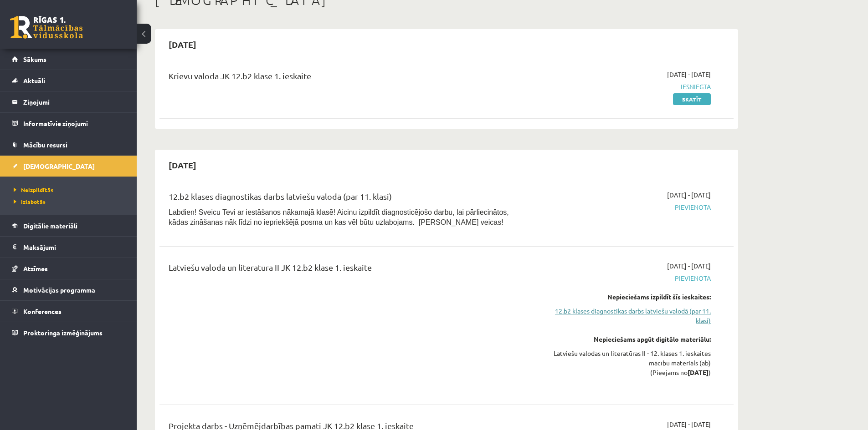
click at [624, 308] on link "12.b2 klases diagnostikas darbs latviešu valodā (par 11. klasi)" at bounding box center [625, 316] width 172 height 19
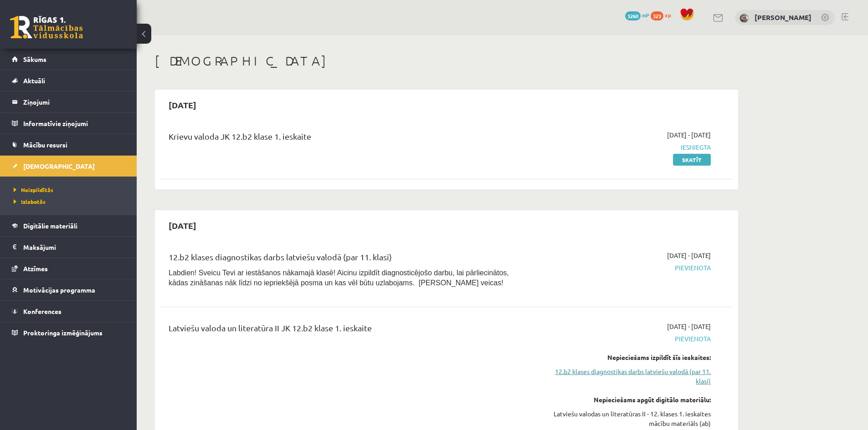
click at [612, 371] on link "12.b2 klases diagnostikas darbs latviešu valodā (par 11. klasi)" at bounding box center [625, 376] width 172 height 19
click at [624, 371] on link "12.b2 klases diagnostikas darbs latviešu valodā (par 11. klasi)" at bounding box center [625, 376] width 172 height 19
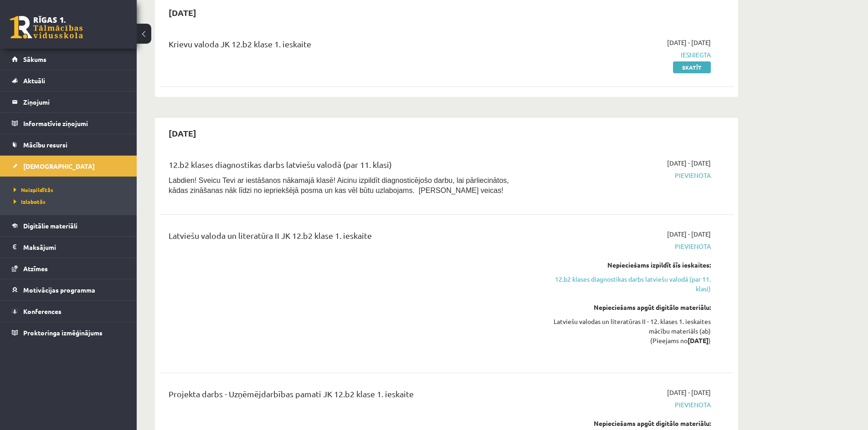
scroll to position [76, 0]
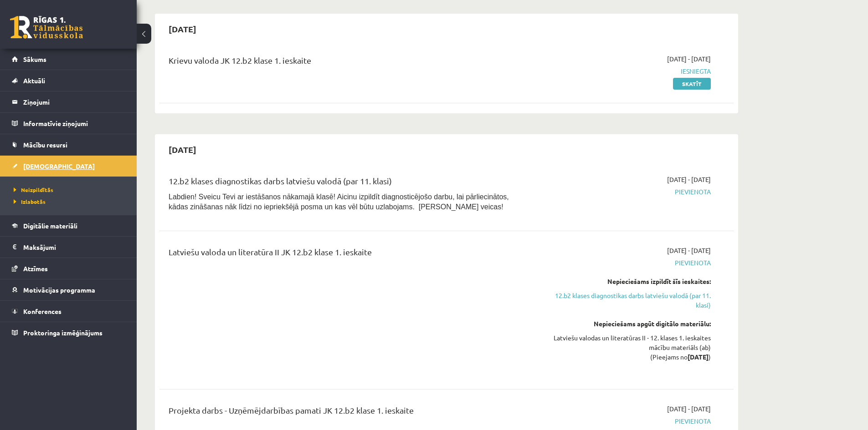
click at [72, 164] on link "[DEMOGRAPHIC_DATA]" at bounding box center [68, 166] width 113 height 21
